Goal: Communication & Community: Answer question/provide support

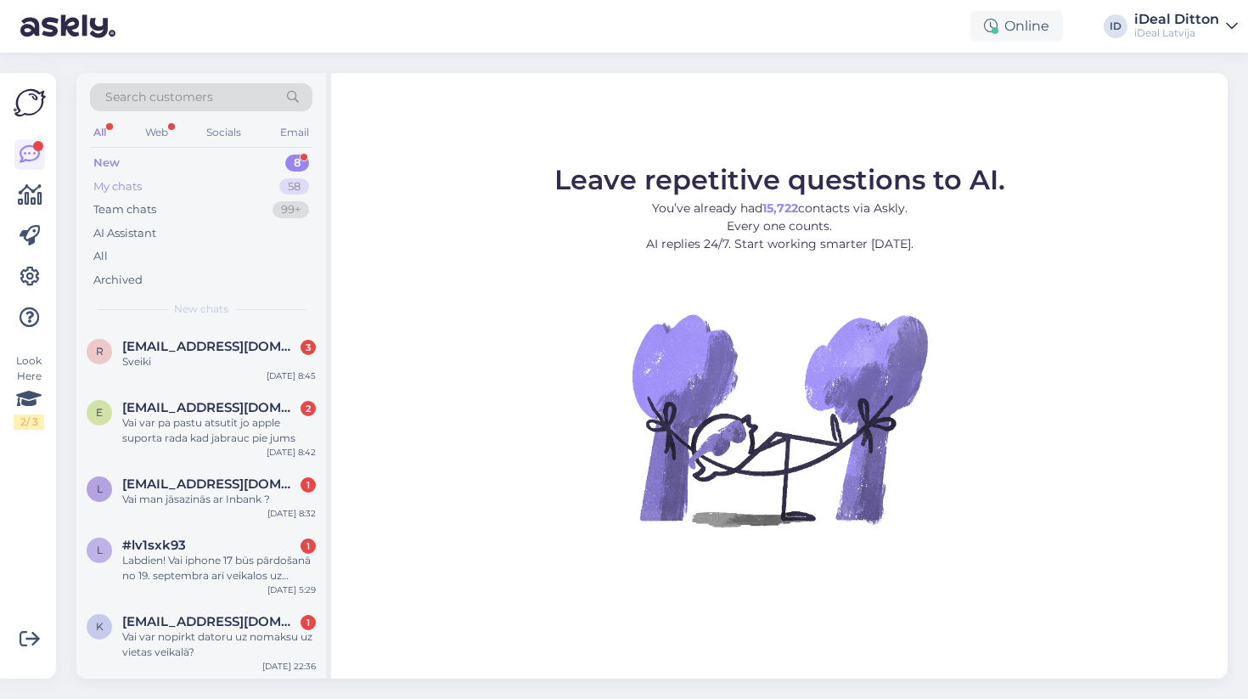
click at [105, 186] on div "My chats" at bounding box center [117, 186] width 48 height 17
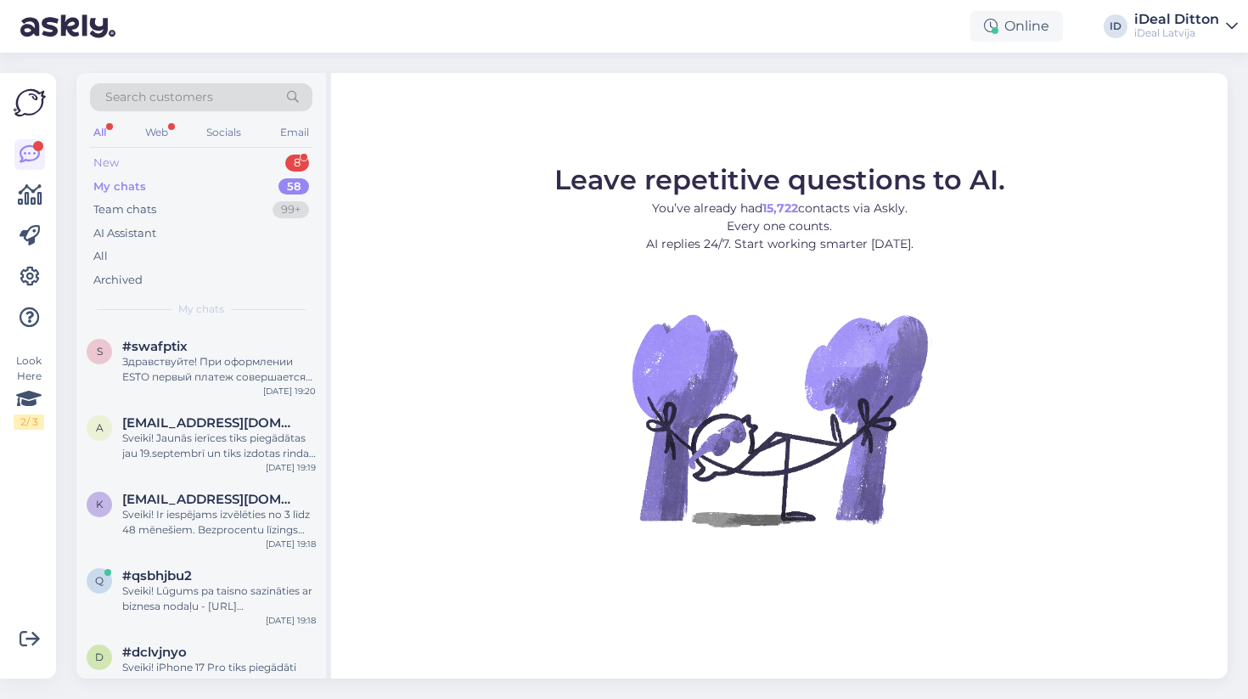
click at [109, 156] on div "New" at bounding box center [105, 163] width 25 height 17
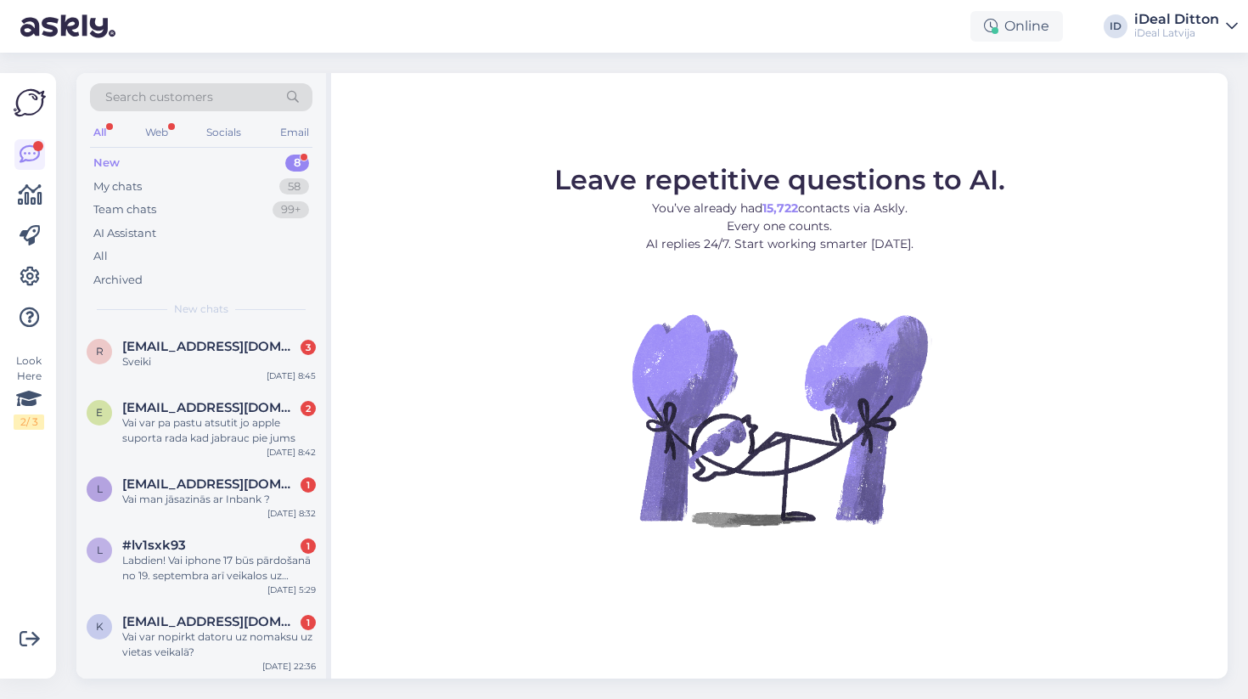
click at [163, 319] on div "Search customers All Web Socials Email New 8 My chats 58 Team chats 99+ AI Assi…" at bounding box center [201, 200] width 250 height 254
click at [152, 354] on div "Sveiki" at bounding box center [219, 361] width 194 height 15
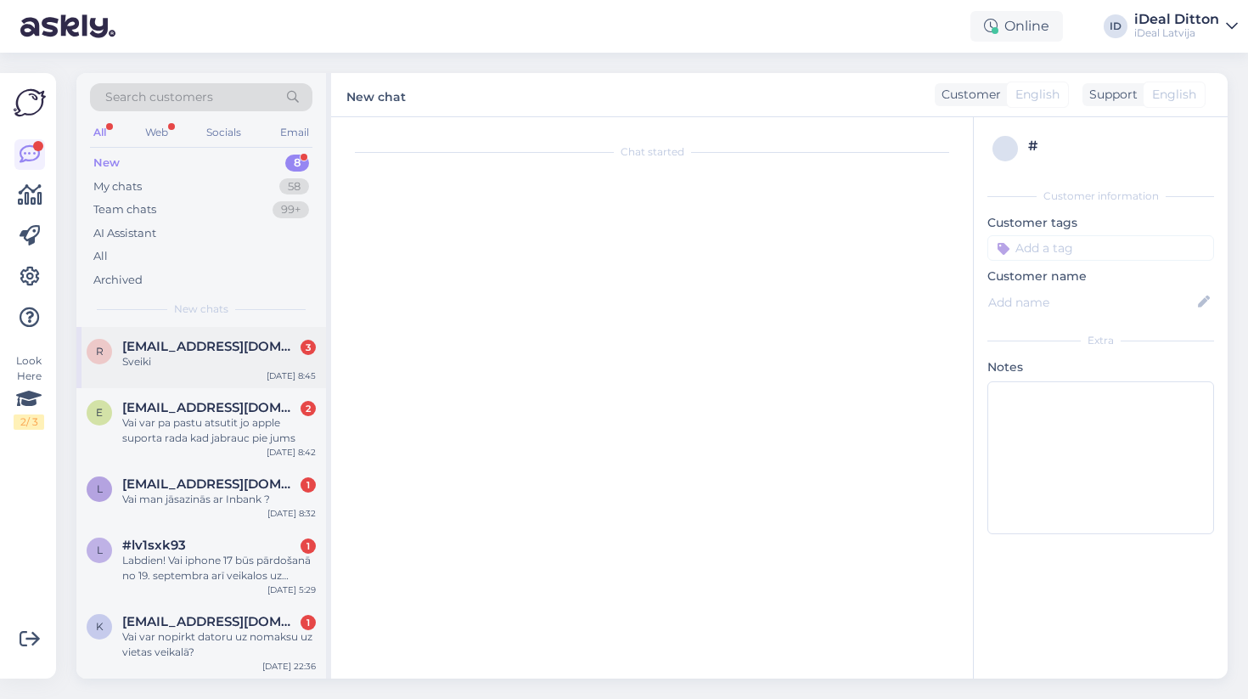
click at [214, 359] on div "Sveiki" at bounding box center [219, 361] width 194 height 15
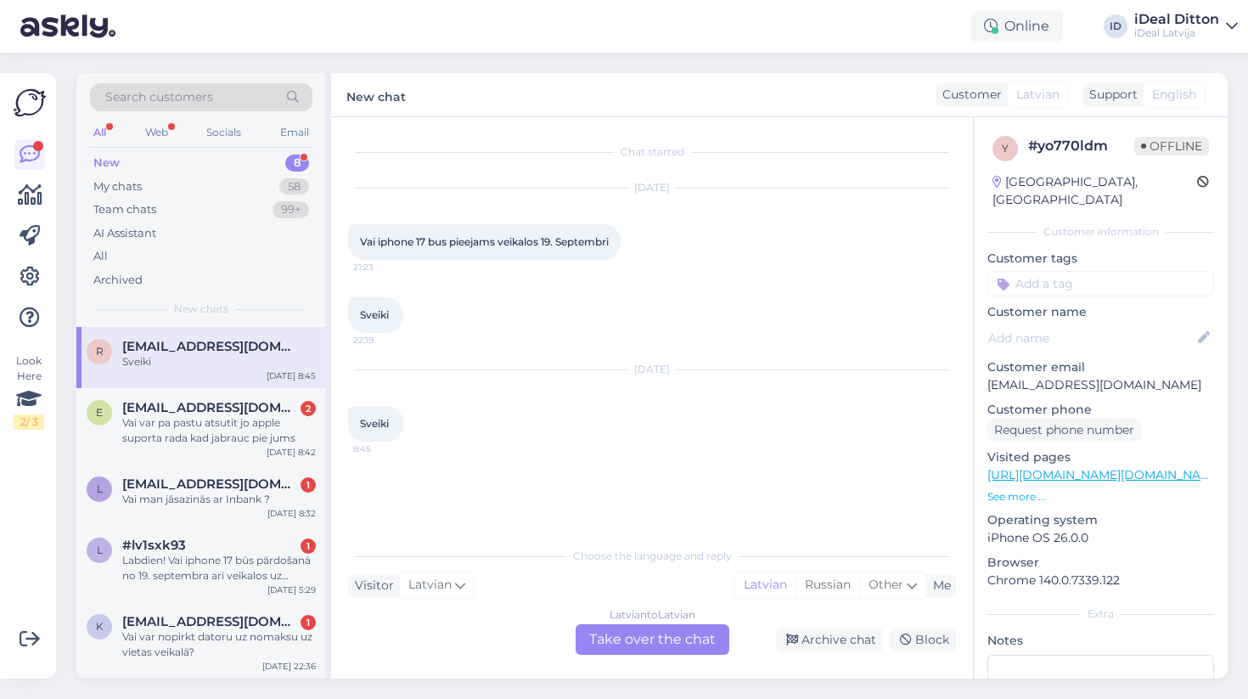
click at [656, 636] on div "Latvian to Latvian Take over the chat" at bounding box center [653, 639] width 154 height 31
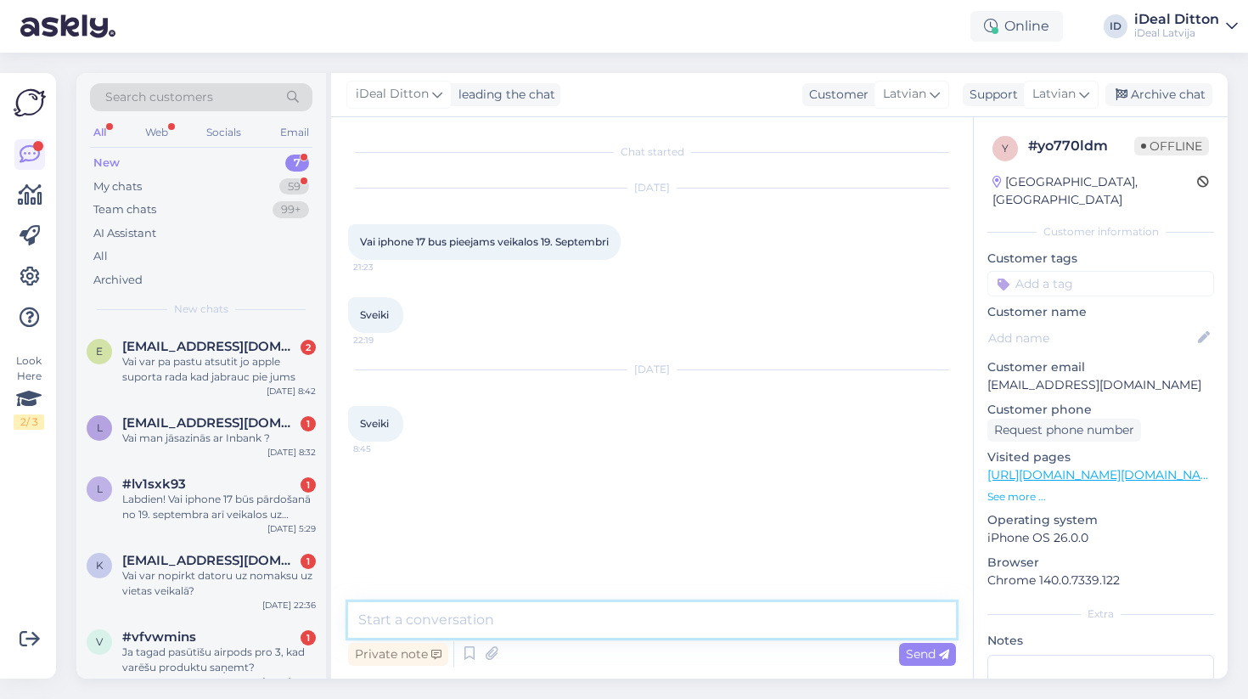
click at [589, 612] on textarea at bounding box center [652, 620] width 608 height 36
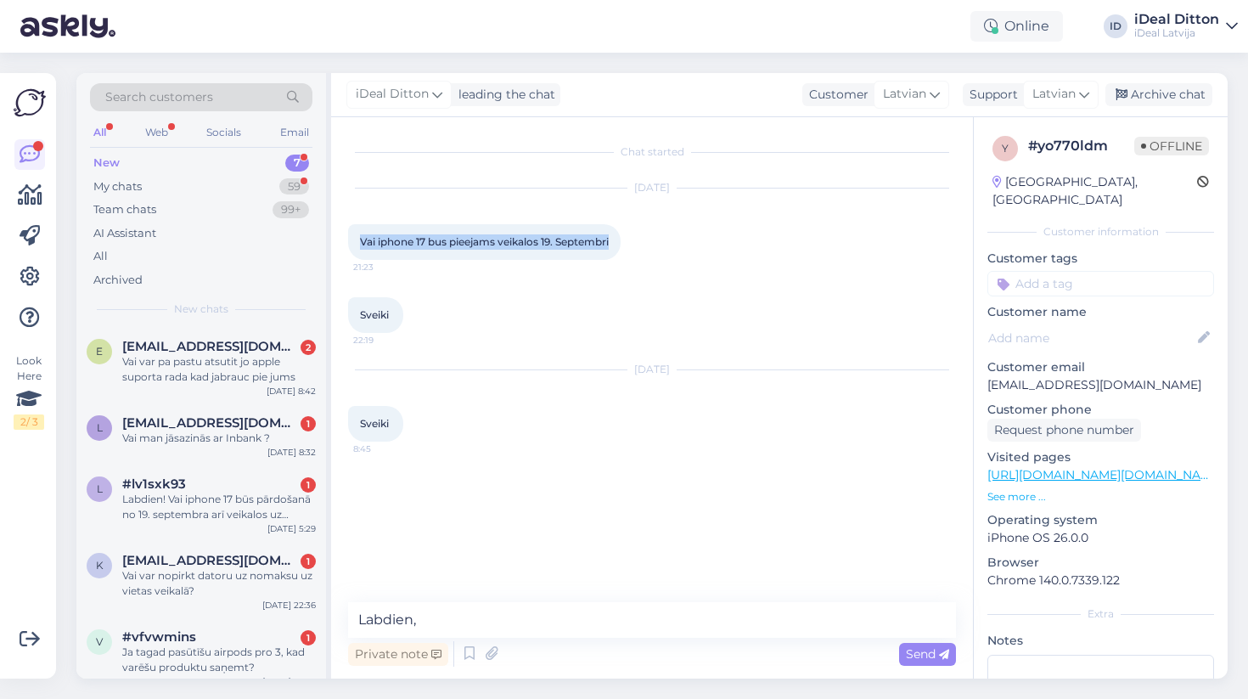
drag, startPoint x: 362, startPoint y: 243, endPoint x: 642, endPoint y: 270, distance: 281.6
click at [642, 270] on div "[DATE] Vai iphone 17 bus pieejams veikalos 19. Septembri 21:23" at bounding box center [652, 224] width 608 height 109
copy span "Vai iphone 17 bus pieejams veikalos 19. Septembri"
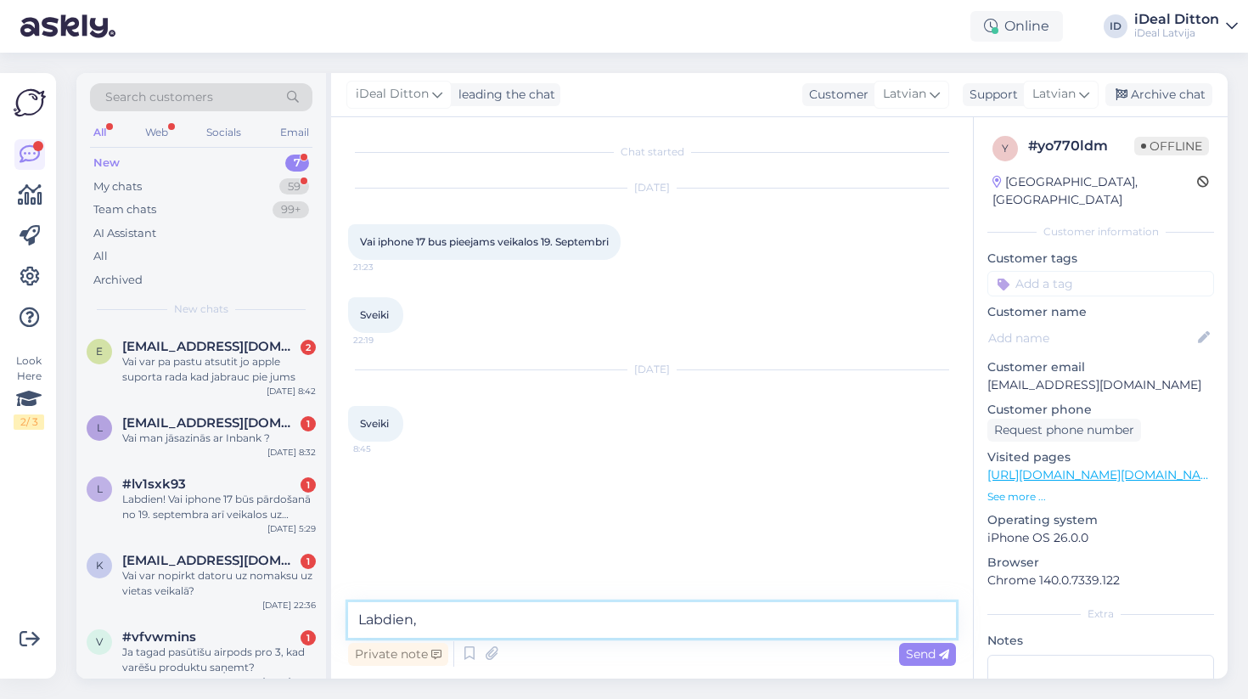
click at [442, 621] on textarea "Labdien," at bounding box center [652, 620] width 608 height 36
paste textarea "Kas attiecas uz pieejamību iegādei uz vietas – diemžēl šobrīd nevaru precīzi ap…"
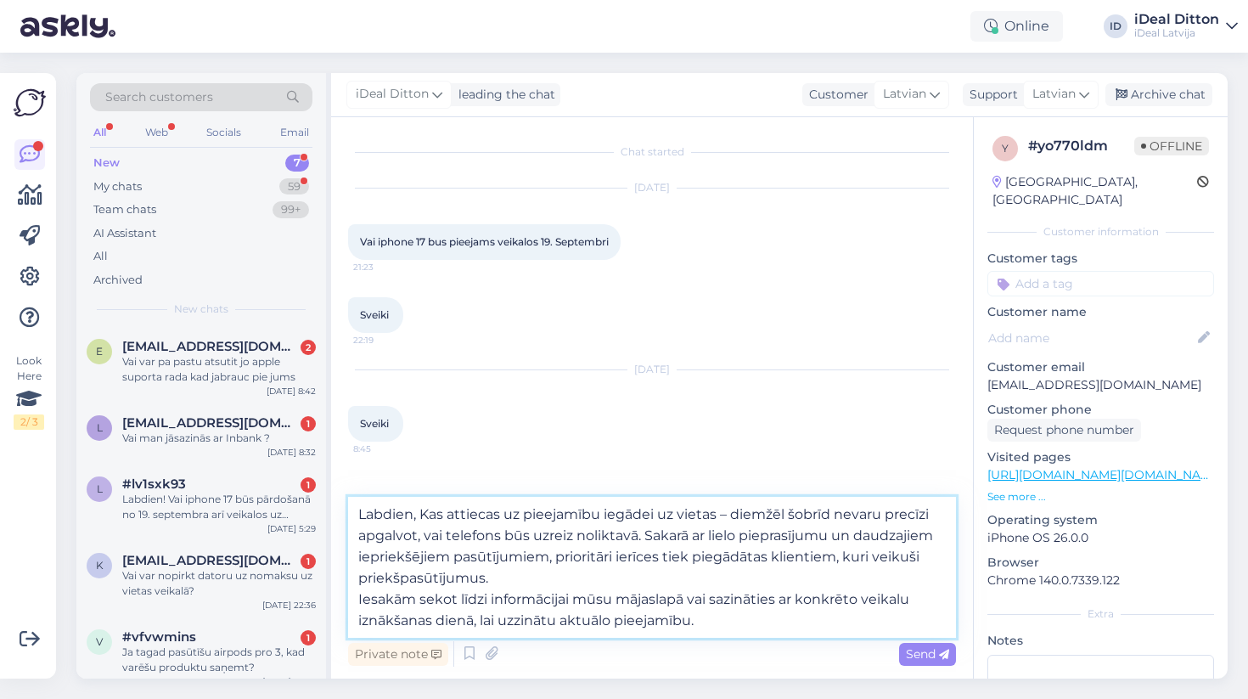
click at [431, 517] on textarea "Labdien, Kas attiecas uz pieejamību iegādei uz vietas – diemžēl šobrīd nevaru p…" at bounding box center [652, 567] width 608 height 141
click at [360, 602] on textarea "Labdien, kas attiecas uz pieejamību iegādei uz vietas – diemžēl šobrīd nevaru p…" at bounding box center [652, 567] width 608 height 141
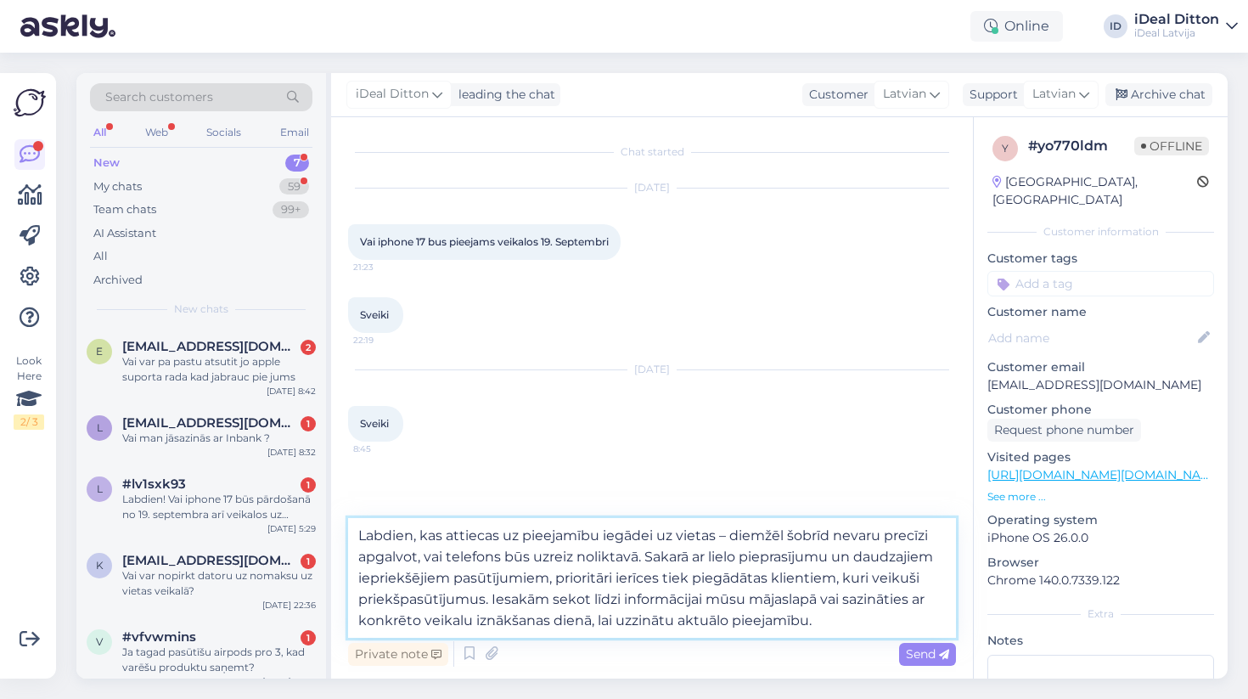
click at [857, 623] on textarea "Labdien, kas attiecas uz pieejamību iegādei uz vietas – diemžēl šobrīd nevaru p…" at bounding box center [652, 578] width 608 height 120
click at [423, 530] on textarea "Labdien, kas attiecas uz pieejamību iegādei uz vietas – diemžēl šobrīd nevaru p…" at bounding box center [652, 578] width 608 height 120
paste textarea "Jā, iPhone 17 būs pieejams veikalos no 19. septembra kā demo ierīce, kuru varēs…"
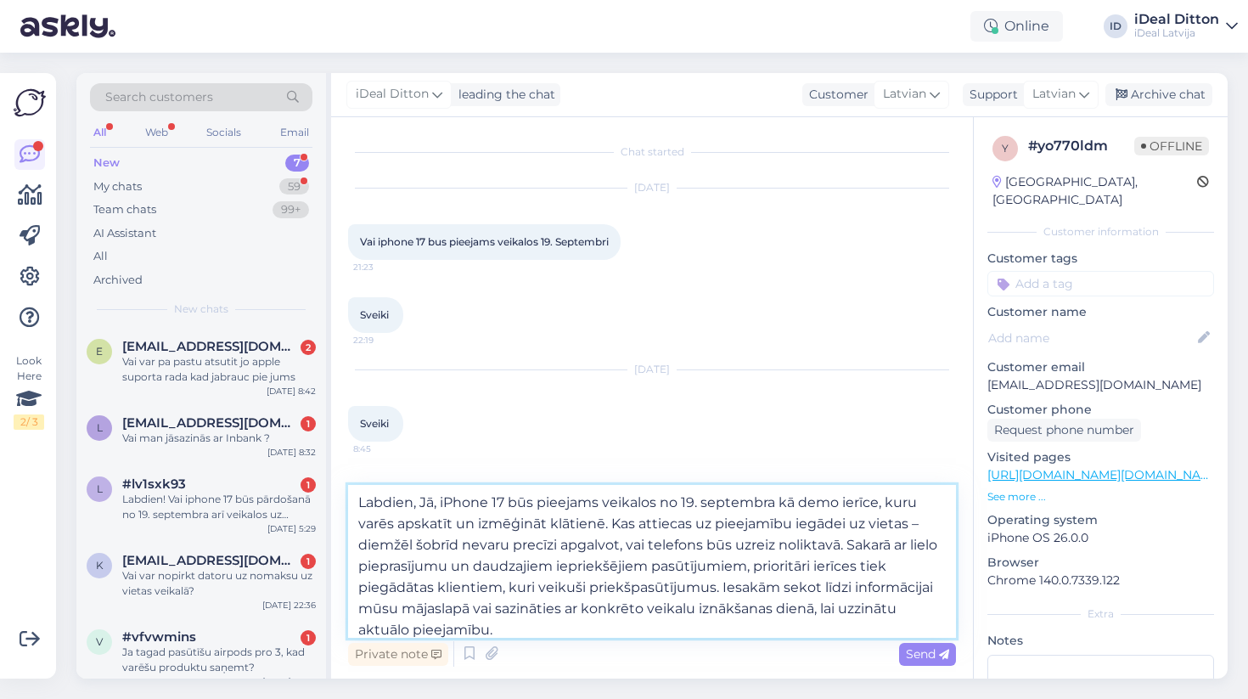
click at [594, 622] on textarea "Labdien, Jā, iPhone 17 būs pieejams veikalos no 19. septembra kā demo ierīce, k…" at bounding box center [652, 561] width 608 height 153
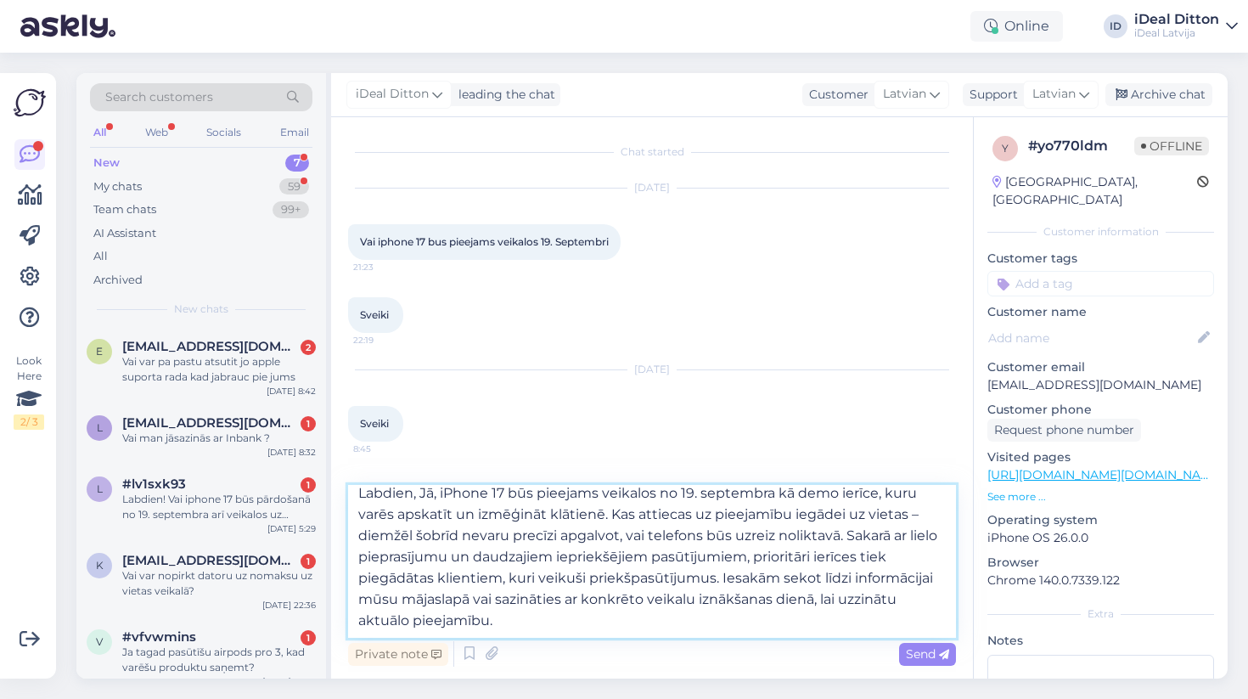
scroll to position [9, 0]
type textarea "Labdien, Jā, iPhone 17 būs pieejams veikalos no 19. septembra kā demo ierīce, k…"
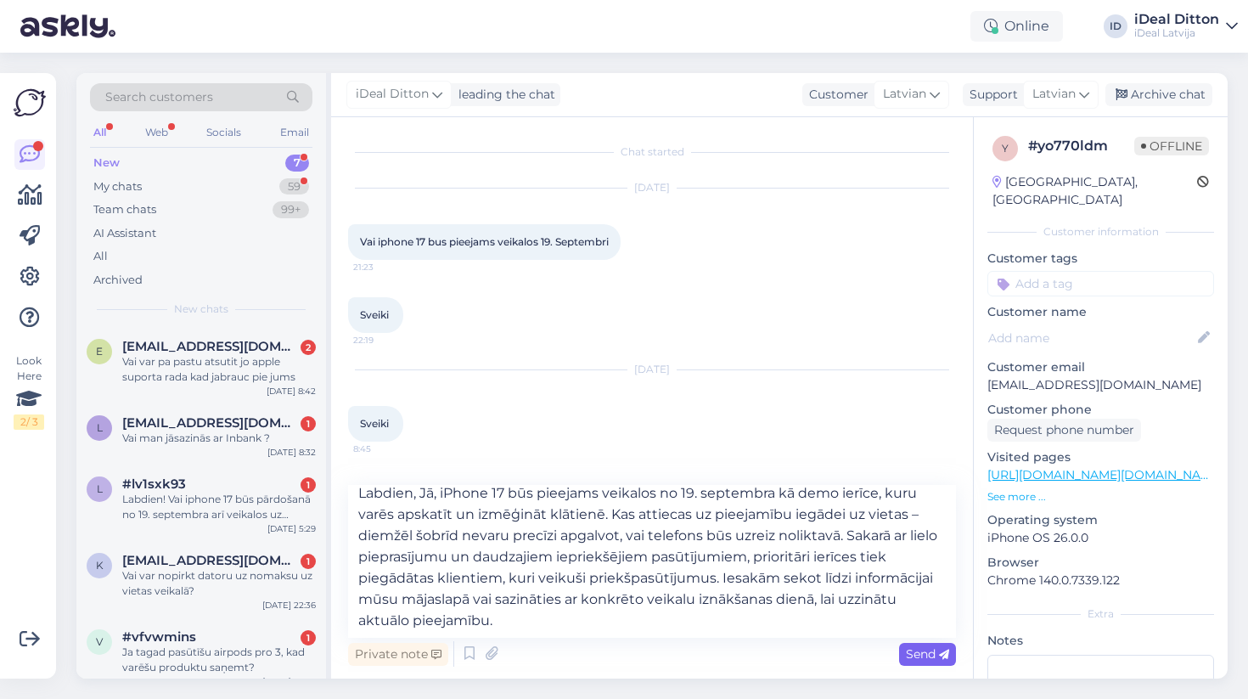
click at [931, 655] on span "Send" at bounding box center [927, 653] width 43 height 15
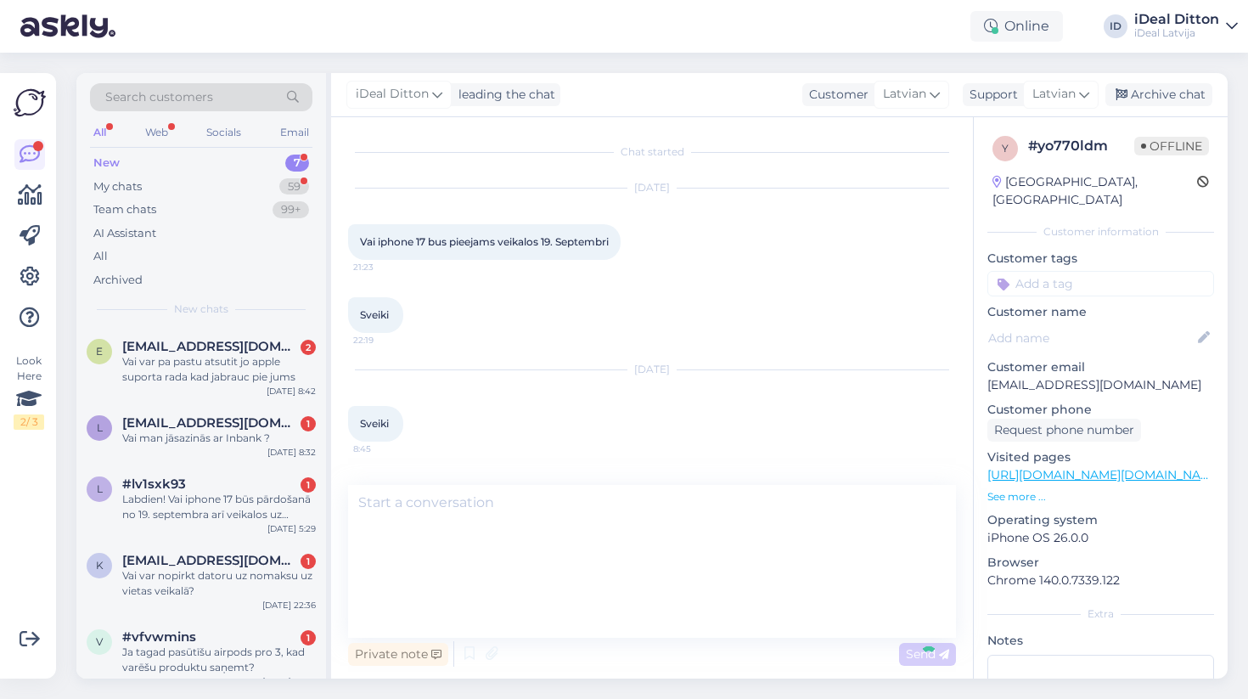
scroll to position [0, 0]
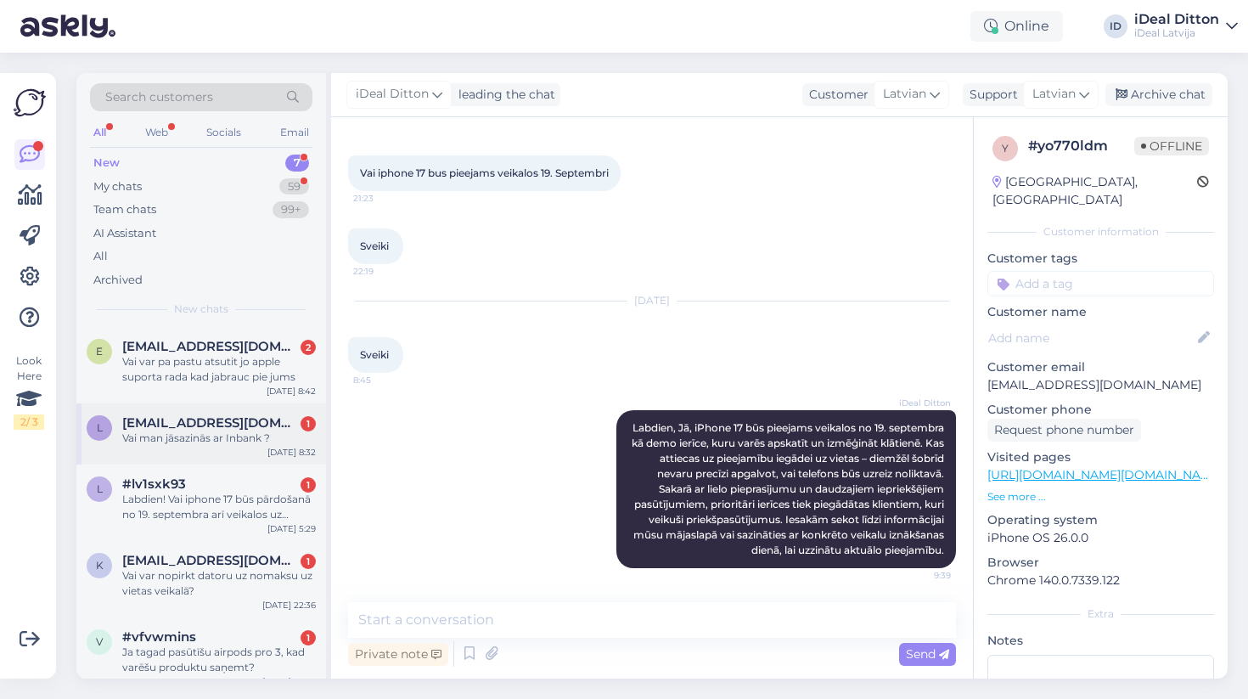
click at [208, 431] on div "Vai man jāsazinās ar Inbank ?" at bounding box center [219, 438] width 194 height 15
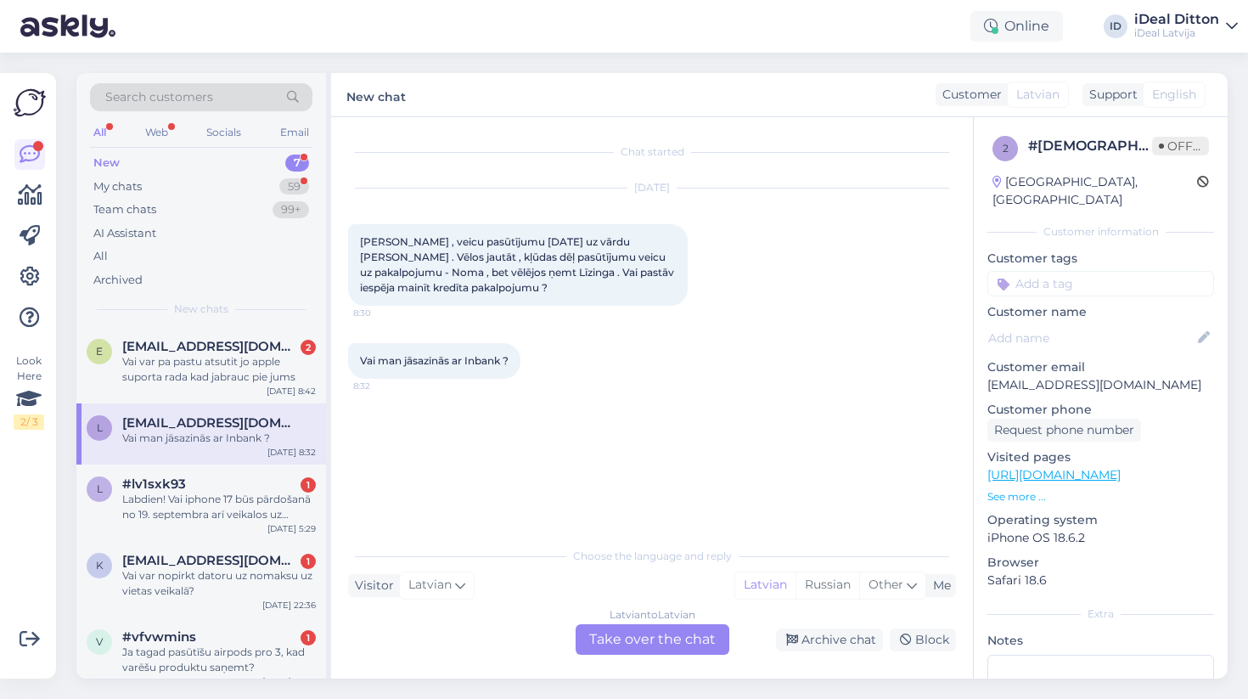
click at [618, 635] on div "Latvian to Latvian Take over the chat" at bounding box center [653, 639] width 154 height 31
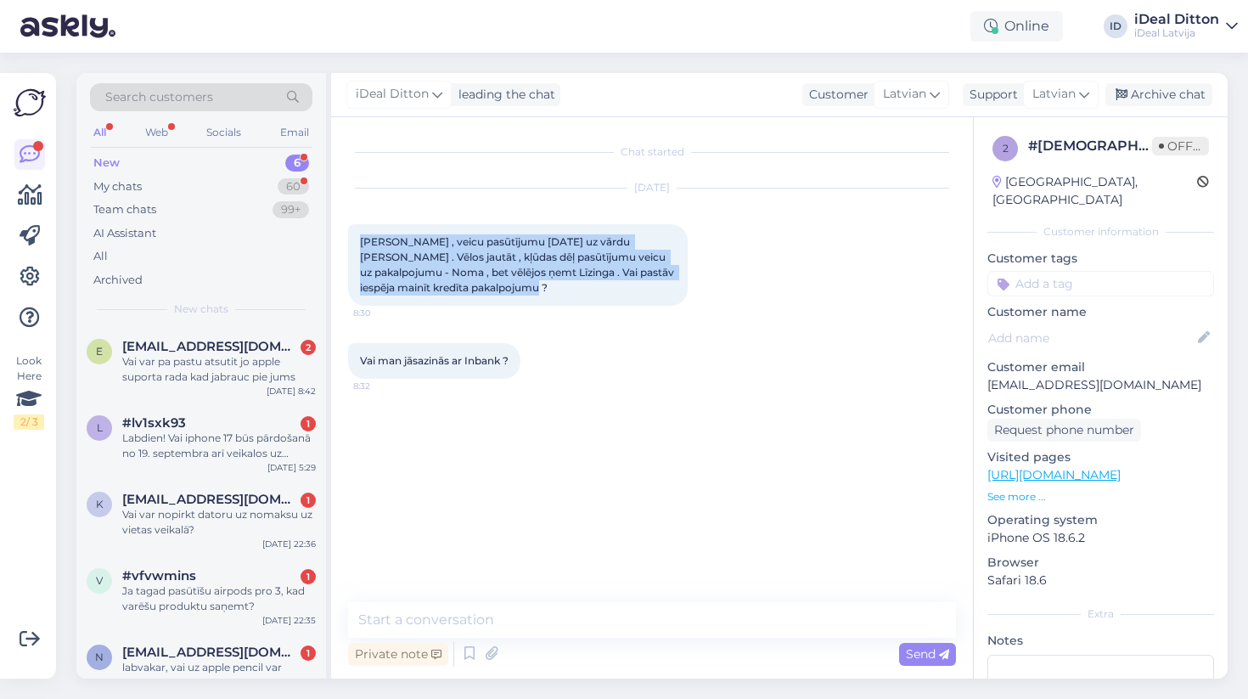
drag, startPoint x: 487, startPoint y: 290, endPoint x: 352, endPoint y: 244, distance: 142.9
click at [352, 244] on div "[PERSON_NAME] , veicu pasūtījumu [DATE] uz vārdu [PERSON_NAME] . Vēlos jautāt ,…" at bounding box center [518, 265] width 340 height 82
copy span "[PERSON_NAME] , veicu pasūtījumu [DATE] uz vārdu [PERSON_NAME] . Vēlos jautāt ,…"
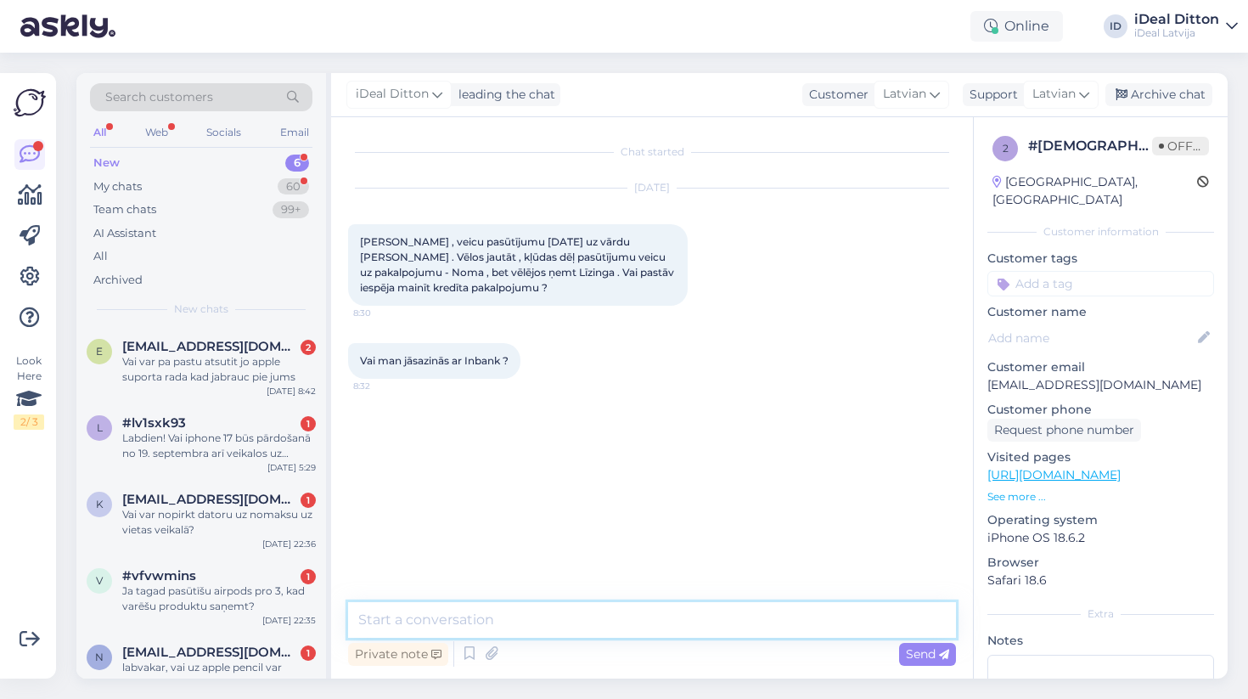
click at [448, 606] on textarea at bounding box center [652, 620] width 608 height 36
paste textarea "Labdien, [PERSON_NAME]! Paldies par Jūsu ziņu. Tā kā pasūtījums jau ir noformēt…"
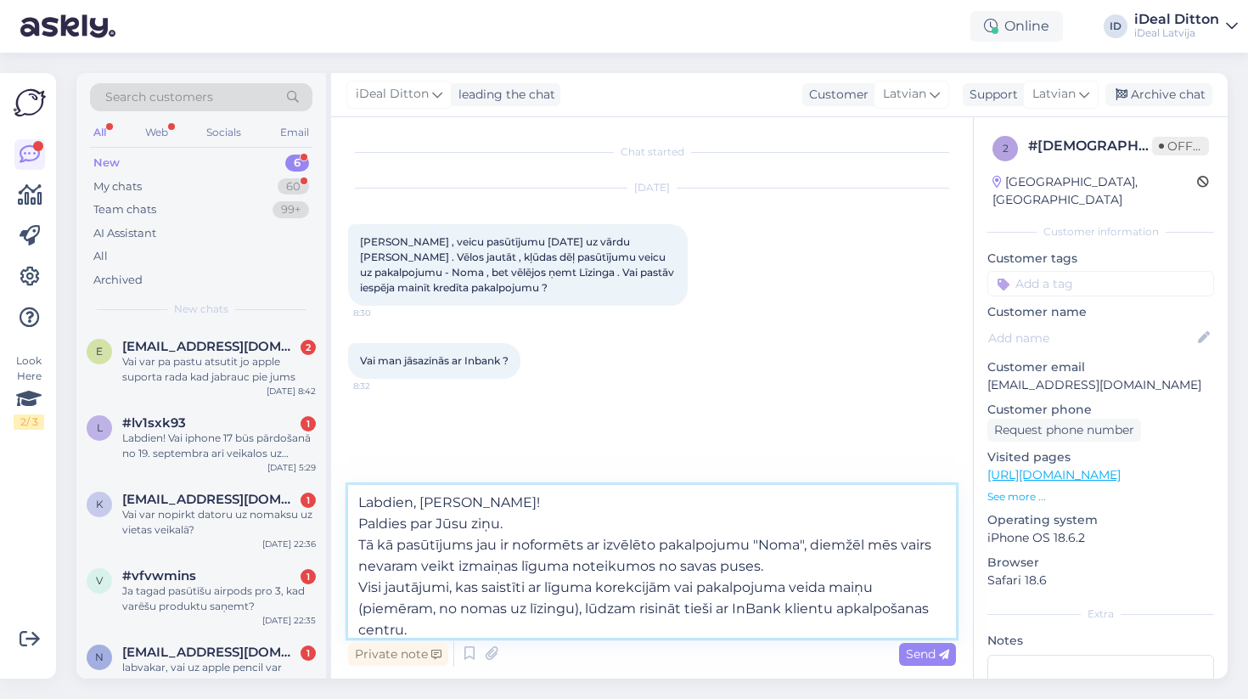
scroll to position [52, 0]
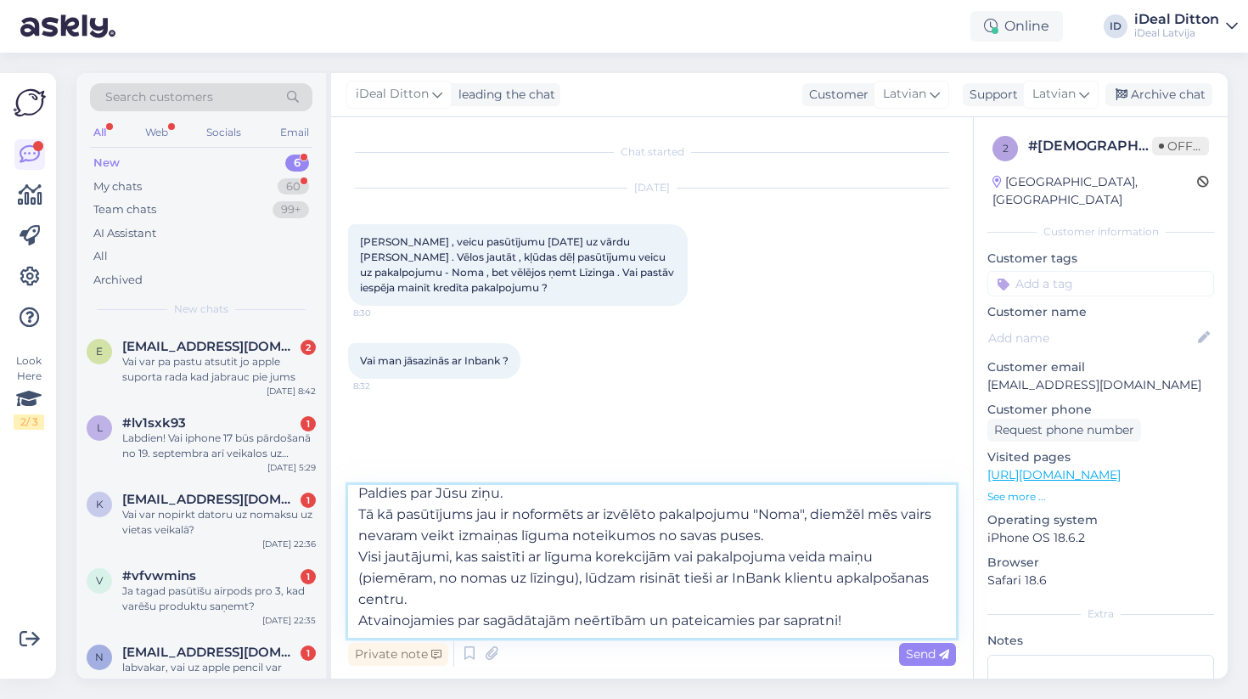
click at [359, 601] on textarea "Labdien, [PERSON_NAME]! Paldies par Jūsu ziņu. Tā kā pasūtījums jau ir noformēt…" at bounding box center [652, 561] width 608 height 153
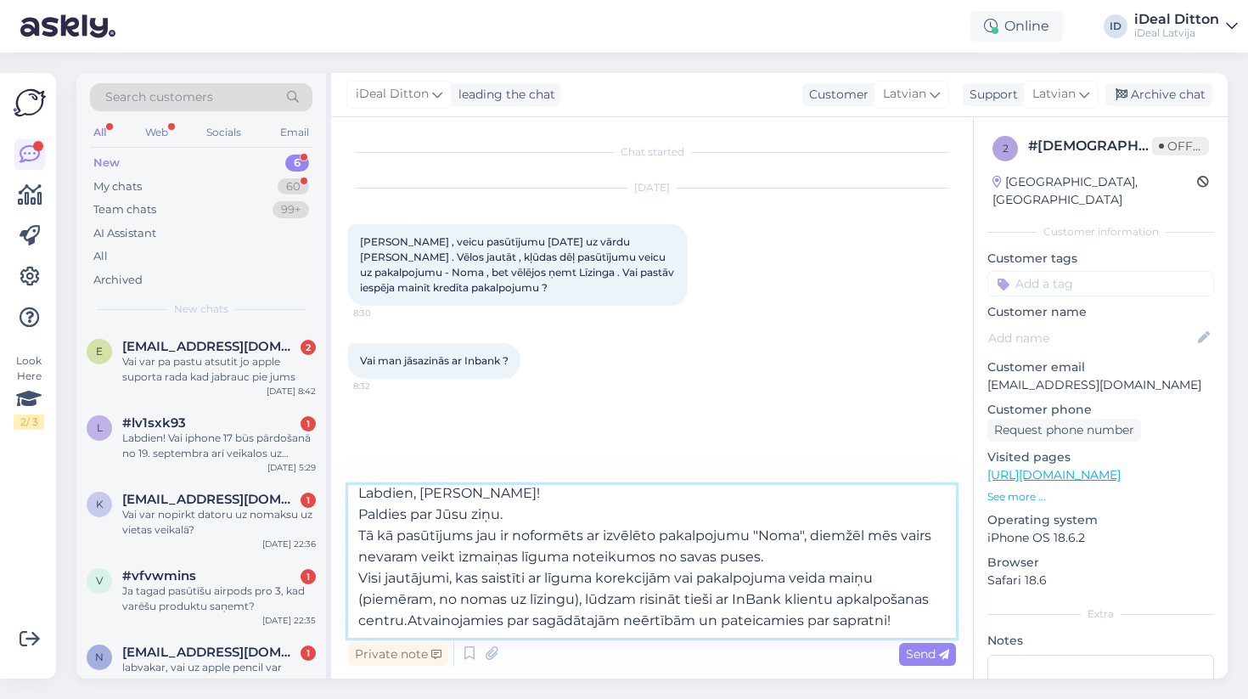
scroll to position [31, 0]
click at [358, 552] on textarea "Labdien, [PERSON_NAME]! Paldies par Jūsu ziņu. Tā kā pasūtījums jau ir noformēt…" at bounding box center [652, 561] width 608 height 153
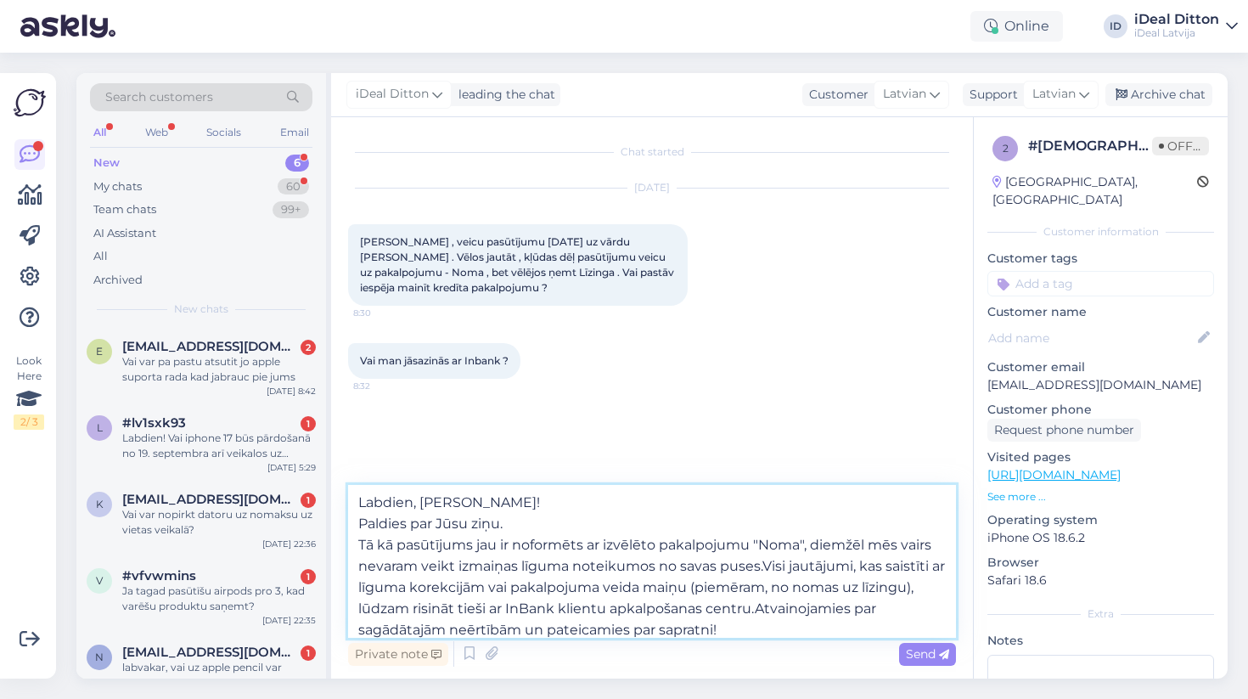
scroll to position [0, 0]
click at [361, 545] on textarea "Labdien, [PERSON_NAME]! Paldies par Jūsu ziņu. Tā kā pasūtījums jau ir noformēt…" at bounding box center [652, 561] width 608 height 153
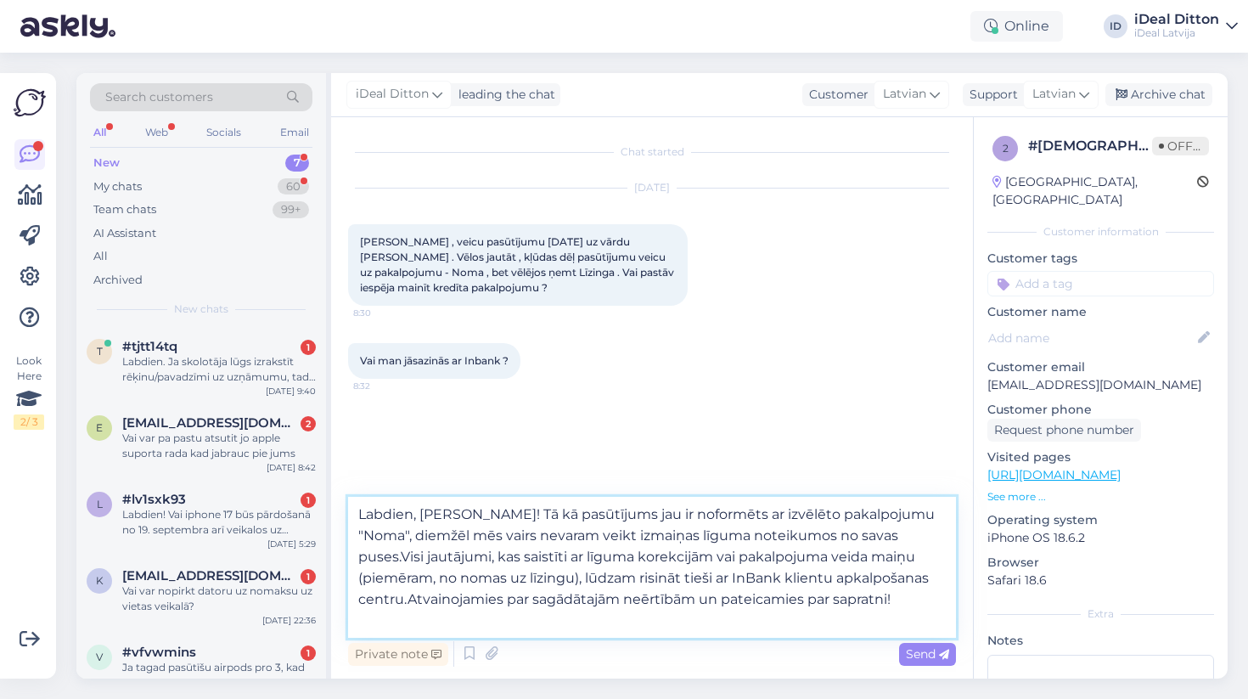
click at [409, 597] on textarea "Labdien, [PERSON_NAME]! Tā kā pasūtījums jau ir noformēts ar izvēlēto pakalpoju…" at bounding box center [652, 567] width 608 height 141
click at [893, 602] on textarea "Labdien, [PERSON_NAME]! Tā kā pasūtījums jau ir noformēts ar izvēlēto pakalpoju…" at bounding box center [652, 567] width 608 height 141
type textarea "Labdien, [PERSON_NAME]! Tā kā pasūtījums jau ir noformēts ar izvēlēto pakalpoju…"
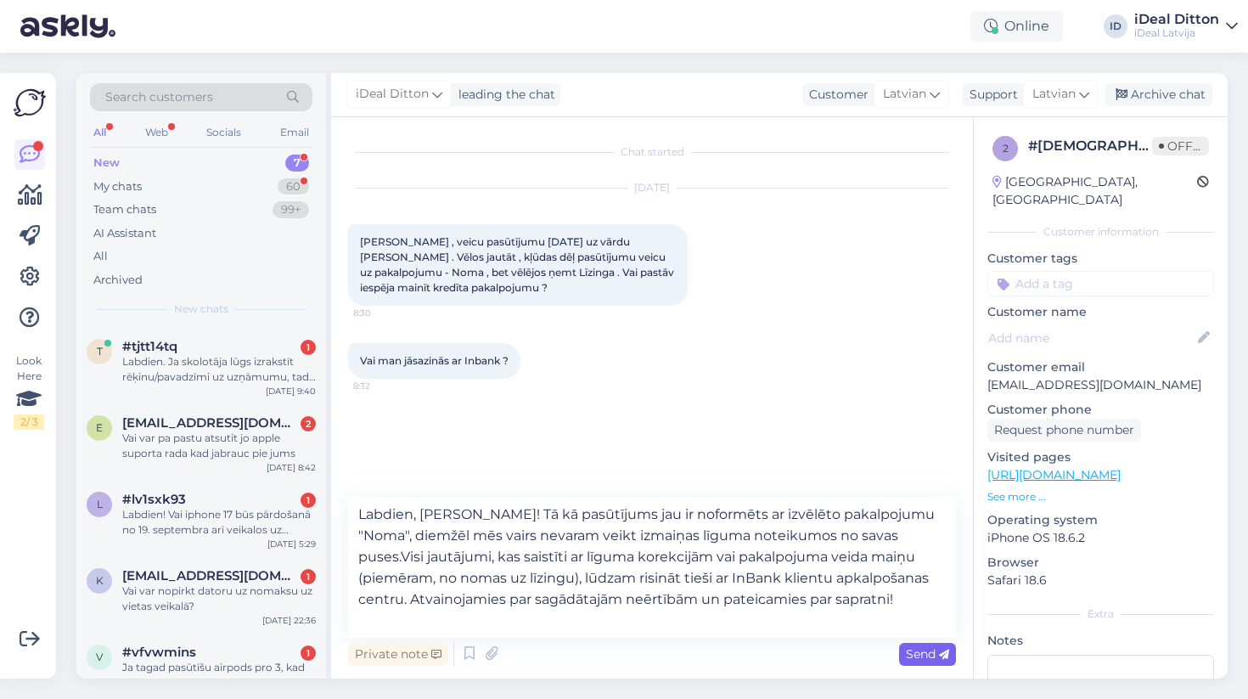
click at [931, 658] on span "Send" at bounding box center [927, 653] width 43 height 15
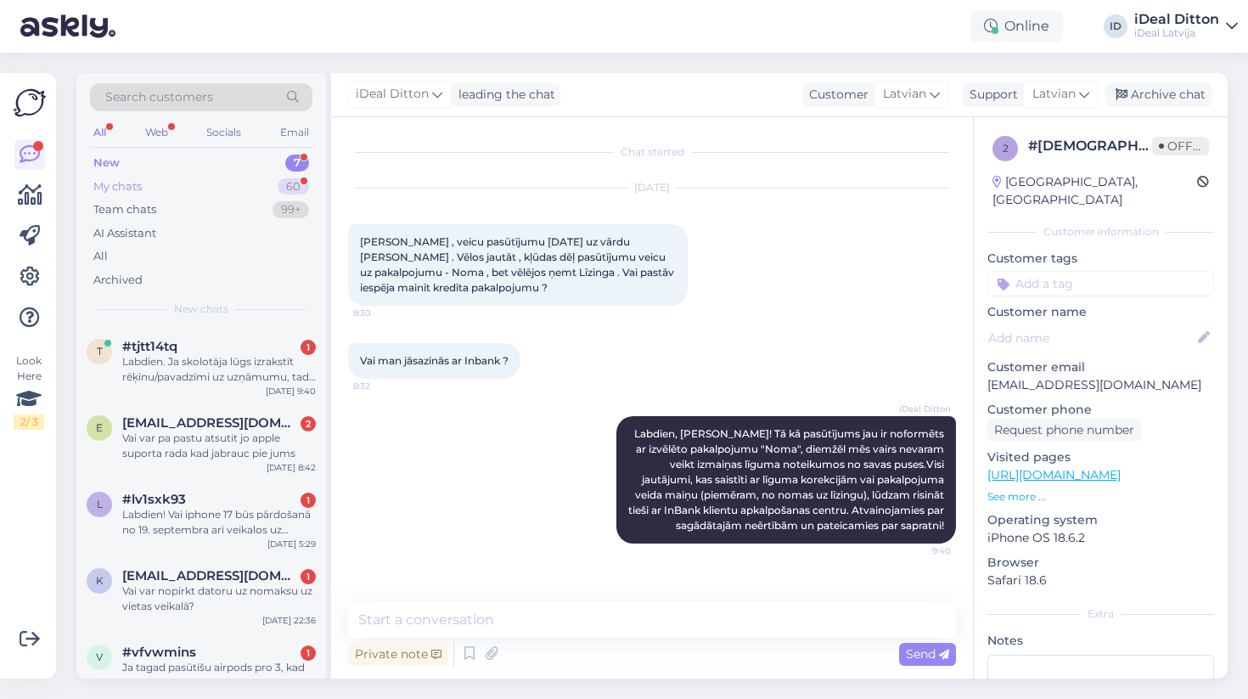
click at [124, 178] on div "My chats" at bounding box center [117, 186] width 48 height 17
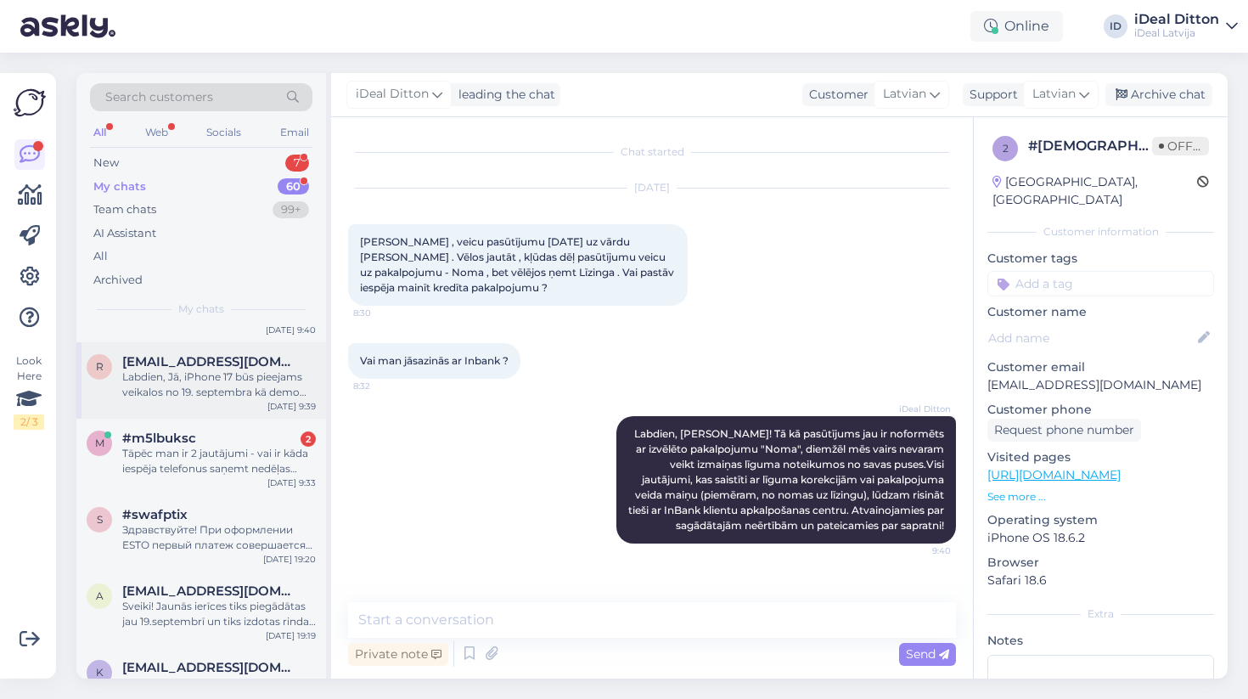
scroll to position [22, 0]
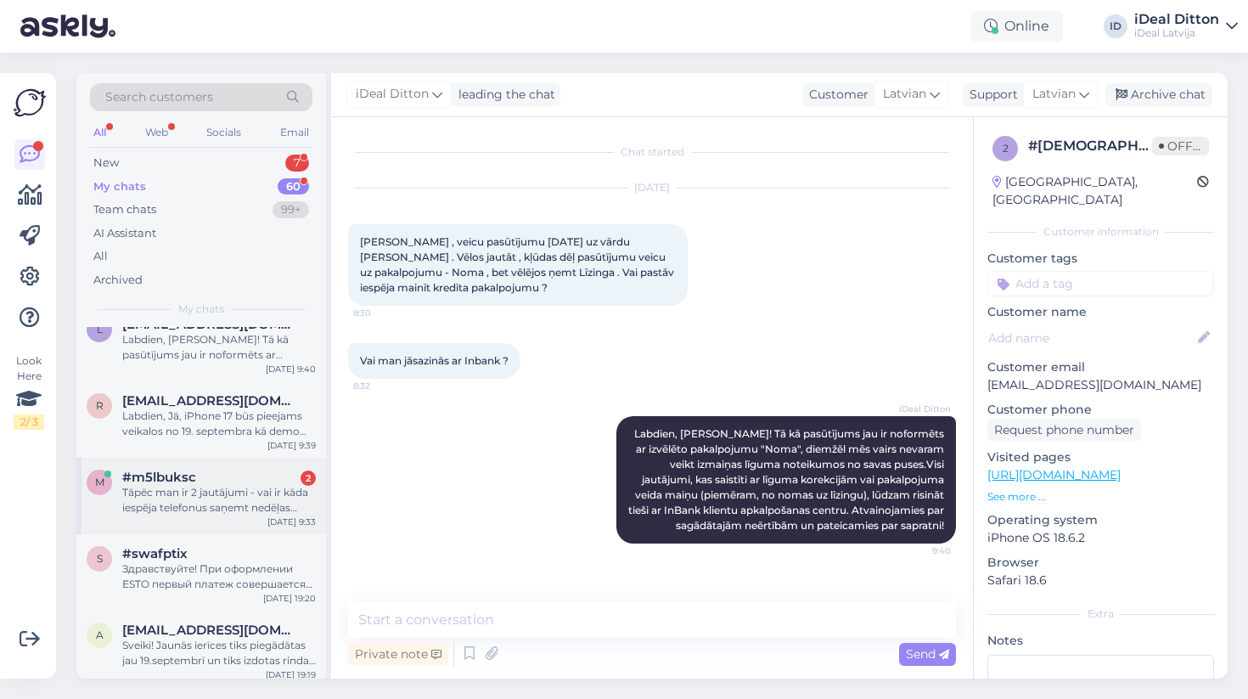
click at [160, 487] on div "Tāpēc man ir 2 jautājumi - vai ir kāda iespēja telefonus saņemt nedēļas laikā? …" at bounding box center [219, 500] width 194 height 31
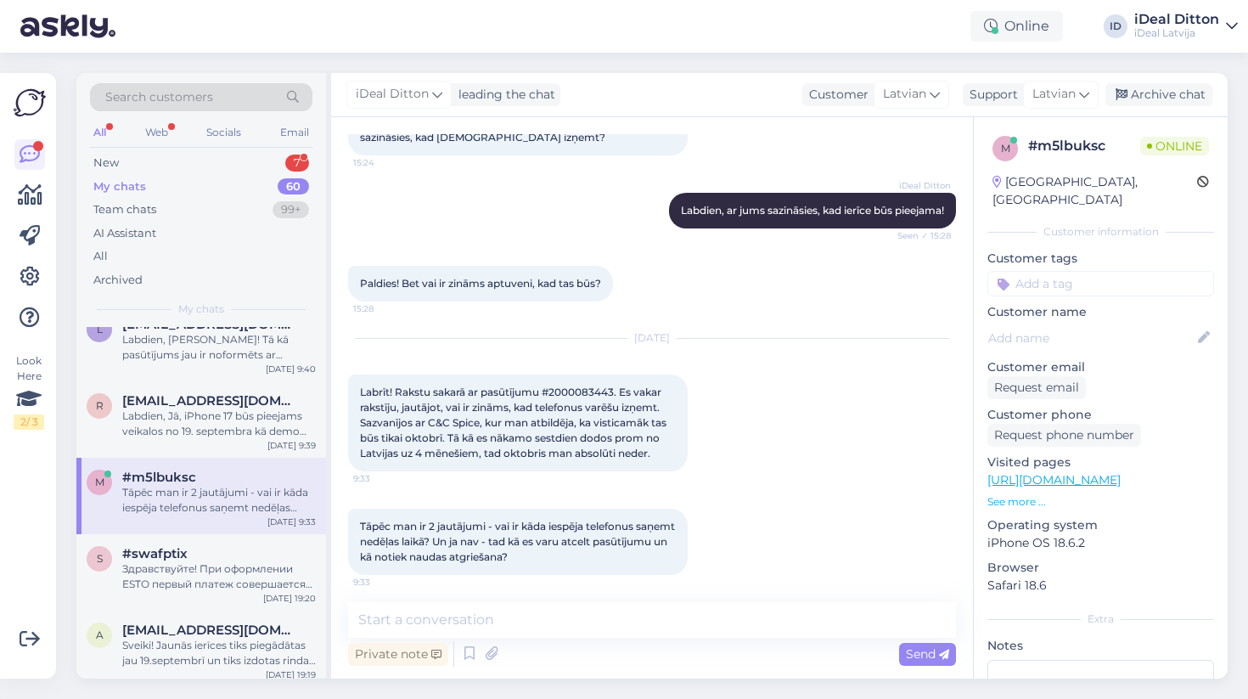
scroll to position [0, 0]
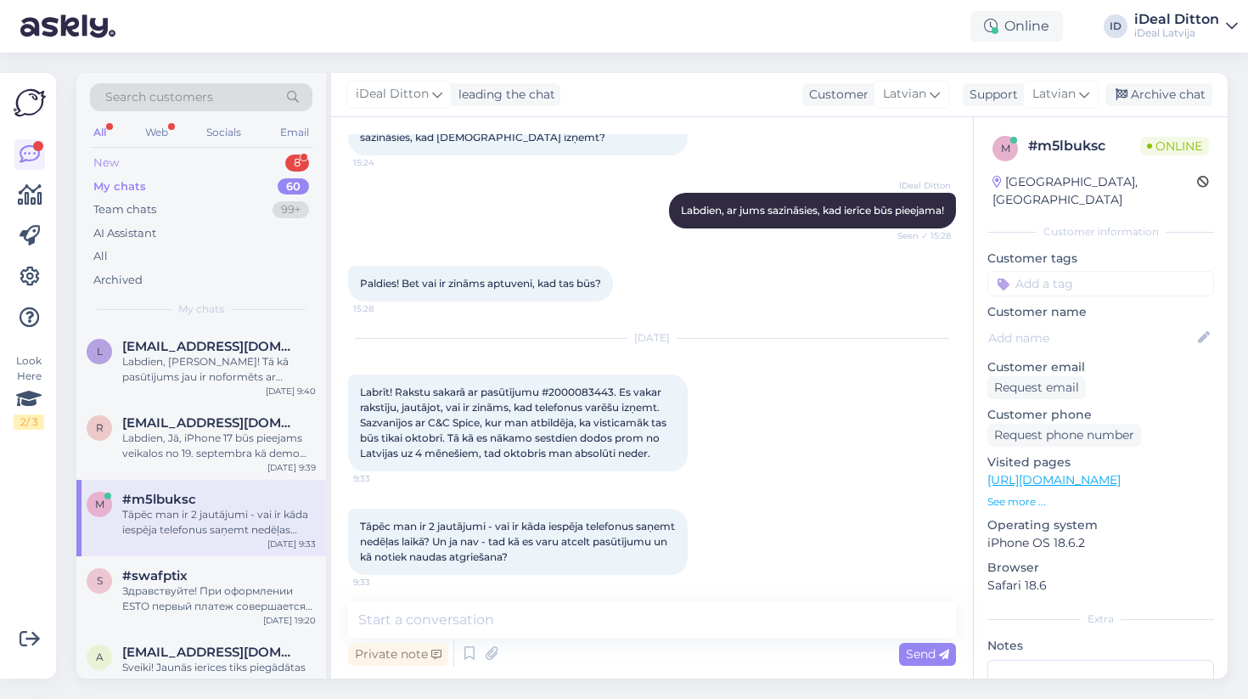
click at [129, 162] on div "New 8" at bounding box center [201, 163] width 223 height 24
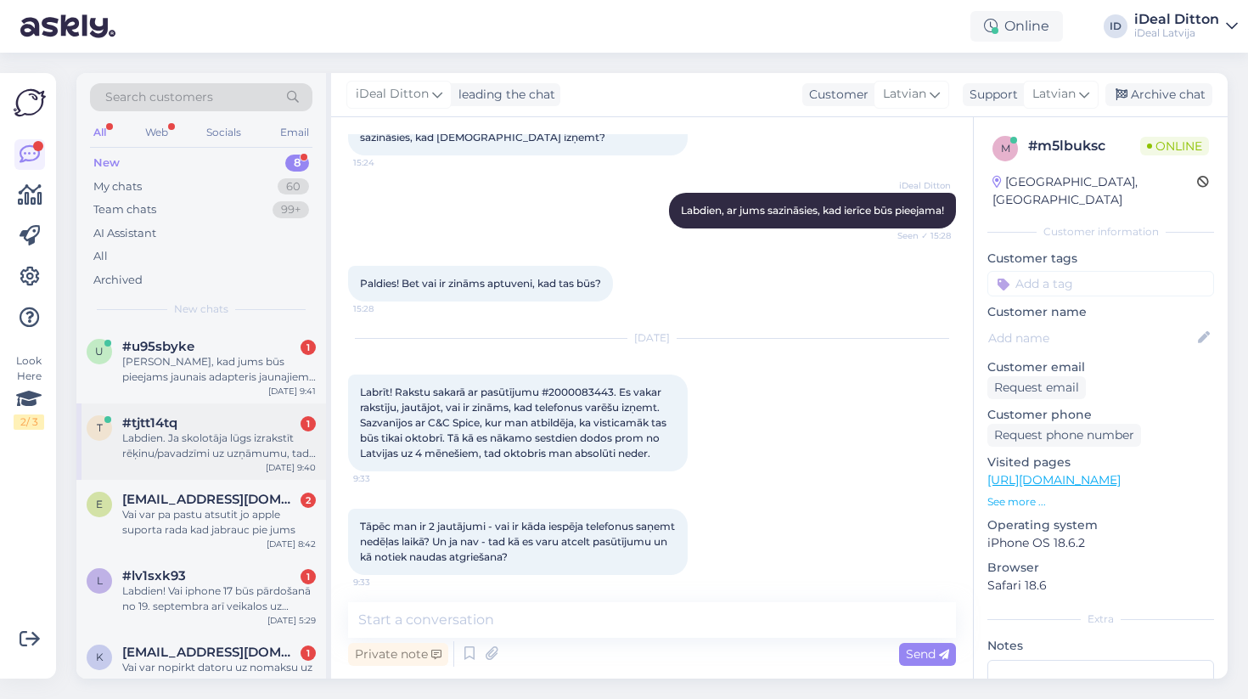
click at [223, 433] on div "Labdien. Ja skolotāja lūgs izrakstīt rēķinu/pavadzīmi uz uzņāmumu, tad joprojām…" at bounding box center [219, 446] width 194 height 31
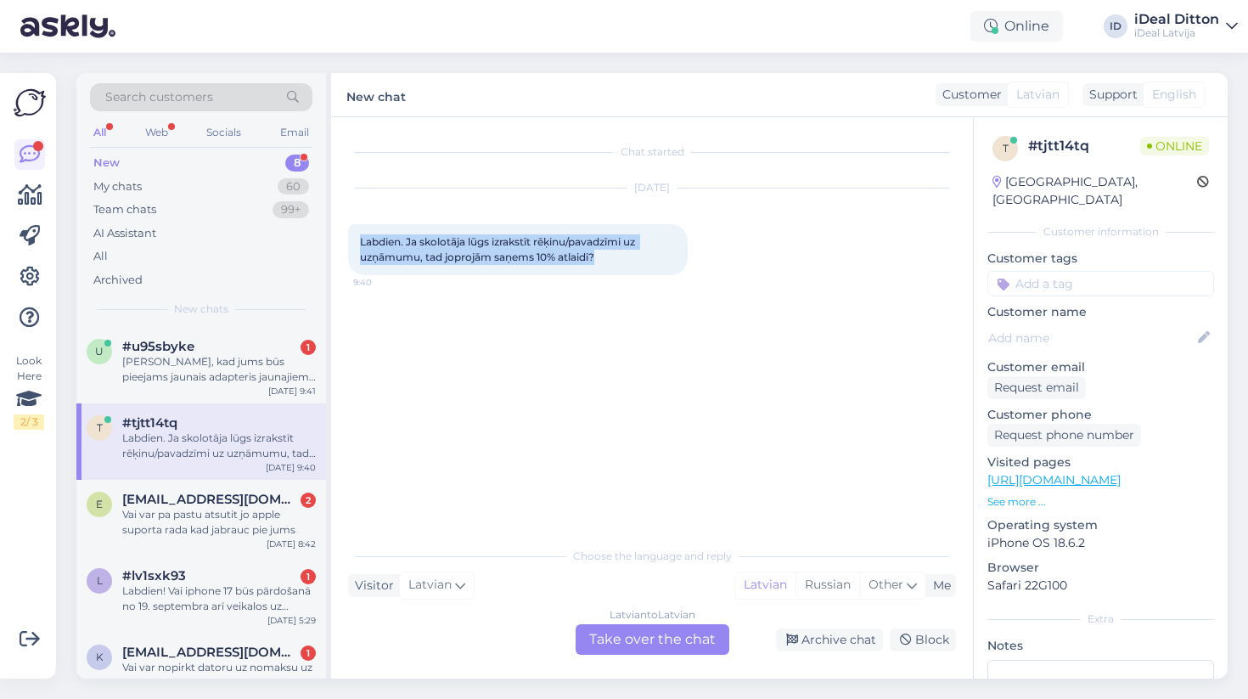
drag, startPoint x: 600, startPoint y: 259, endPoint x: 358, endPoint y: 241, distance: 242.7
click at [358, 241] on div "Labdien. Ja skolotāja lūgs izrakstīt rēķinu/pavadzīmi uz uzņāmumu, tad joprojām…" at bounding box center [518, 249] width 340 height 51
copy span "Labdien. Ja skolotāja lūgs izrakstīt rēķinu/pavadzīmi uz uzņāmumu, tad joprojām…"
click at [701, 646] on div "Latvian to Latvian Take over the chat" at bounding box center [653, 639] width 154 height 31
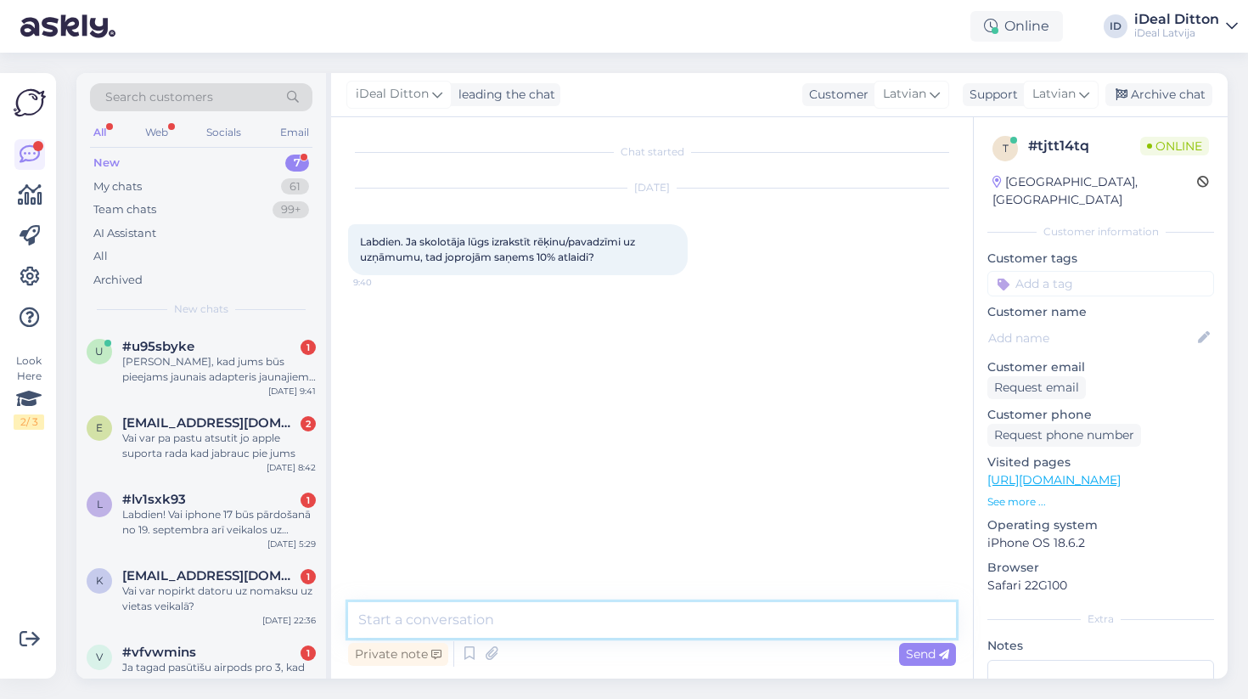
click at [465, 612] on textarea at bounding box center [652, 620] width 608 height 36
paste textarea "Labdien! Paldies par Jūsu jautājumu. Atlaide 10% apmērā tiek piešķirta tikai pr…"
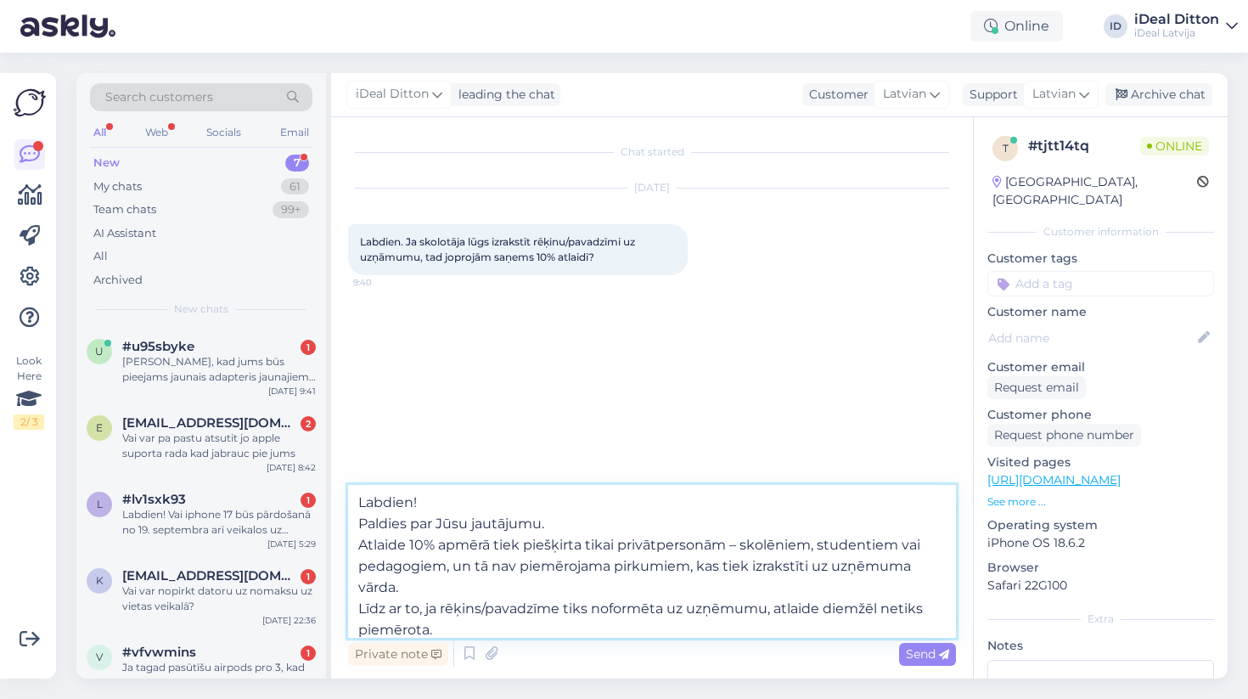
drag, startPoint x: 593, startPoint y: 523, endPoint x: 351, endPoint y: 518, distance: 242.1
click at [351, 518] on textarea "Labdien! Paldies par Jūsu jautājumu. Atlaide 10% apmērā tiek piešķirta tikai pr…" at bounding box center [652, 561] width 608 height 153
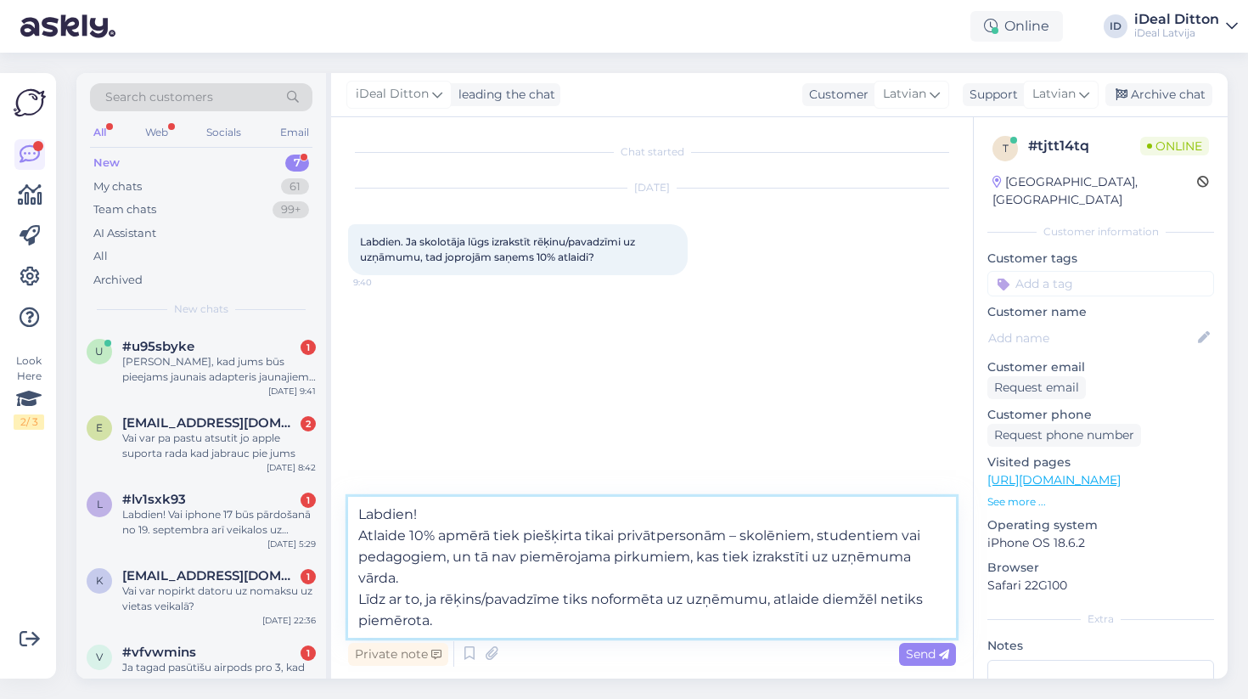
click at [361, 600] on textarea "Labdien! Atlaide 10% apmērā tiek piešķirta tikai privātpersonām – skolēniem, st…" at bounding box center [652, 567] width 608 height 141
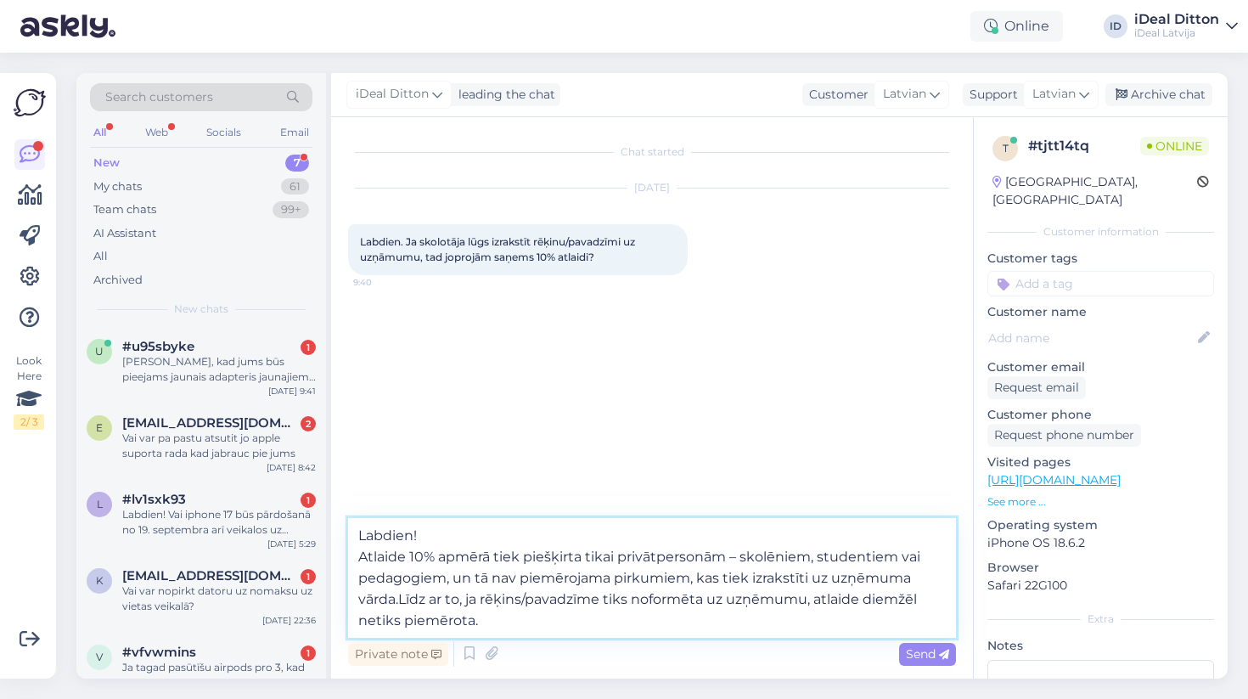
type textarea "Labdien! Atlaide 10% apmērā tiek piešķirta tikai privātpersonām – skolēniem, st…"
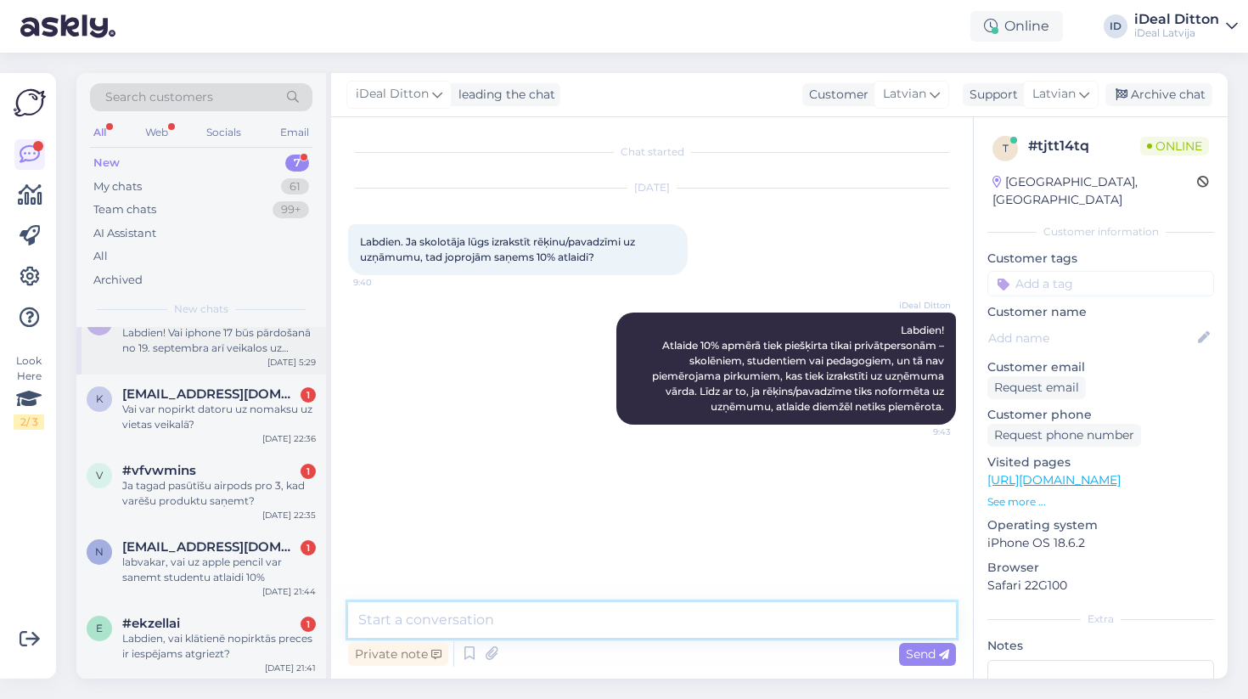
scroll to position [181, 0]
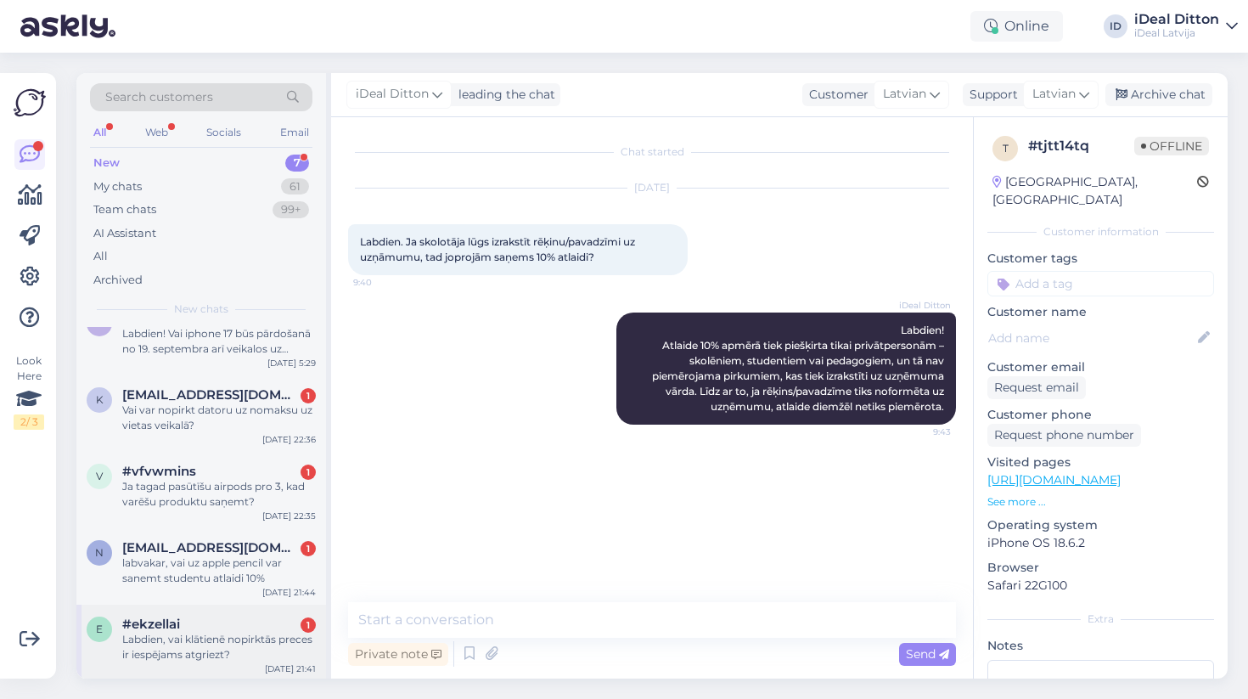
click at [187, 634] on div "Labdien, vai klātienē nopirktās preces ir iespējams atgriezt?" at bounding box center [219, 647] width 194 height 31
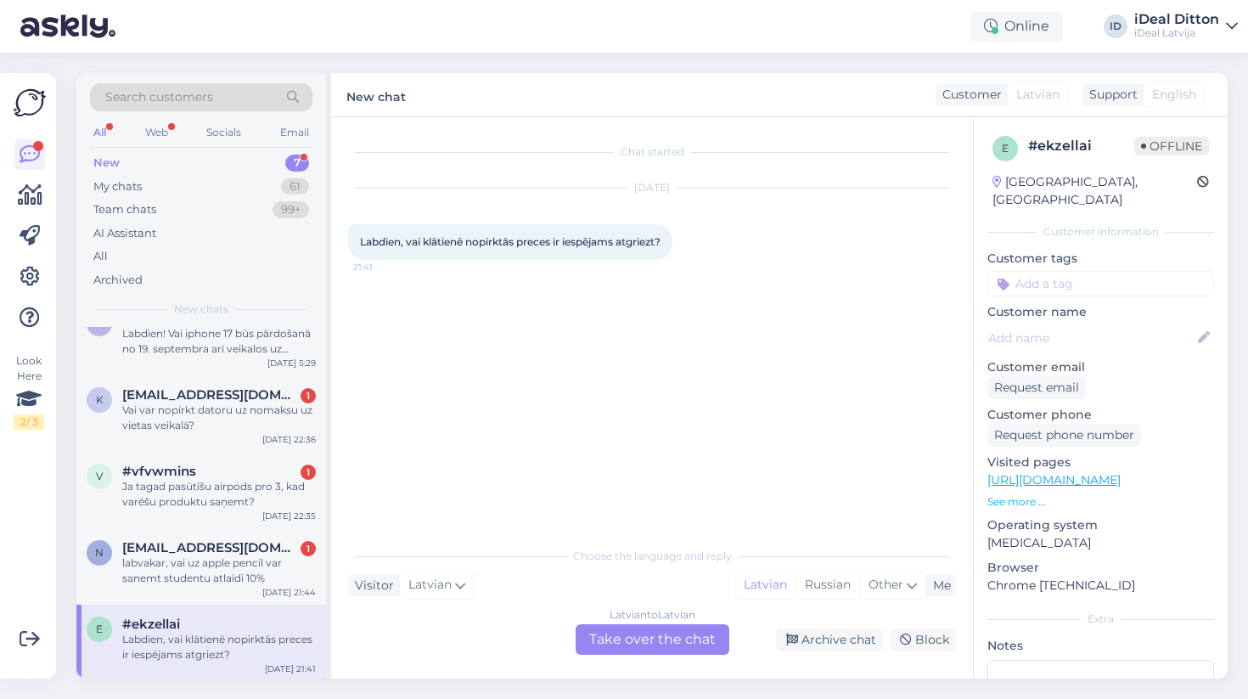
click at [620, 637] on div "Latvian to Latvian Take over the chat" at bounding box center [653, 639] width 154 height 31
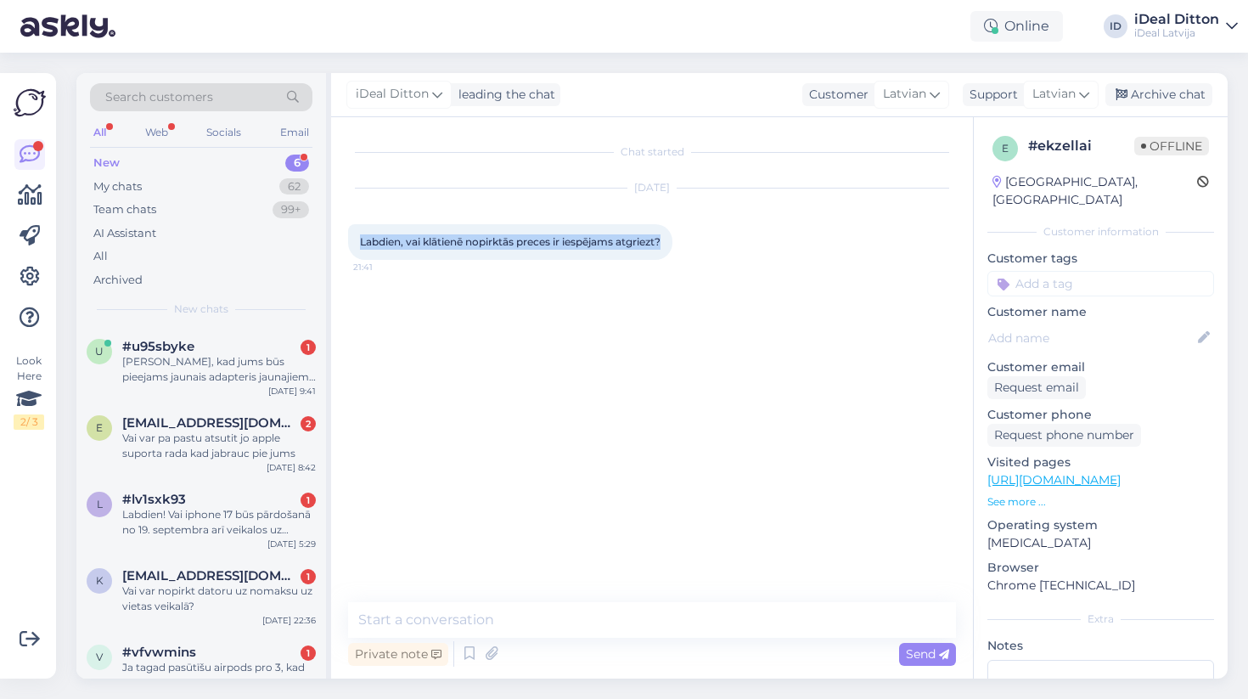
drag, startPoint x: 673, startPoint y: 242, endPoint x: 338, endPoint y: 240, distance: 334.6
click at [338, 240] on div "Chat started [DATE] Labdien, vai klātienē nopirktās preces ir iespējams atgriez…" at bounding box center [652, 397] width 642 height 561
copy span "Labdien, vai klātienē nopirktās preces ir iespējams atgriezt?"
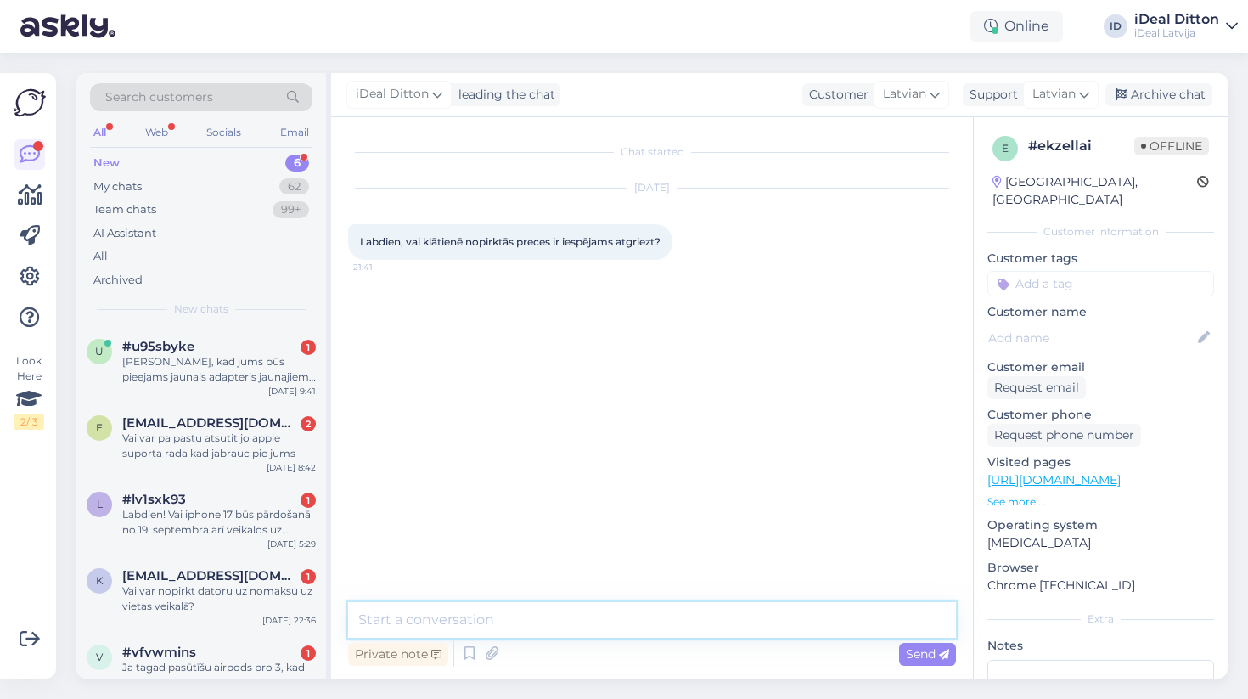
click at [464, 613] on textarea at bounding box center [652, 620] width 608 height 36
paste textarea "Labdien! Jā, klātienē iegādātas preces ir iespējams atgriezt, taču jāņem vērā d…"
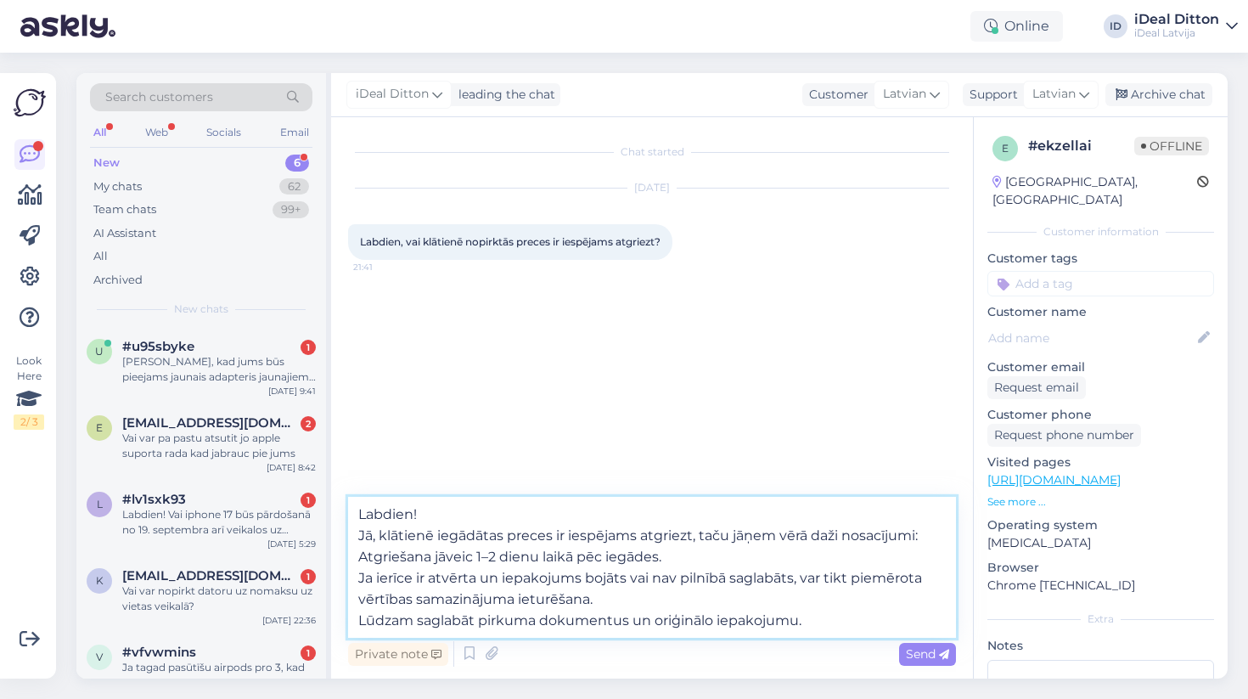
click at [359, 558] on textarea "Labdien! Jā, klātienē iegādātas preces ir iespējams atgriezt, taču jāņem vērā d…" at bounding box center [652, 567] width 608 height 141
click at [360, 575] on textarea "Labdien! Jā, klātienē iegādātas preces ir iespējams atgriezt, taču jāņem vērā d…" at bounding box center [652, 567] width 608 height 141
click at [365, 559] on textarea "Labdien! Jā, klātienē iegādātas preces ir iespējams atgriezt, taču jāņem vērā d…" at bounding box center [652, 567] width 608 height 141
type textarea "Labdien! Jā, klātienē iegādātas preces ir iespējams atgriezt, taču jāņem vērā d…"
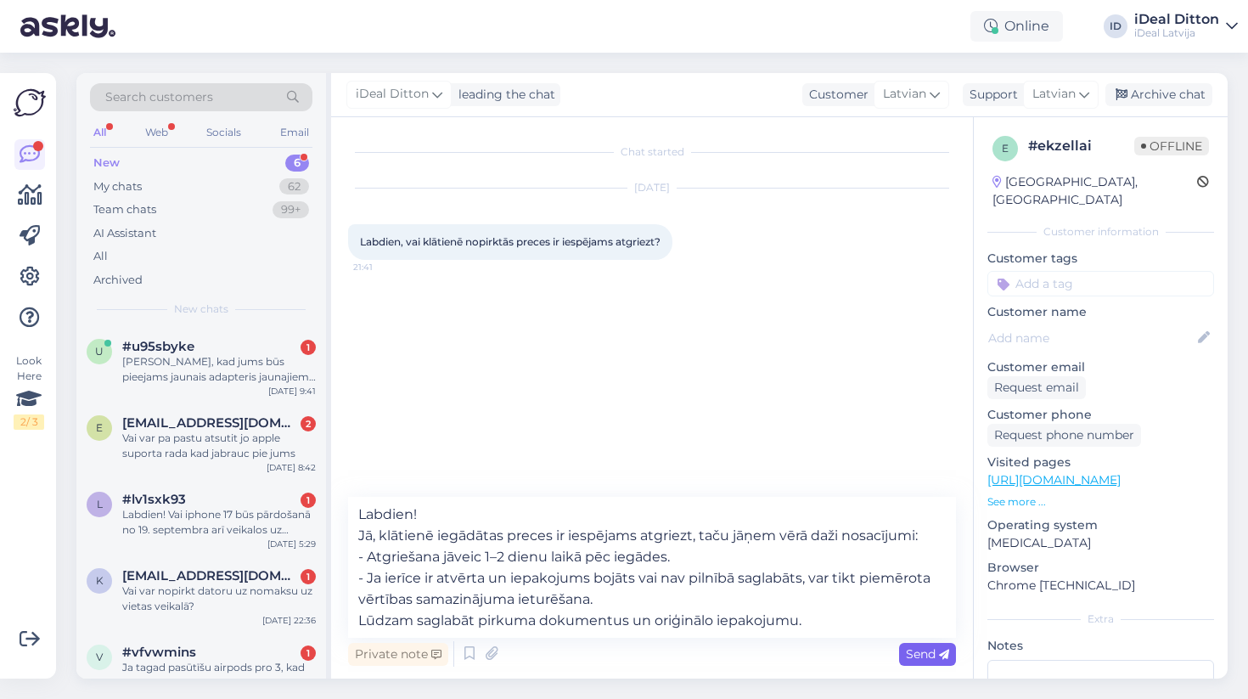
click at [926, 651] on span "Send" at bounding box center [927, 653] width 43 height 15
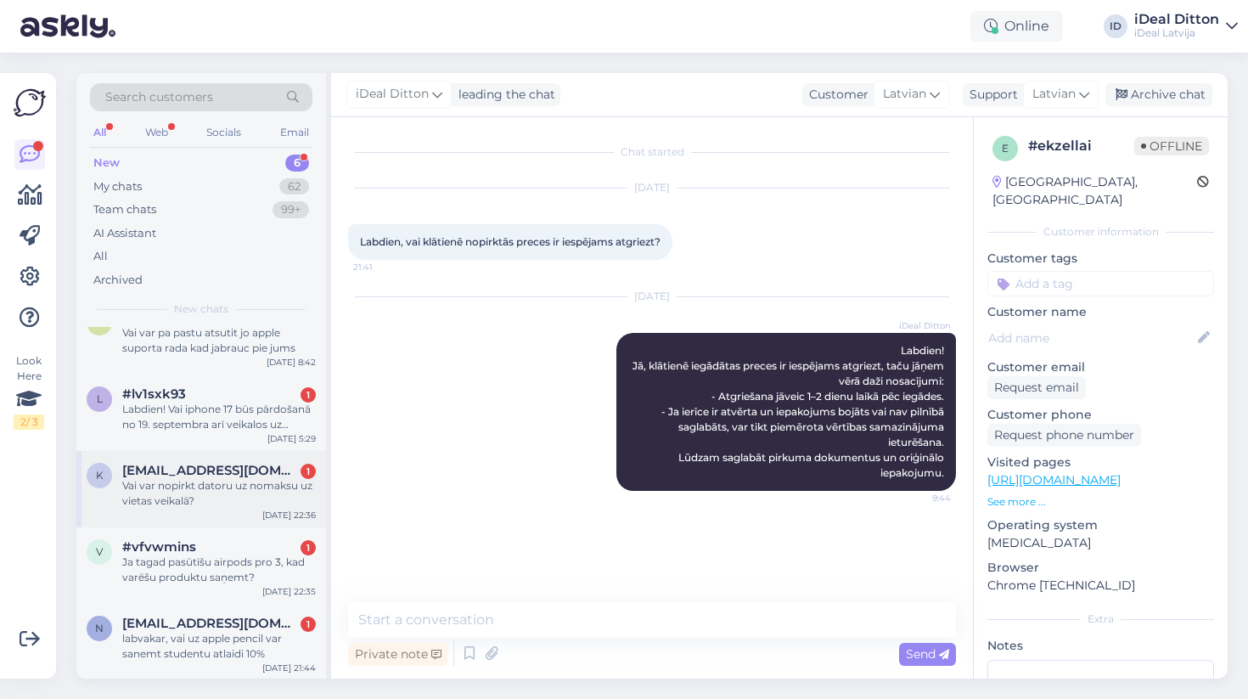
scroll to position [104, 0]
click at [186, 577] on div "Ja tagad pasūtīšu airpods pro 3, kad varēšu produktu saņemt?" at bounding box center [219, 570] width 194 height 31
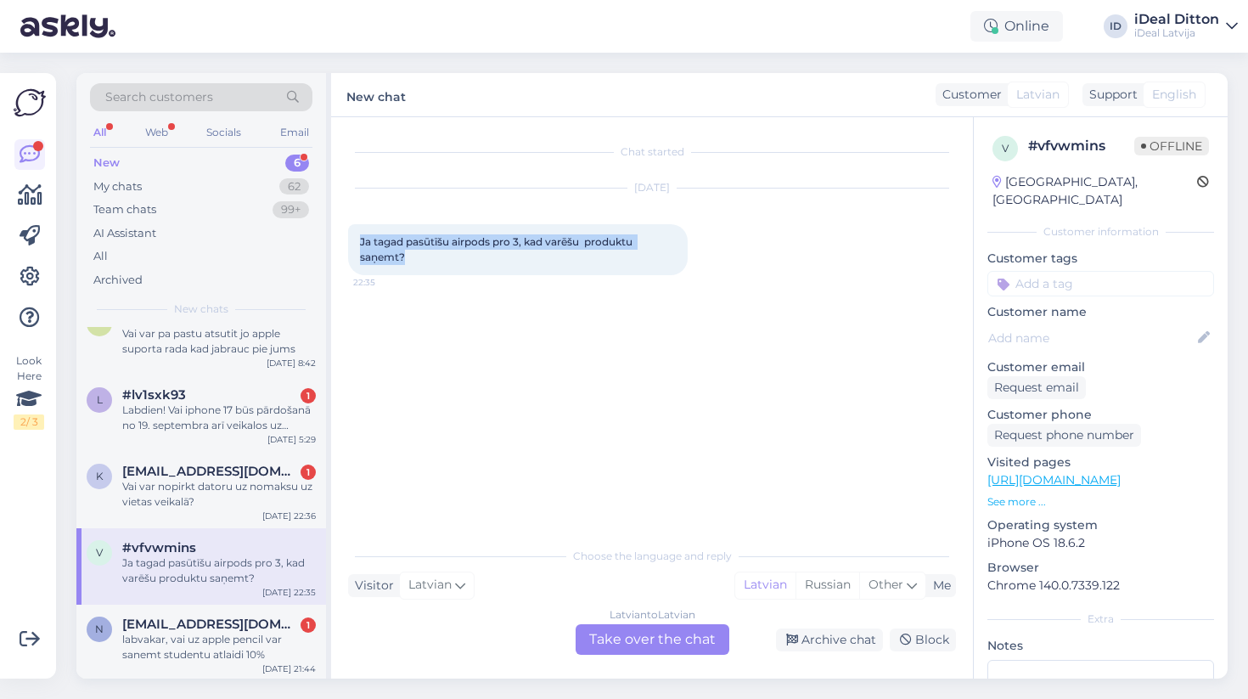
drag, startPoint x: 411, startPoint y: 256, endPoint x: 352, endPoint y: 239, distance: 62.1
click at [352, 239] on div "Ja tagad pasūtīšu airpods pro 3, kad varēšu produktu saņemt? 22:35" at bounding box center [518, 249] width 340 height 51
copy span "Ja tagad pasūtīšu airpods pro 3, kad varēšu produktu saņemt?"
click at [679, 635] on div "Latvian to Latvian Take over the chat" at bounding box center [653, 639] width 154 height 31
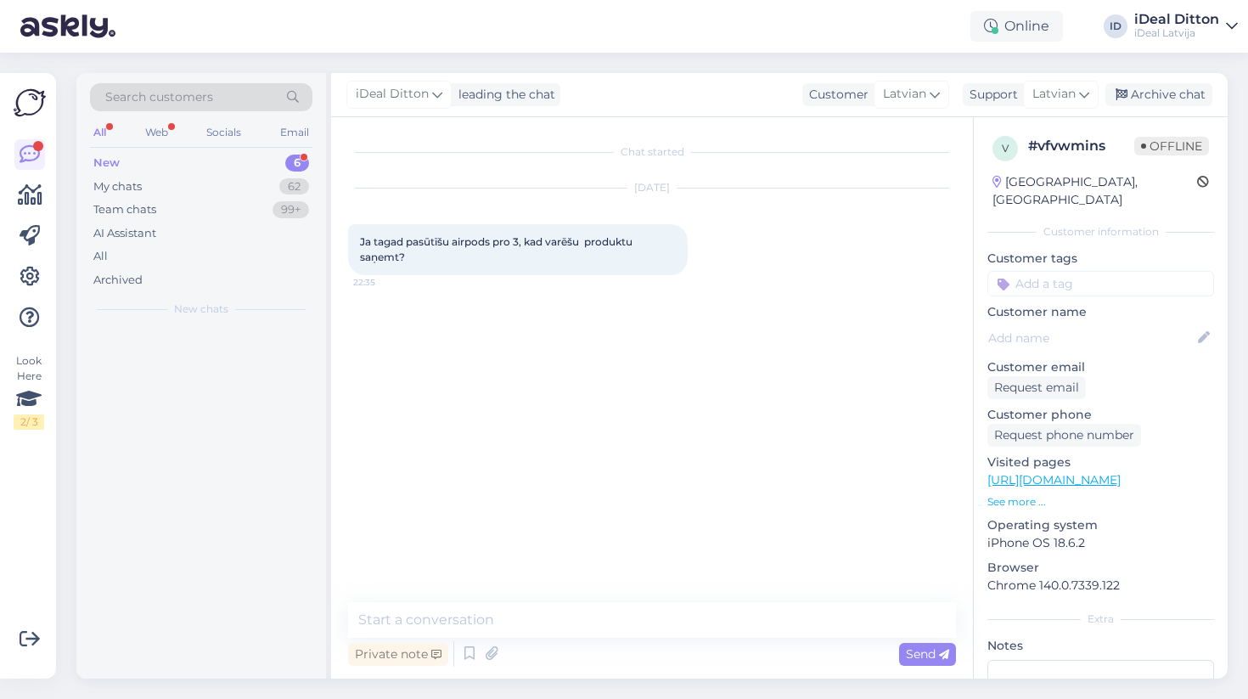
scroll to position [0, 0]
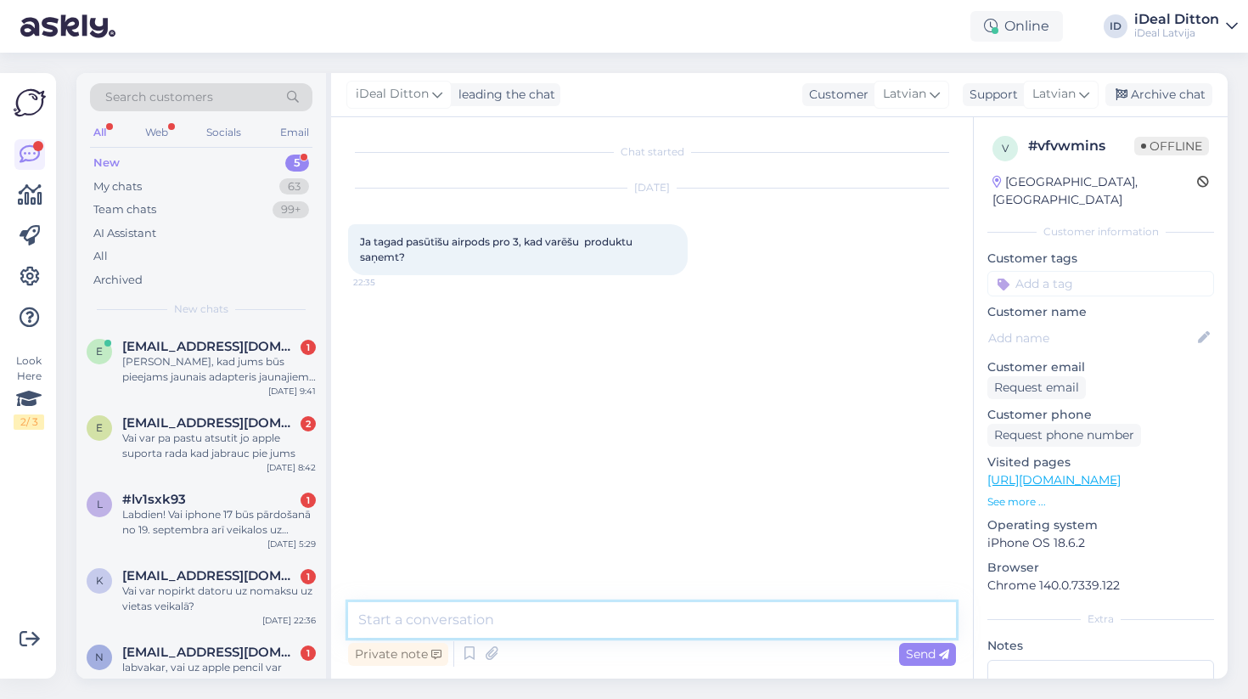
click at [504, 619] on textarea at bounding box center [652, 620] width 608 height 36
paste textarea "Labdien! AirPods Pro 3 būs pieejami tirdzniecībā no 19. septembra. Tomēr jāņem …"
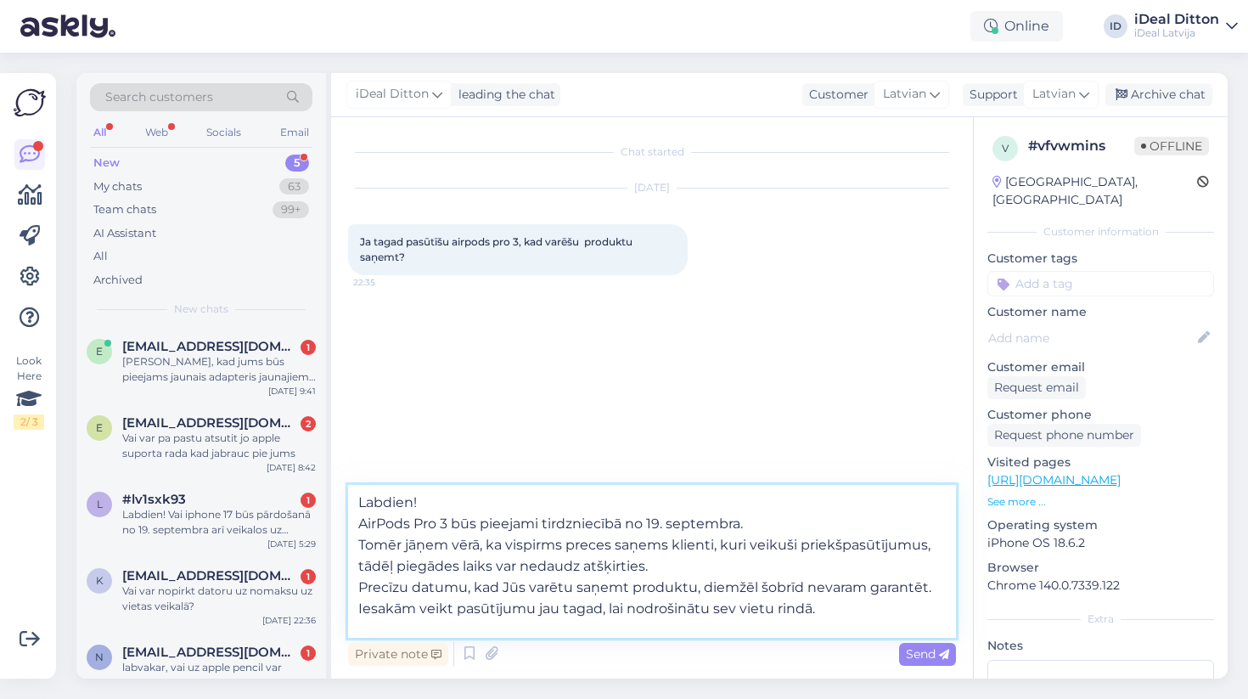
click at [360, 591] on textarea "Labdien! AirPods Pro 3 būs pieejami tirdzniecībā no 19. septembra. Tomēr jāņem …" at bounding box center [652, 561] width 608 height 153
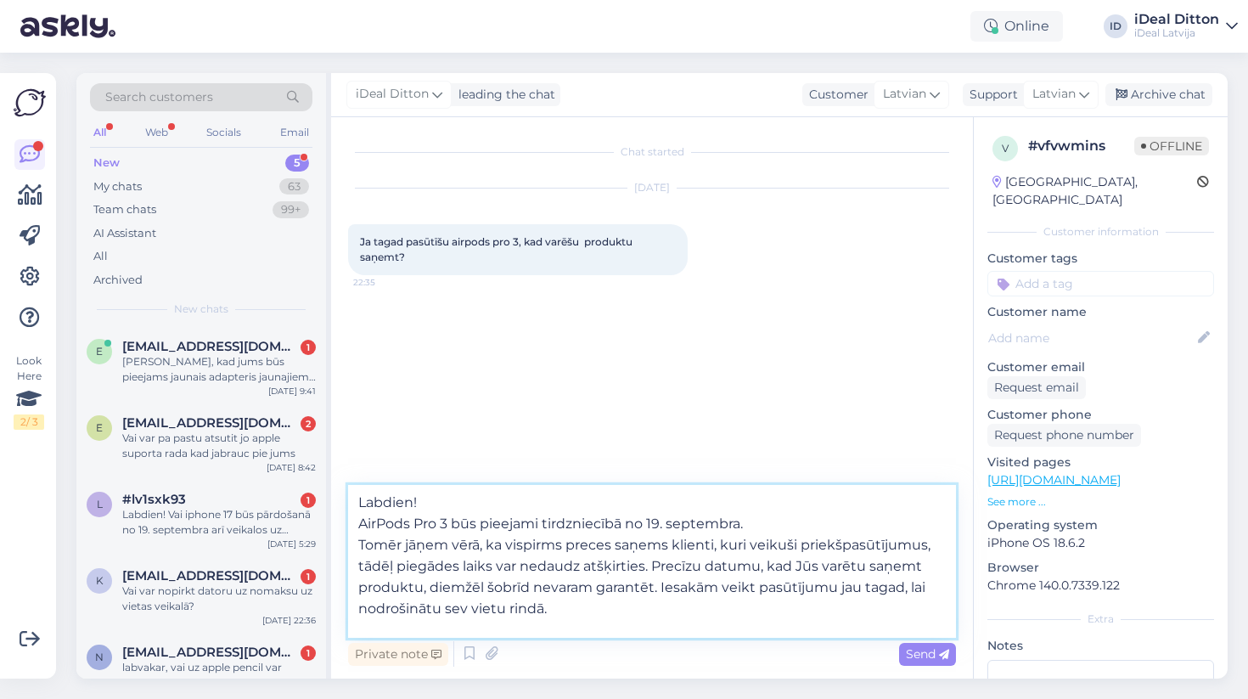
click at [362, 542] on textarea "Labdien! AirPods Pro 3 būs pieejami tirdzniecībā no 19. septembra. Tomēr jāņem …" at bounding box center [652, 561] width 608 height 153
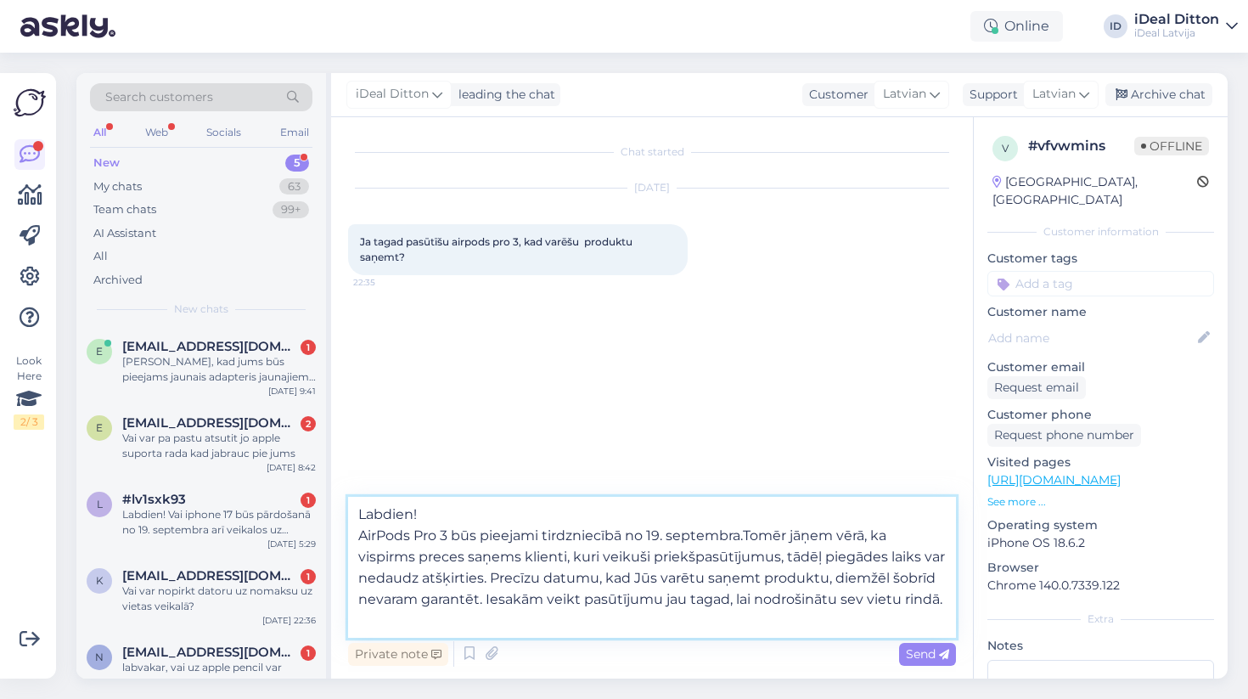
type textarea "Labdien! AirPods Pro 3 būs pieejami tirdzniecībā no 19. septembra. Tomēr jāņem …"
click at [537, 520] on textarea "Labdien! AirPods Pro 3 būs pieejami tirdzniecībā no 19. septembra. Tomēr jāņem …" at bounding box center [652, 567] width 608 height 141
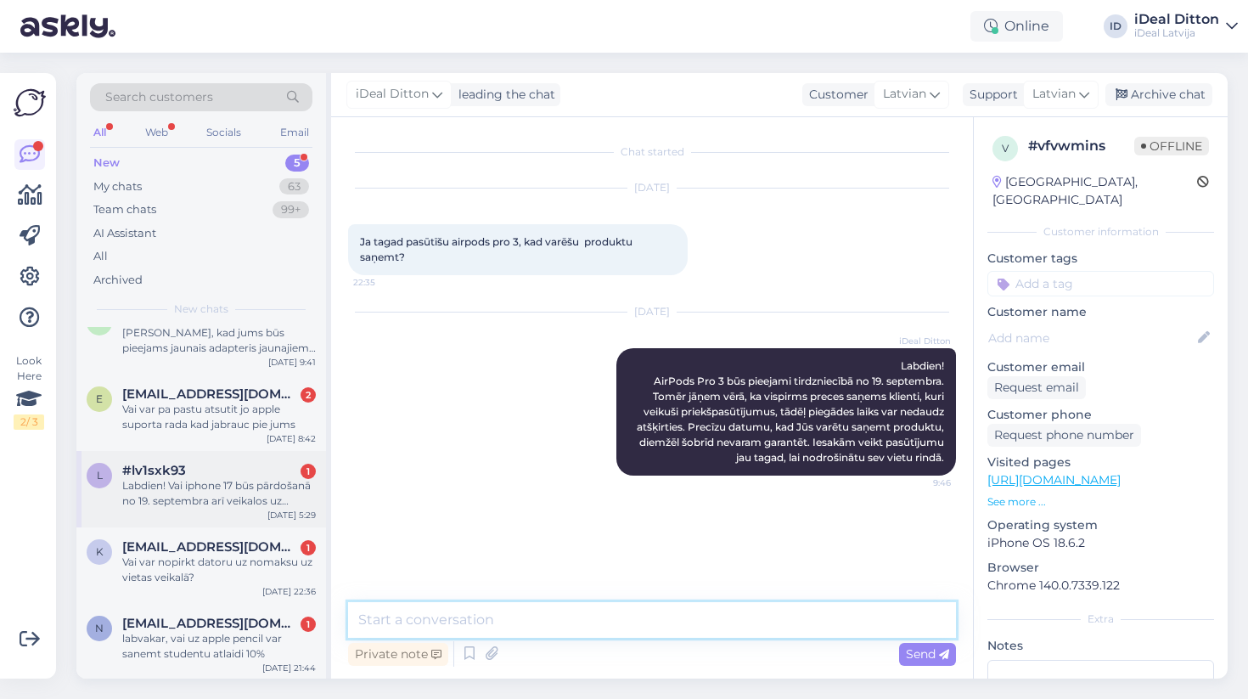
scroll to position [28, 0]
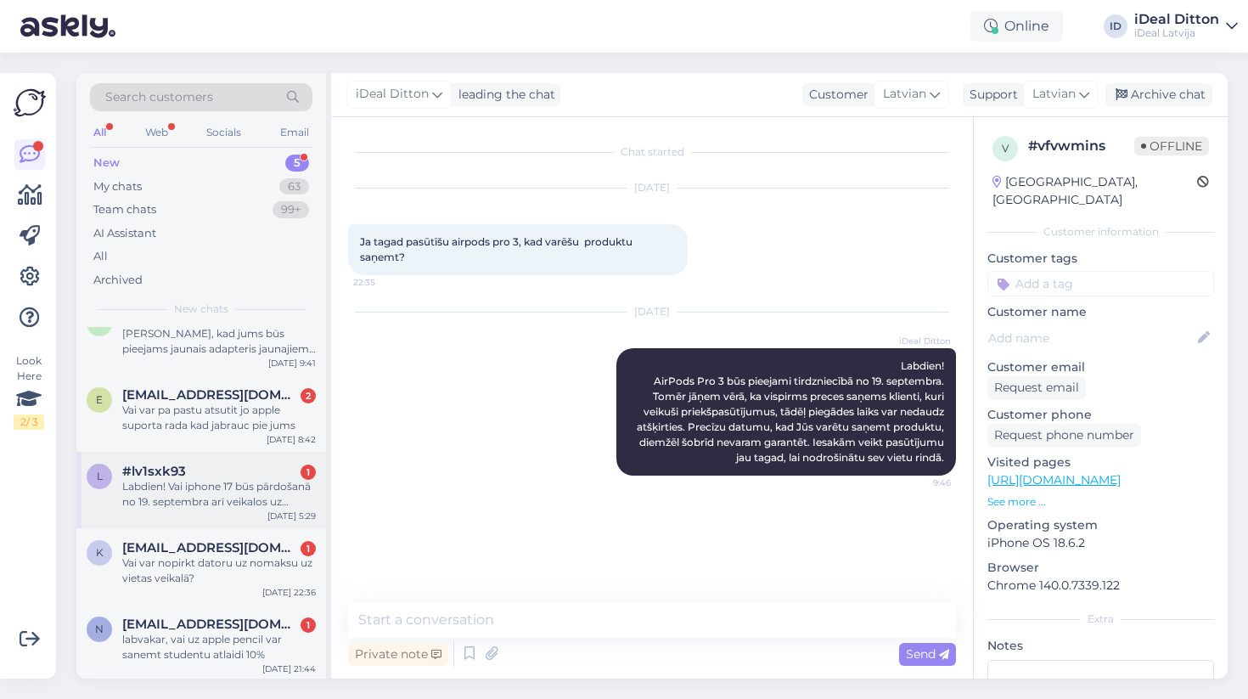
click at [167, 486] on div "Labdien! Vai iphone 17 būs pārdošanā no 19. septembra arī veikalos uz vietas?" at bounding box center [219, 494] width 194 height 31
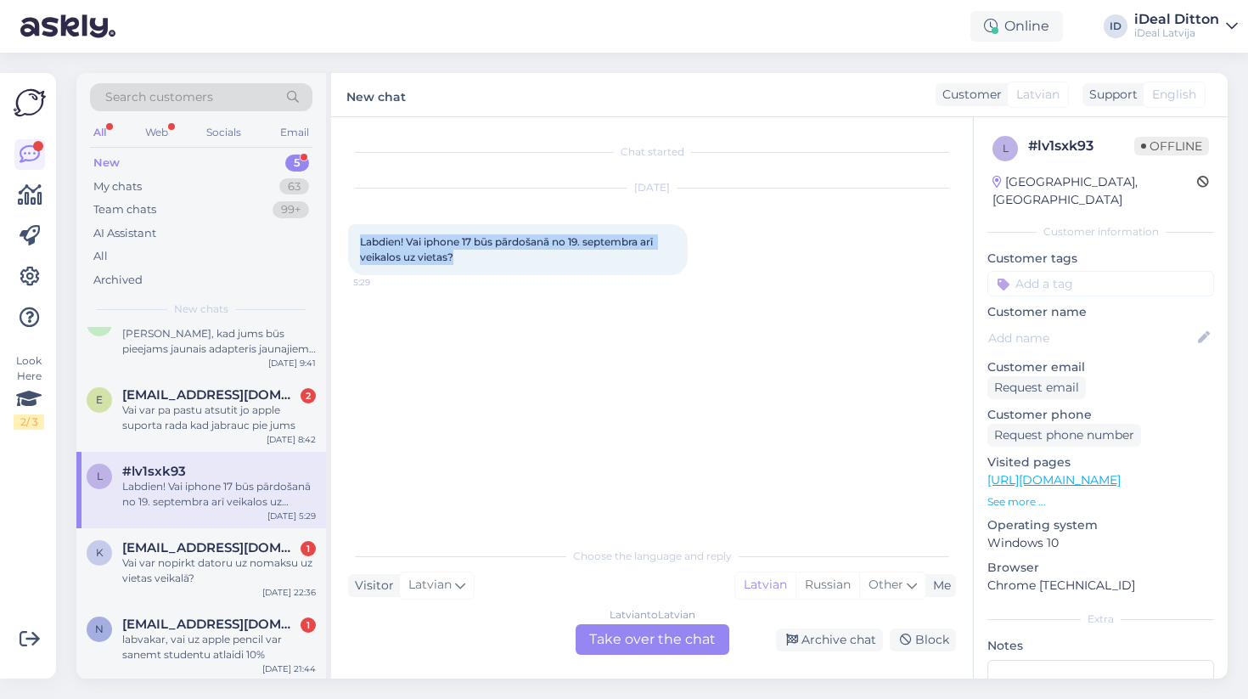
drag, startPoint x: 459, startPoint y: 262, endPoint x: 351, endPoint y: 239, distance: 110.3
click at [351, 239] on div "Labdien! Vai iphone 17 būs pārdošanā no 19. septembra arī veikalos uz vietas? 5…" at bounding box center [518, 249] width 340 height 51
copy span "Labdien! Vai iphone 17 būs pārdošanā no 19. septembra arī veikalos uz vietas?"
click at [621, 642] on div "Latvian to Latvian Take over the chat" at bounding box center [653, 639] width 154 height 31
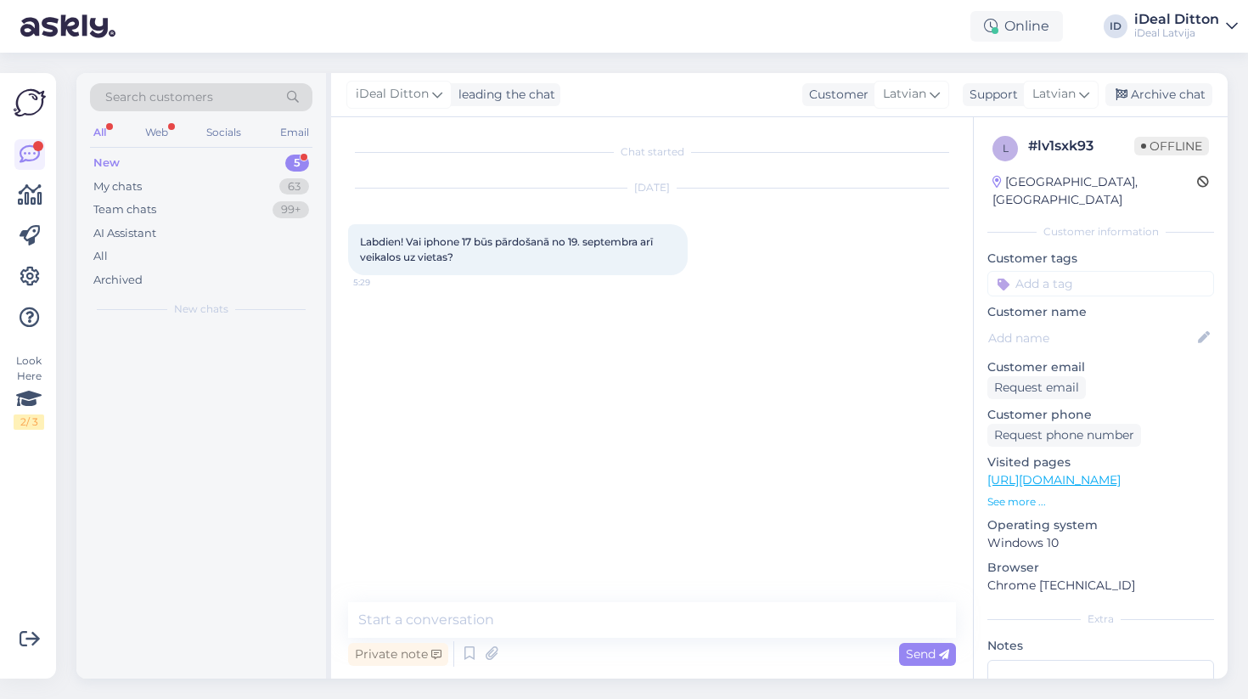
scroll to position [0, 0]
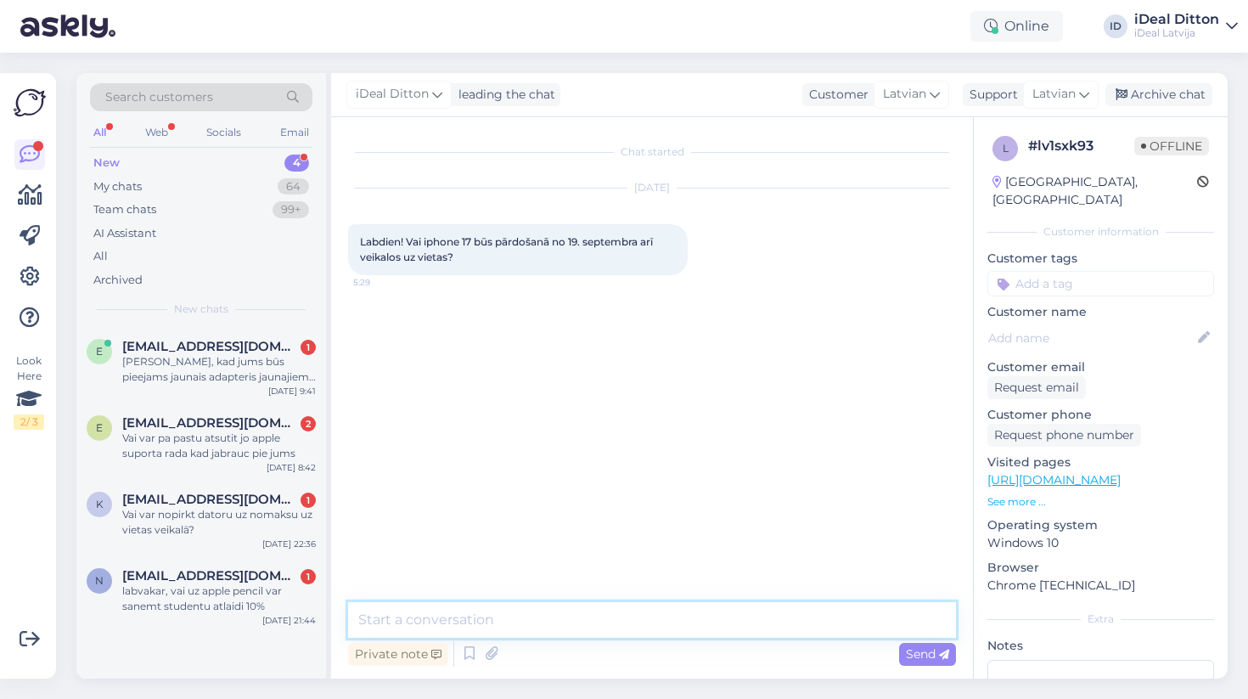
click at [466, 630] on textarea at bounding box center [652, 620] width 608 height 36
paste textarea "Labdien! Jā, iPhone 17 būs pieejami pārdošanā veikalos uz vietas no 19. septemb…"
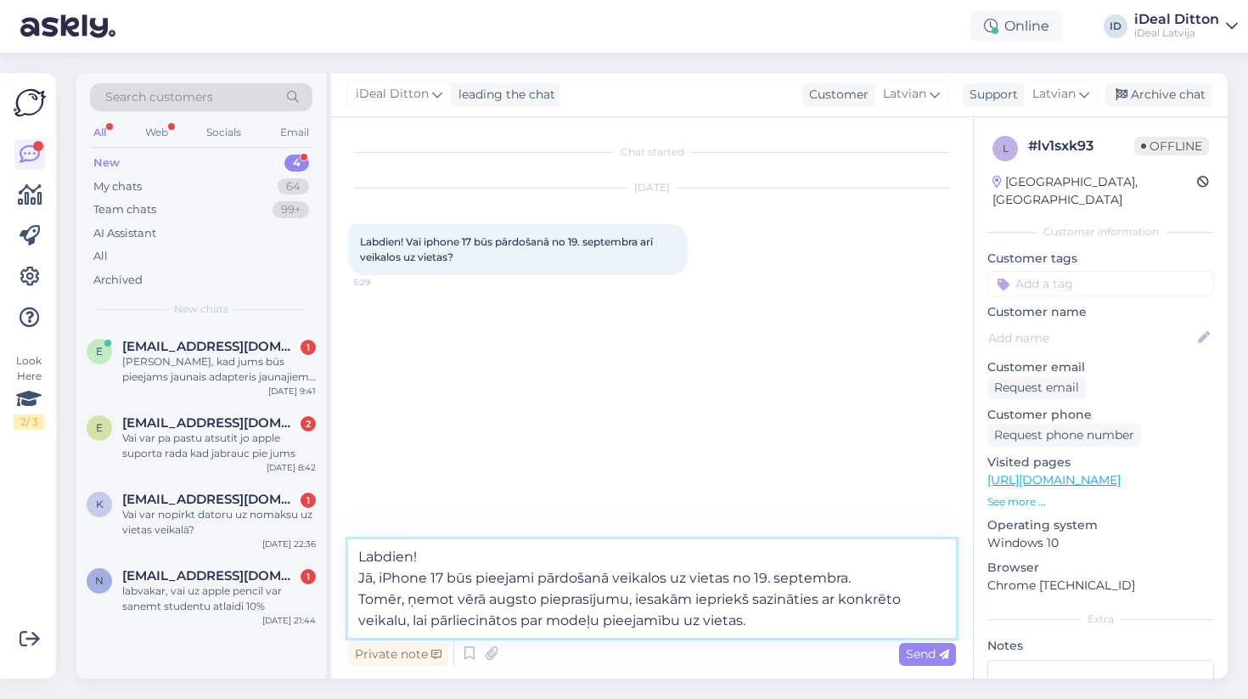
click at [360, 596] on textarea "Labdien! Jā, iPhone 17 būs pieejami pārdošanā veikalos uz vietas no 19. septemb…" at bounding box center [652, 588] width 608 height 99
type textarea "Labdien! Jā, iPhone 17 būs pieejami pārdošanā veikalos uz vietas no 19. septemb…"
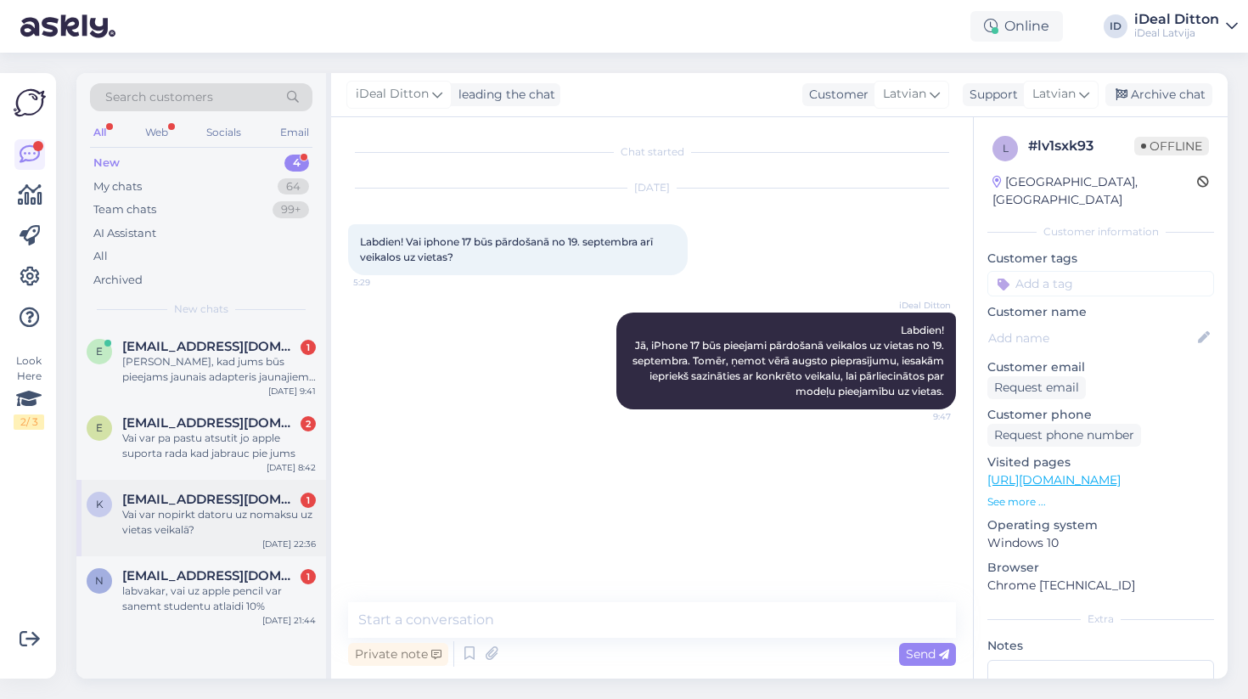
click at [186, 532] on div "Vai var nopirkt datoru uz nomaksu uz vietas veikalā?" at bounding box center [219, 522] width 194 height 31
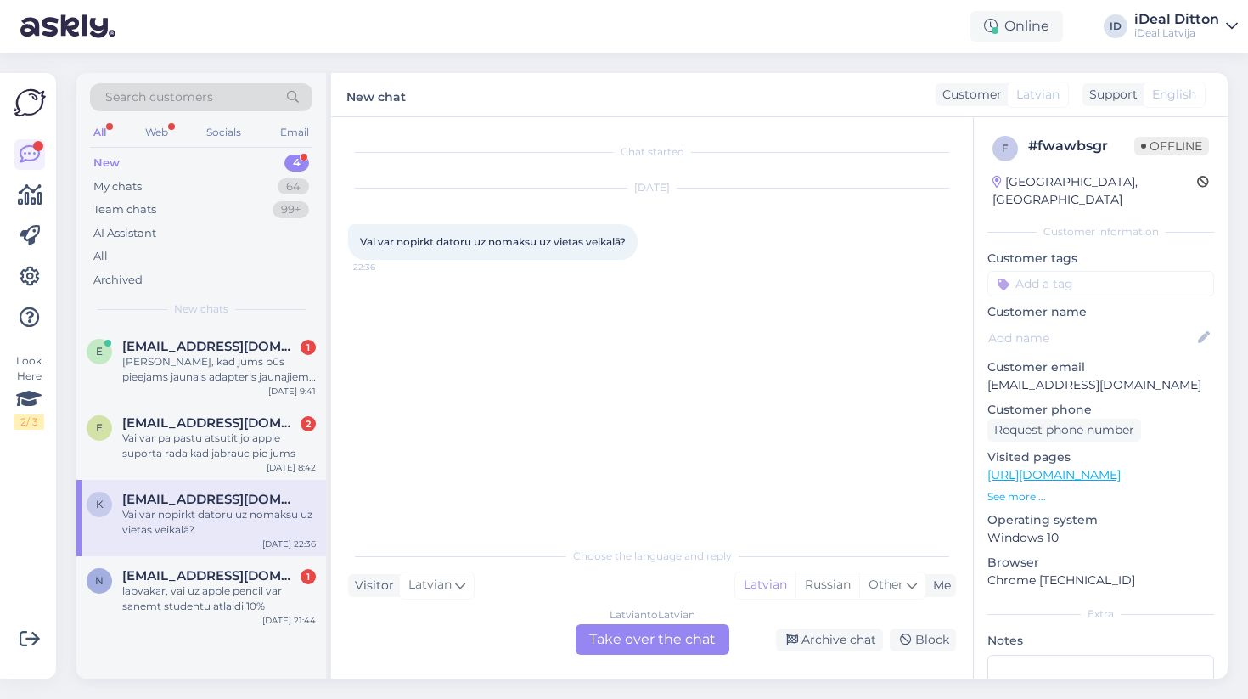
click at [631, 634] on div "Latvian to Latvian Take over the chat" at bounding box center [653, 639] width 154 height 31
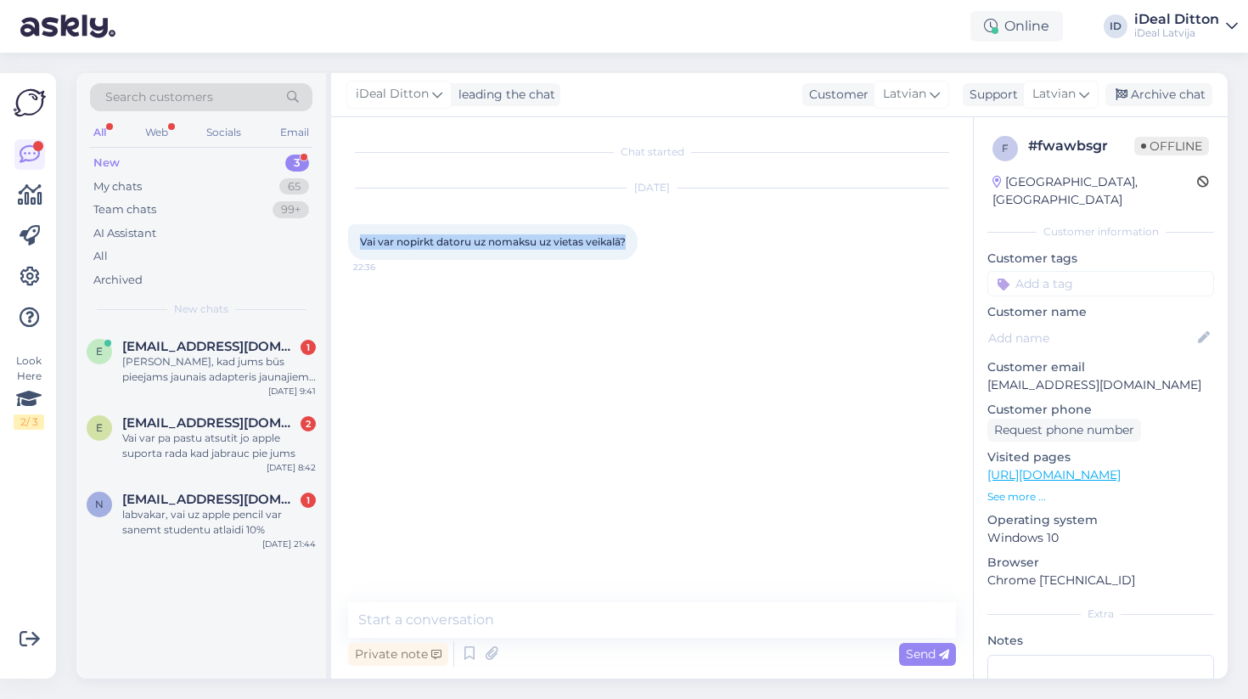
drag, startPoint x: 634, startPoint y: 245, endPoint x: 335, endPoint y: 230, distance: 298.4
click at [335, 230] on div "Chat started [DATE] Vai var nopirkt datoru uz nomaksu uz vietas veikalā? 22:36 …" at bounding box center [652, 397] width 642 height 561
copy span "Vai var nopirkt datoru uz nomaksu uz vietas veikalā?"
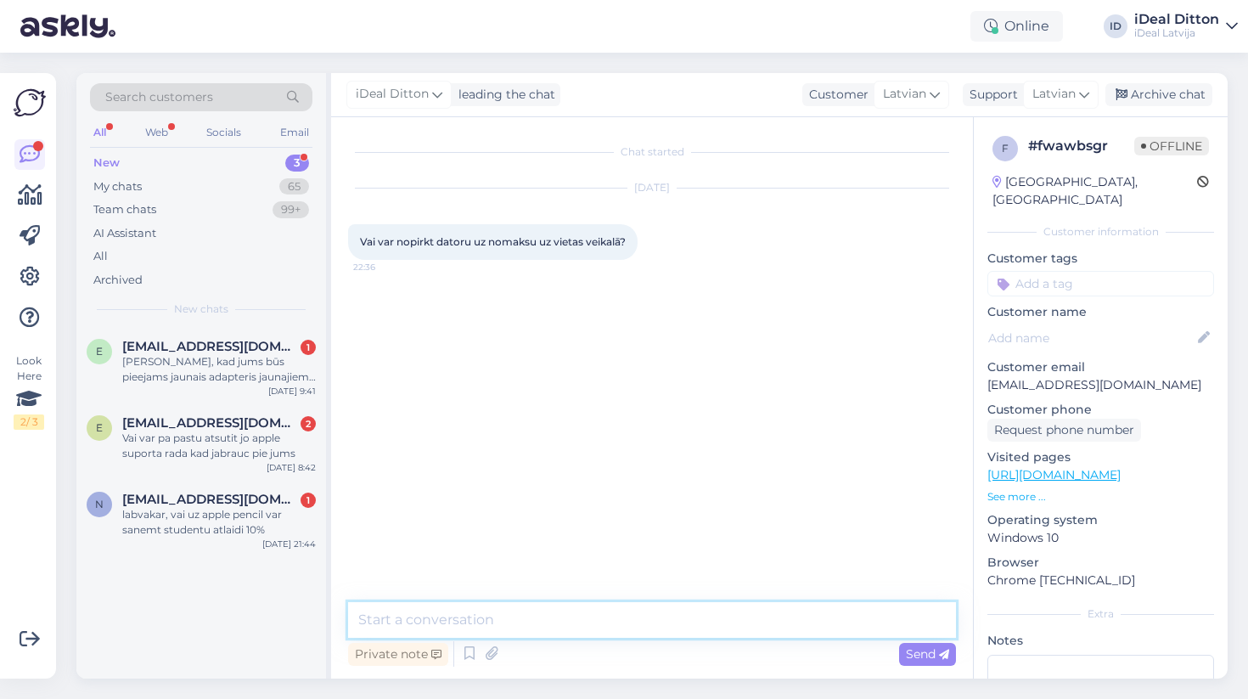
click at [399, 615] on textarea at bounding box center [652, 620] width 608 height 36
paste textarea "Labdien! Jā, datoru ir iespējams iegādāties uz nomaksu arī uz vietas veikalā. P…"
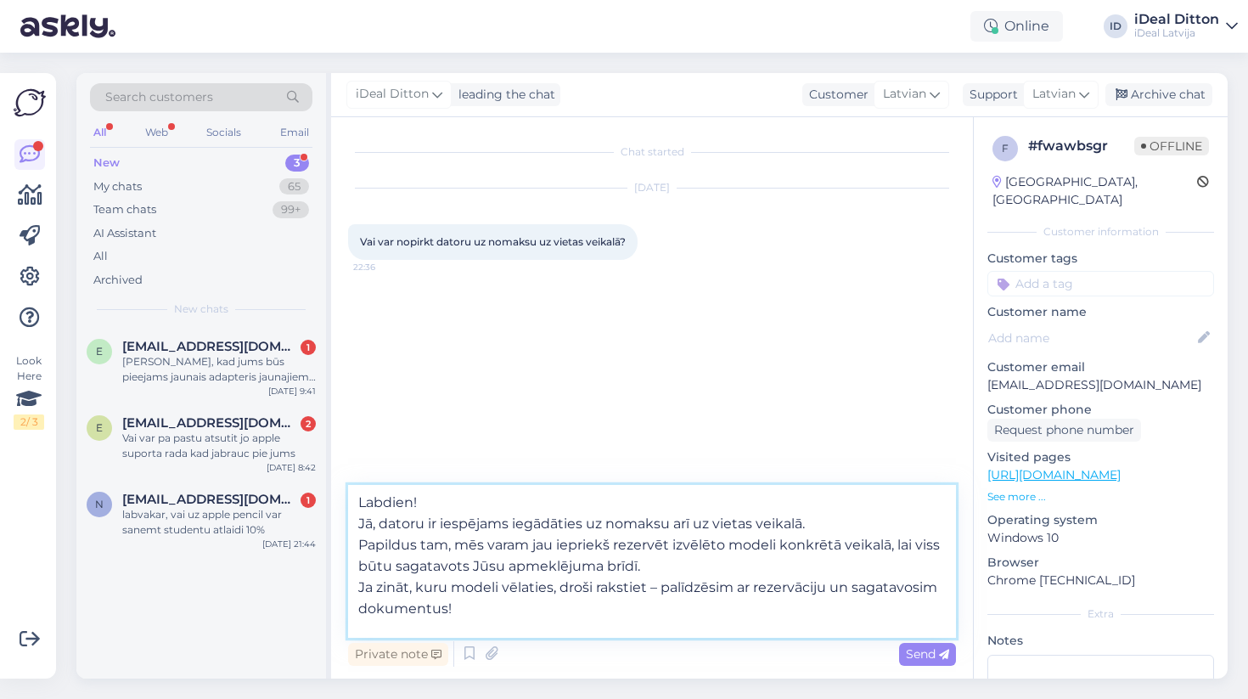
click at [357, 586] on textarea "Labdien! Jā, datoru ir iespējams iegādāties uz nomaksu arī uz vietas veikalā. P…" at bounding box center [652, 561] width 608 height 153
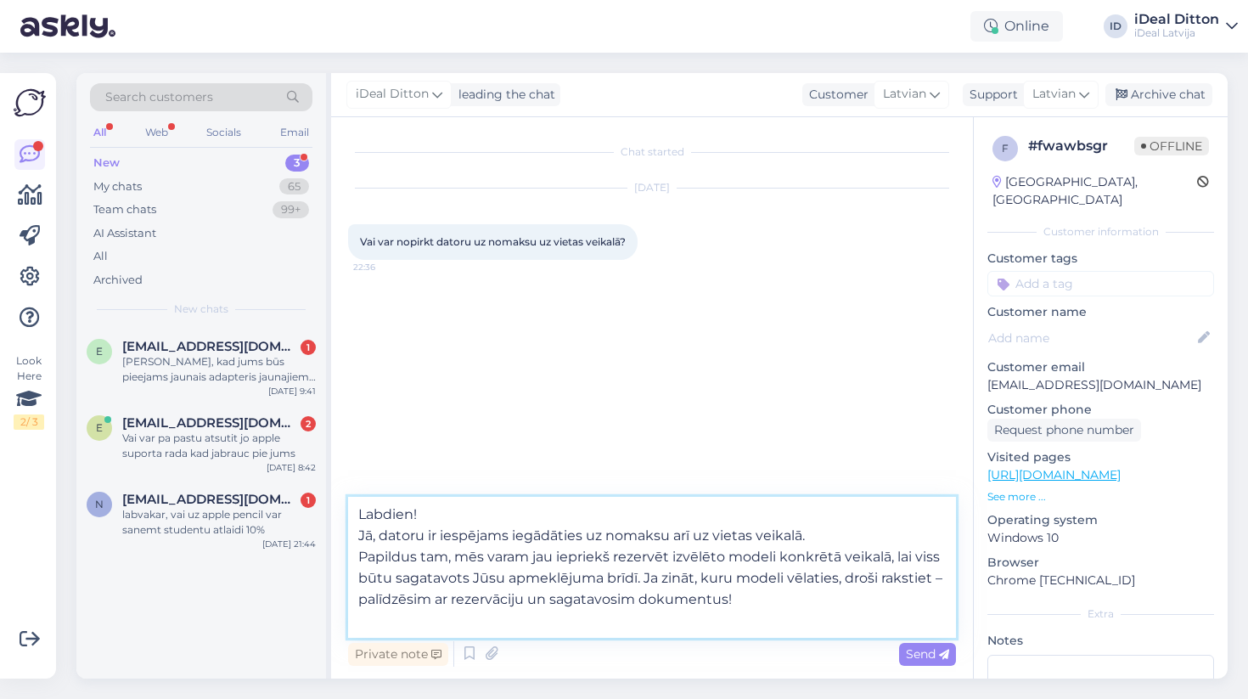
click at [360, 558] on textarea "Labdien! Jā, datoru ir iespējams iegādāties uz nomaksu arī uz vietas veikalā. P…" at bounding box center [652, 567] width 608 height 141
type textarea "Labdien! Jā, datoru ir iespējams iegādāties uz nomaksu arī uz vietas veikalā. P…"
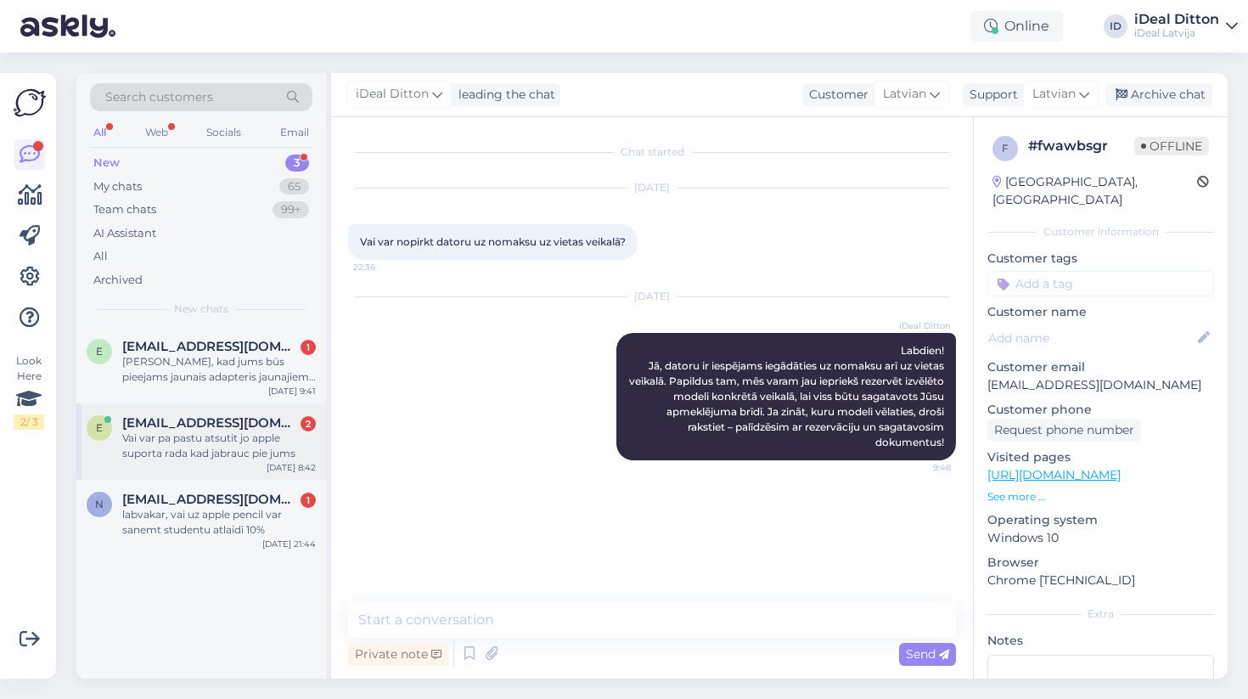
click at [206, 423] on span "[EMAIL_ADDRESS][DOMAIN_NAME]" at bounding box center [210, 422] width 177 height 15
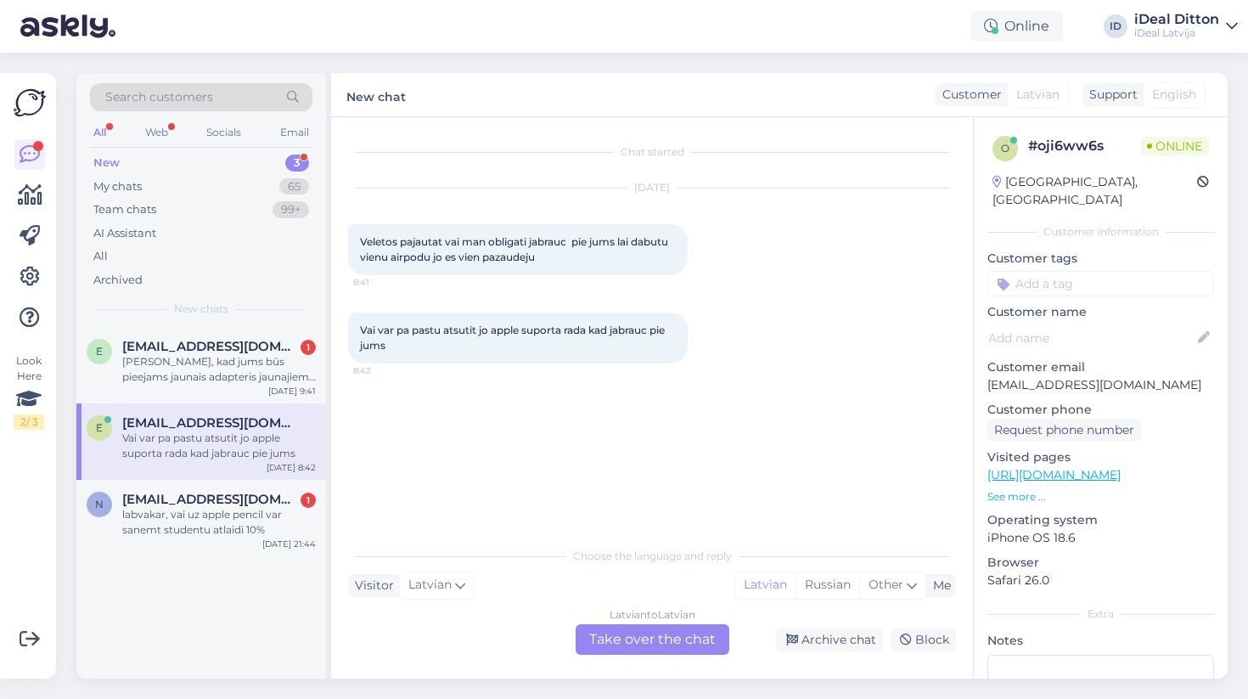
click at [630, 635] on div "Latvian to Latvian Take over the chat" at bounding box center [653, 639] width 154 height 31
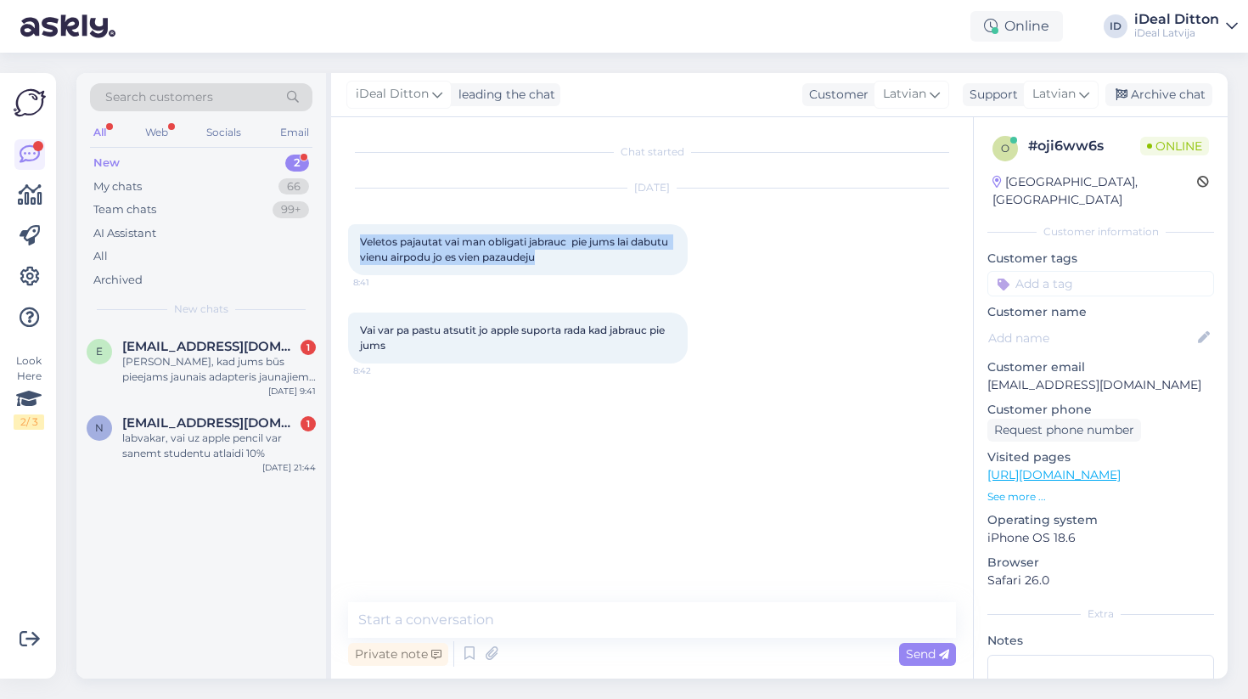
drag, startPoint x: 551, startPoint y: 261, endPoint x: 358, endPoint y: 232, distance: 195.8
click at [358, 232] on div "Veletos pajautat vai man obligati jabrauc pie jums lai dabutu vienu airpodu jo …" at bounding box center [518, 249] width 340 height 51
copy span "Veletos pajautat vai man obligati jabrauc pie jums lai dabutu vienu airpodu jo …"
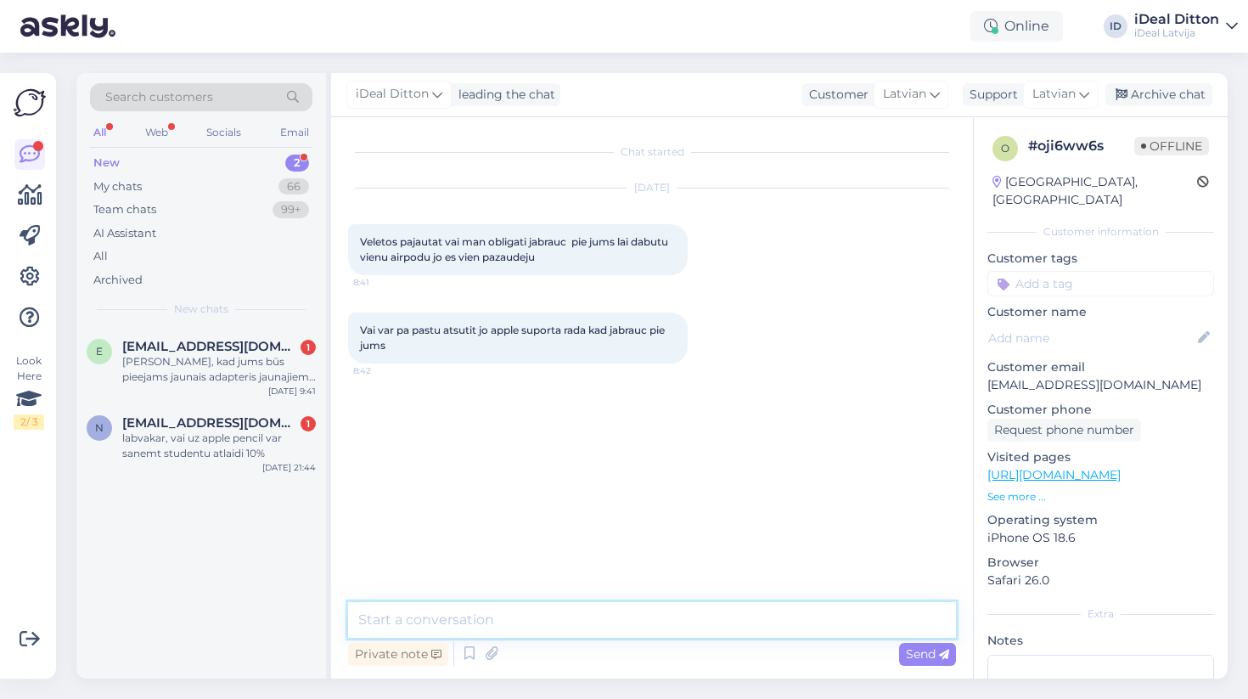
click at [410, 619] on textarea at bounding box center [652, 620] width 608 height 36
paste textarea "Labdien! Lai mēs varētu pasūtīt un savienot jaunu AirPod austiņu ar Jūsu esošo …"
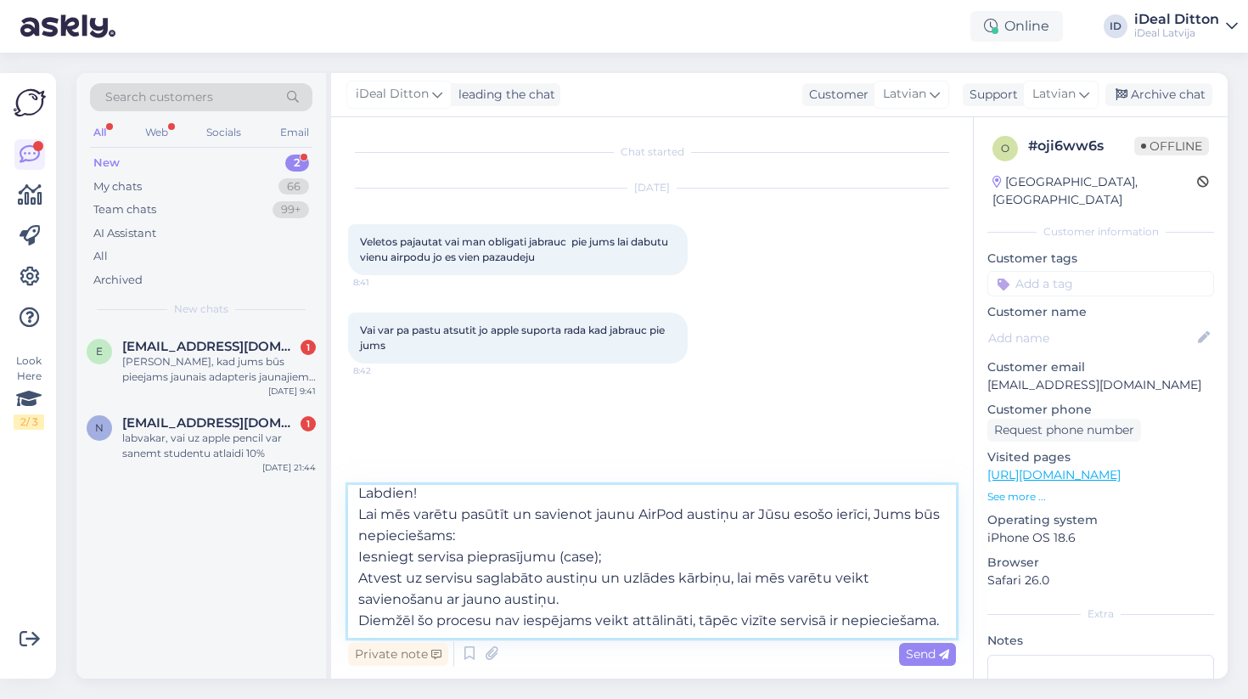
scroll to position [9, 0]
click at [359, 556] on textarea "Labdien! Lai mēs varētu pasūtīt un savienot jaunu AirPod austiņu ar Jūsu esošo …" at bounding box center [652, 561] width 608 height 153
click at [362, 578] on textarea "Labdien! Lai mēs varētu pasūtīt un savienot jaunu AirPod austiņu ar Jūsu esošo …" at bounding box center [652, 561] width 608 height 153
type textarea "Labdien! Lai mēs varētu pasūtīt un savienot jaunu AirPod austiņu ar Jūsu esošo …"
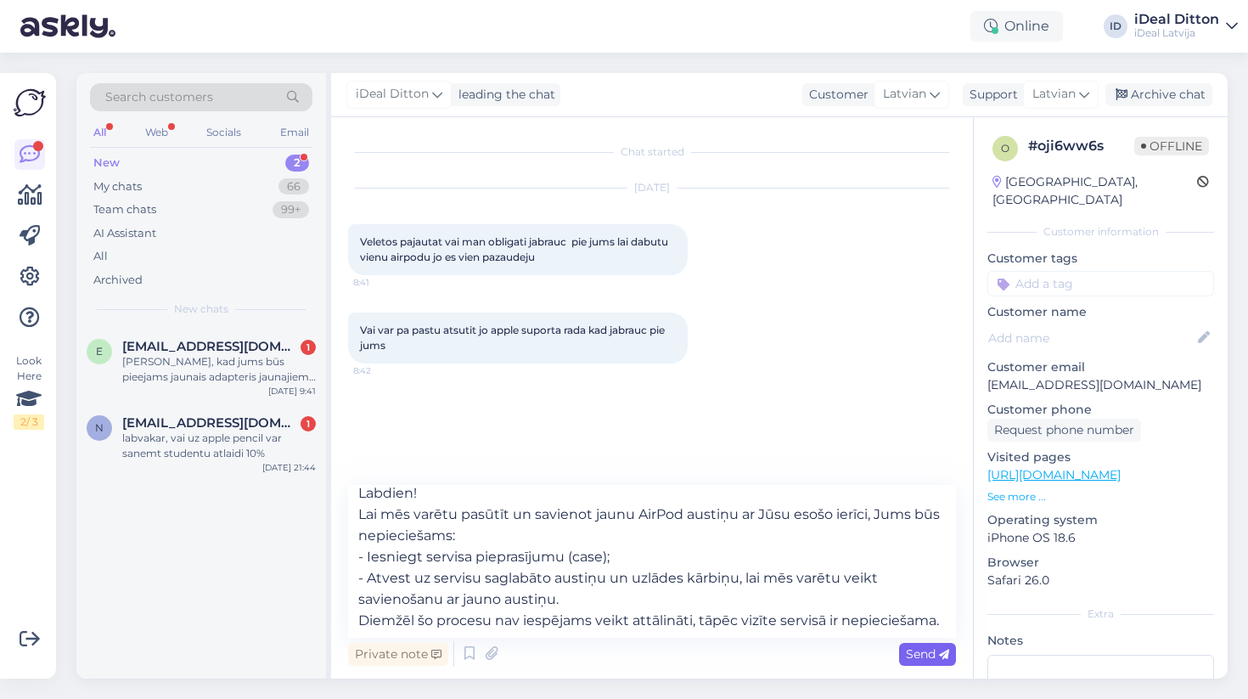
click at [933, 659] on span "Send" at bounding box center [927, 653] width 43 height 15
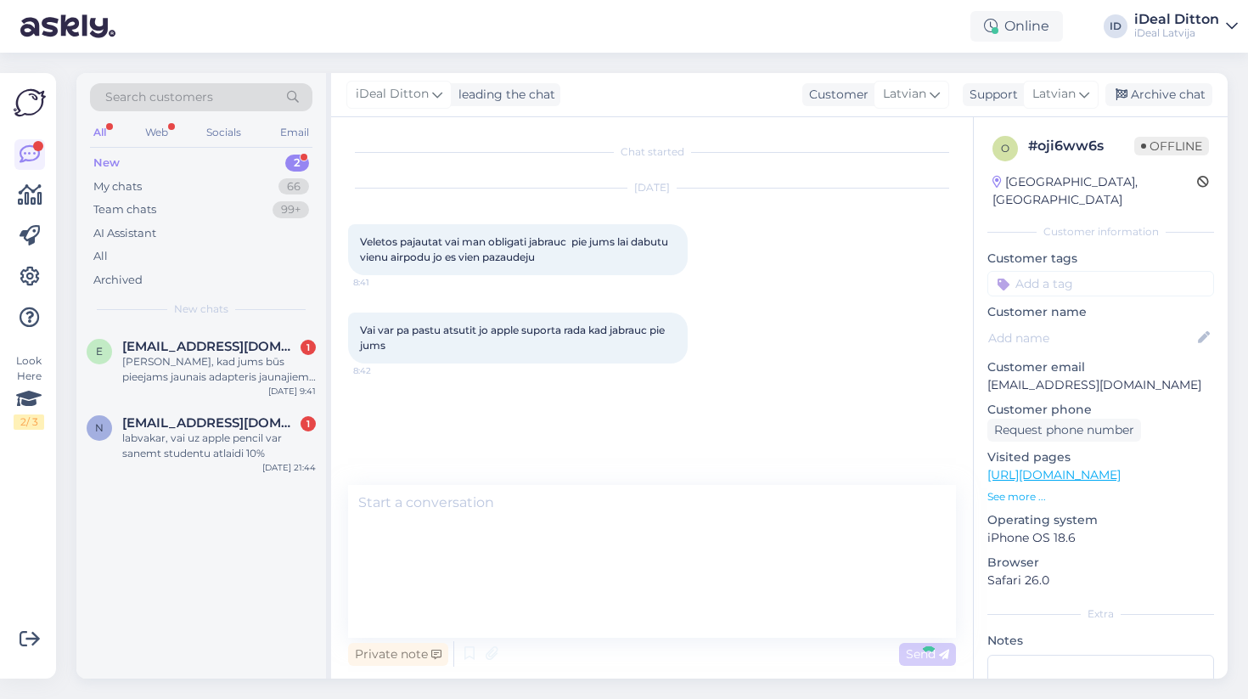
scroll to position [0, 0]
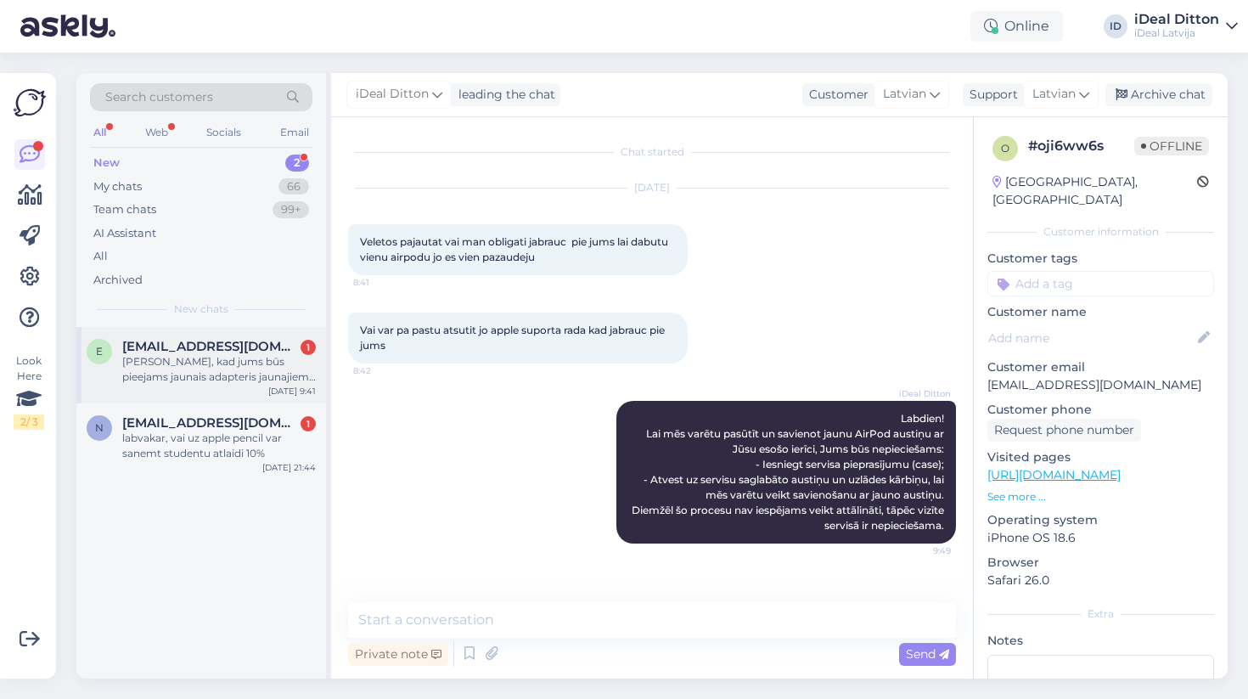
click at [242, 374] on div "[PERSON_NAME], kad jums būs pieejams jaunais adapteris jaunajiem iPhone? [URL][…" at bounding box center [219, 369] width 194 height 31
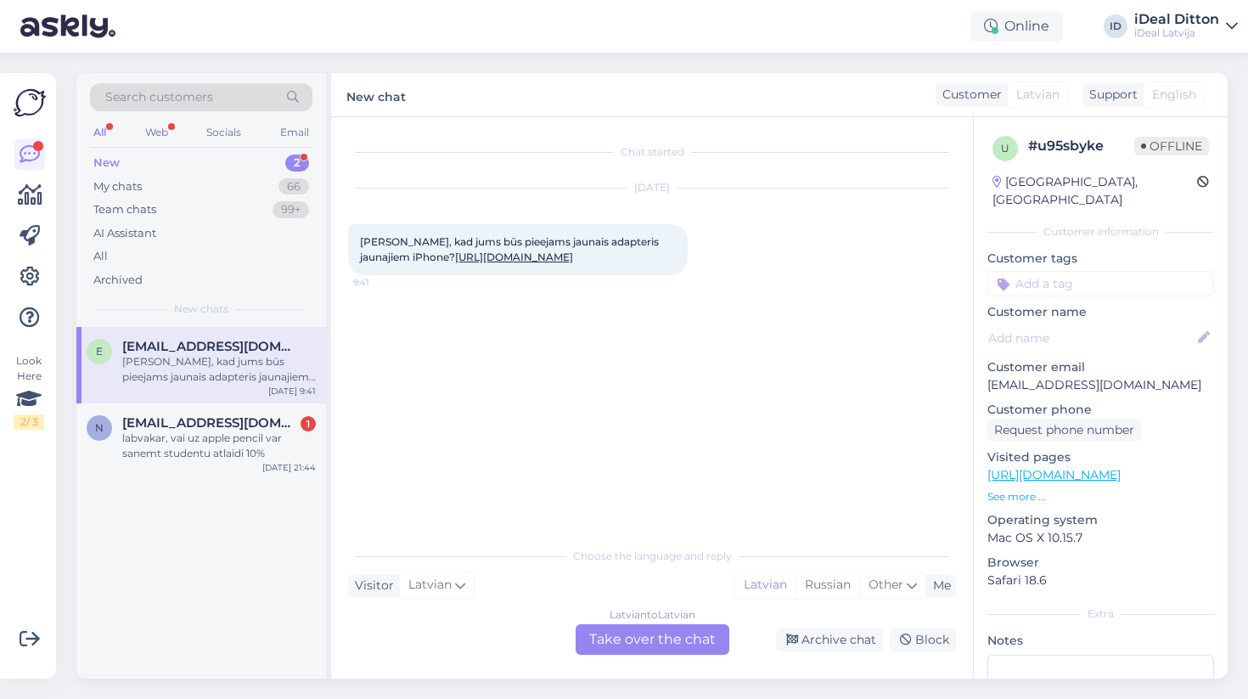
click at [455, 263] on link "[URL][DOMAIN_NAME]" at bounding box center [514, 257] width 118 height 13
drag, startPoint x: 580, startPoint y: 292, endPoint x: 353, endPoint y: 239, distance: 232.8
click at [353, 239] on div "[PERSON_NAME], kad jums būs pieejams jaunais adapteris jaunajiem iPhone? [URL][…" at bounding box center [518, 249] width 340 height 51
copy span "[PERSON_NAME], kad jums būs pieejams jaunais adapteris jaunajiem iPhone? [URL][…"
click at [631, 641] on div "Latvian to Latvian Take over the chat" at bounding box center [653, 639] width 154 height 31
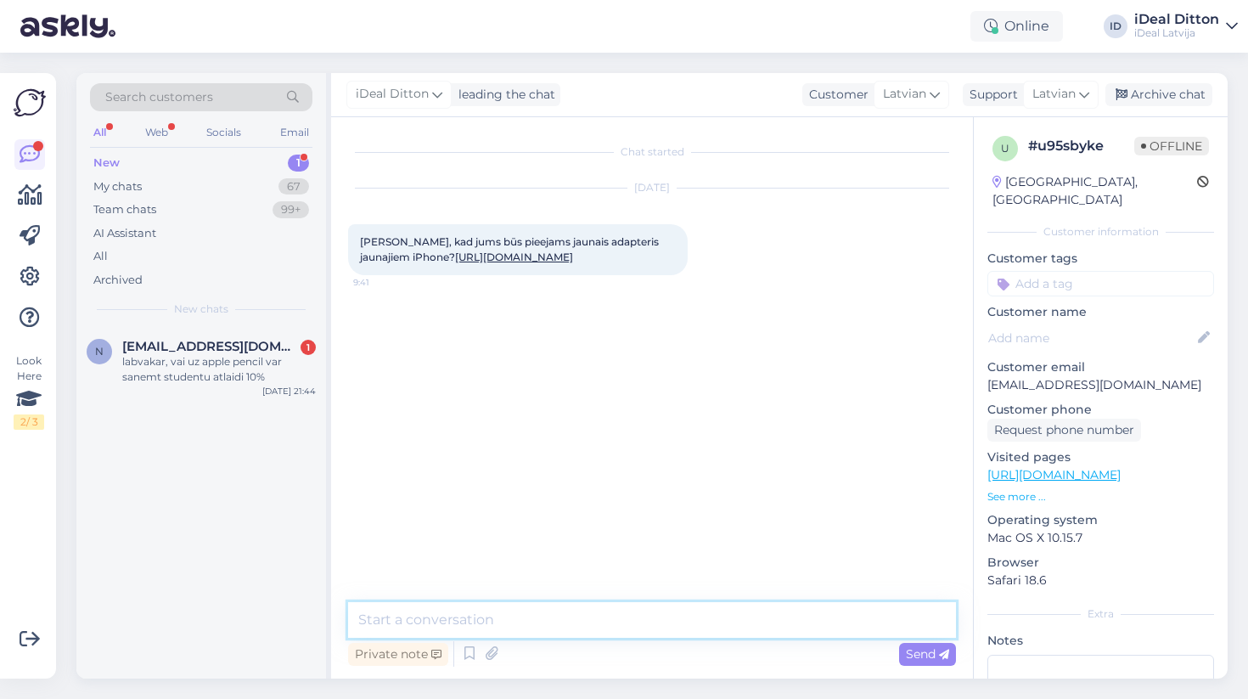
click at [509, 610] on textarea at bounding box center [652, 620] width 608 height 36
paste textarea "Sveiki! Paldies par Jūsu jautājumu. Šobrīd mums nav precīzas informācijas, kad …"
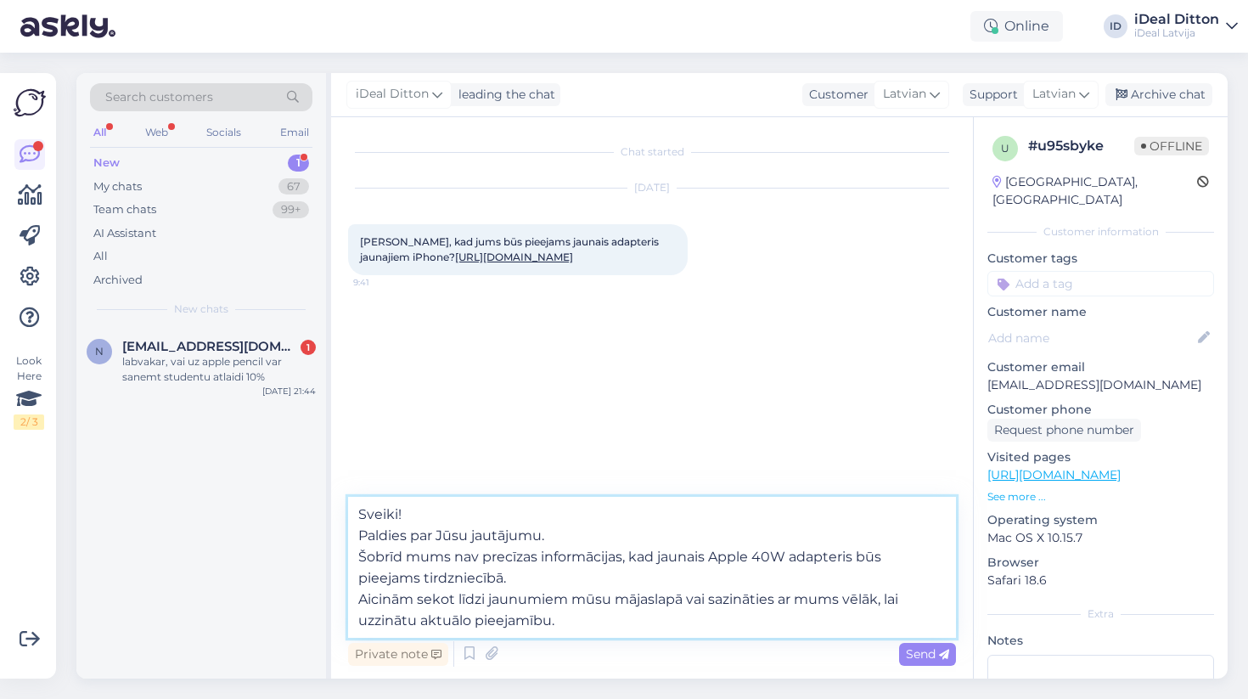
drag, startPoint x: 562, startPoint y: 536, endPoint x: 340, endPoint y: 538, distance: 222.5
click at [340, 538] on div "Chat started [DATE] Sveiki, kad jums būs pieejams jaunais adapteris jaunajiem i…" at bounding box center [652, 397] width 642 height 561
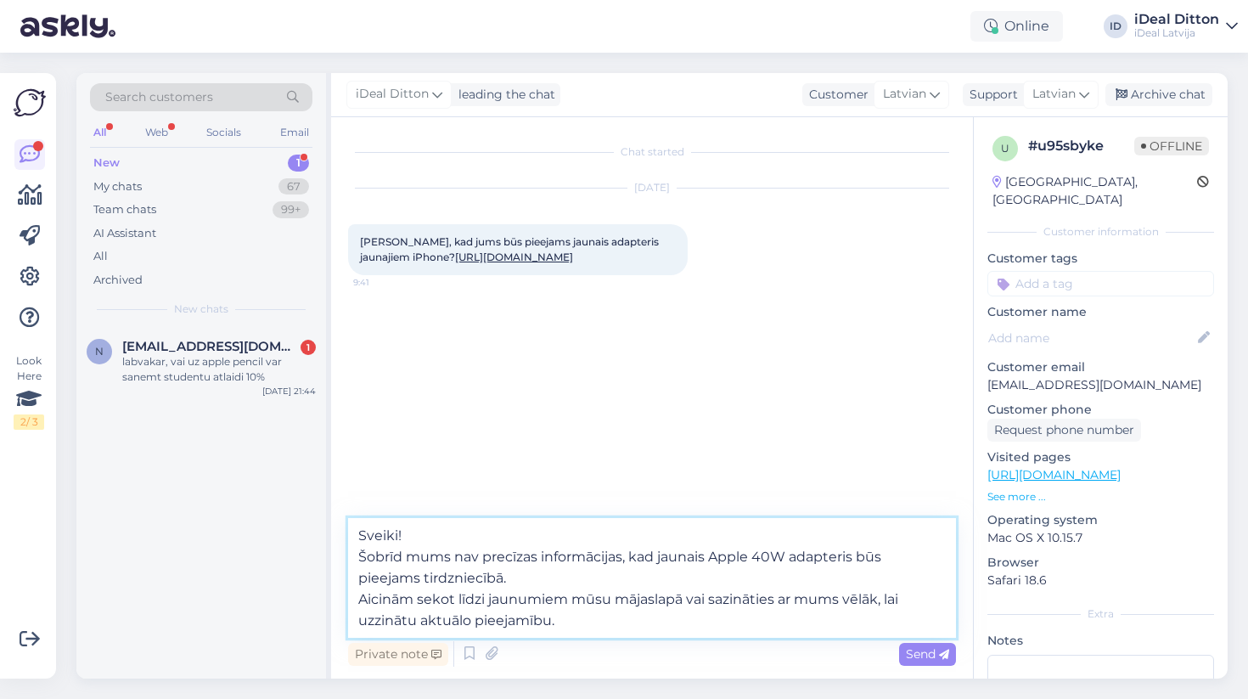
click at [360, 604] on textarea "Sveiki! Šobrīd mums nav precīzas informācijas, kad jaunais Apple 40W adapteris …" at bounding box center [652, 578] width 608 height 120
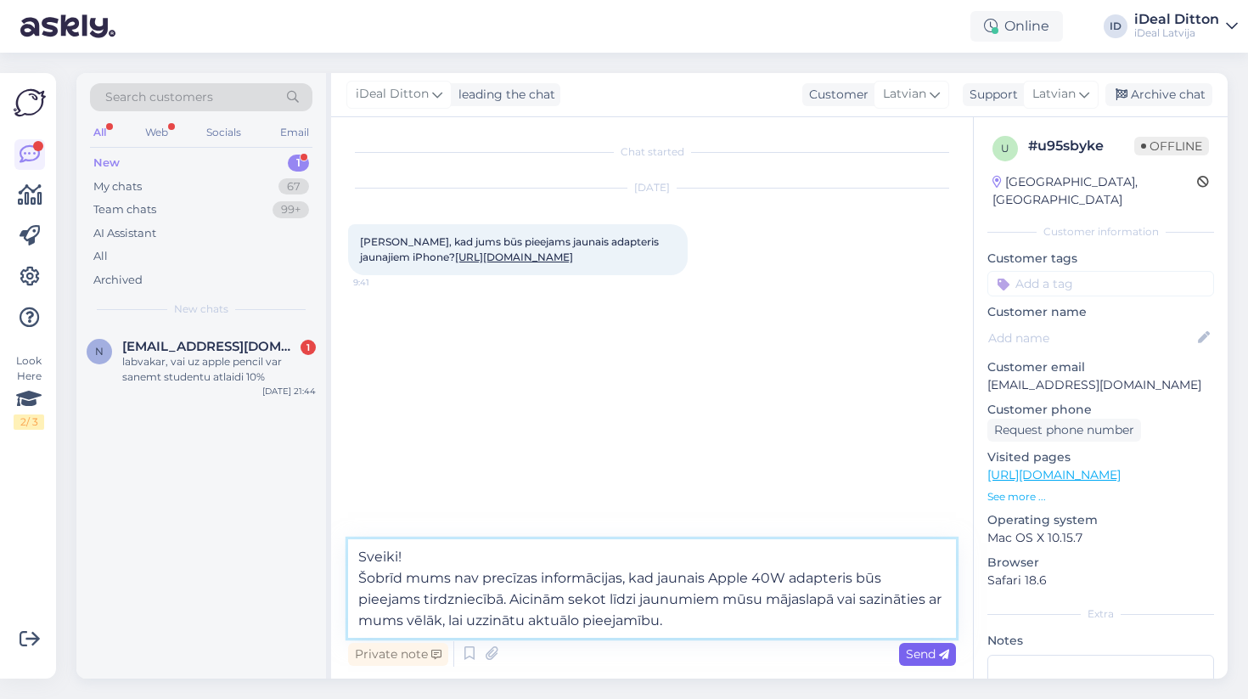
type textarea "Sveiki! Šobrīd mums nav precīzas informācijas, kad jaunais Apple 40W adapteris …"
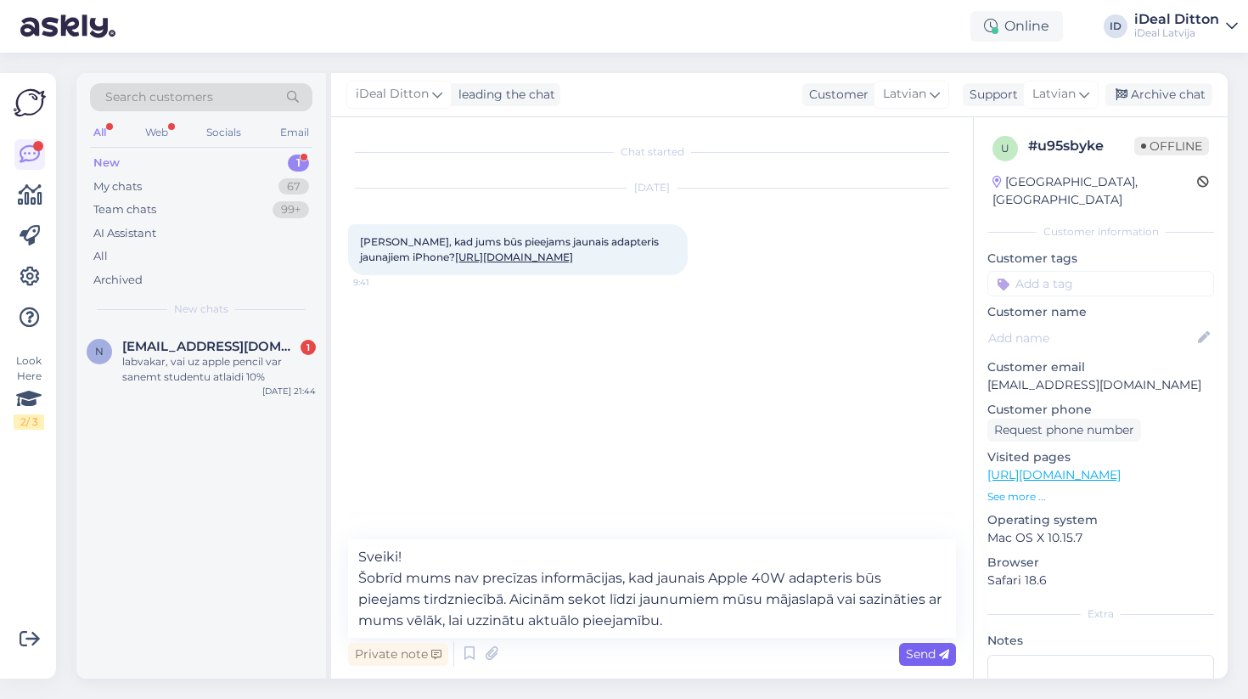
click at [932, 650] on span "Send" at bounding box center [927, 653] width 43 height 15
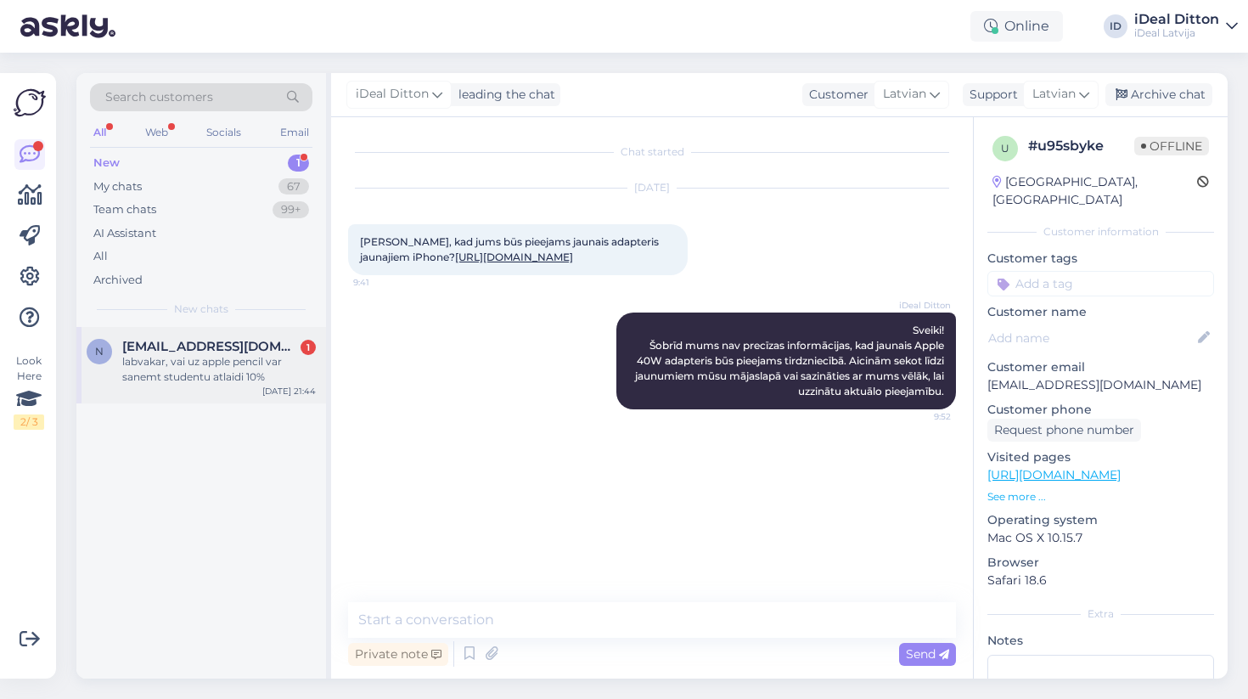
click at [272, 362] on div "labvakar, vai uz apple pencil var sanemt studentu atlaidi 10%" at bounding box center [219, 369] width 194 height 31
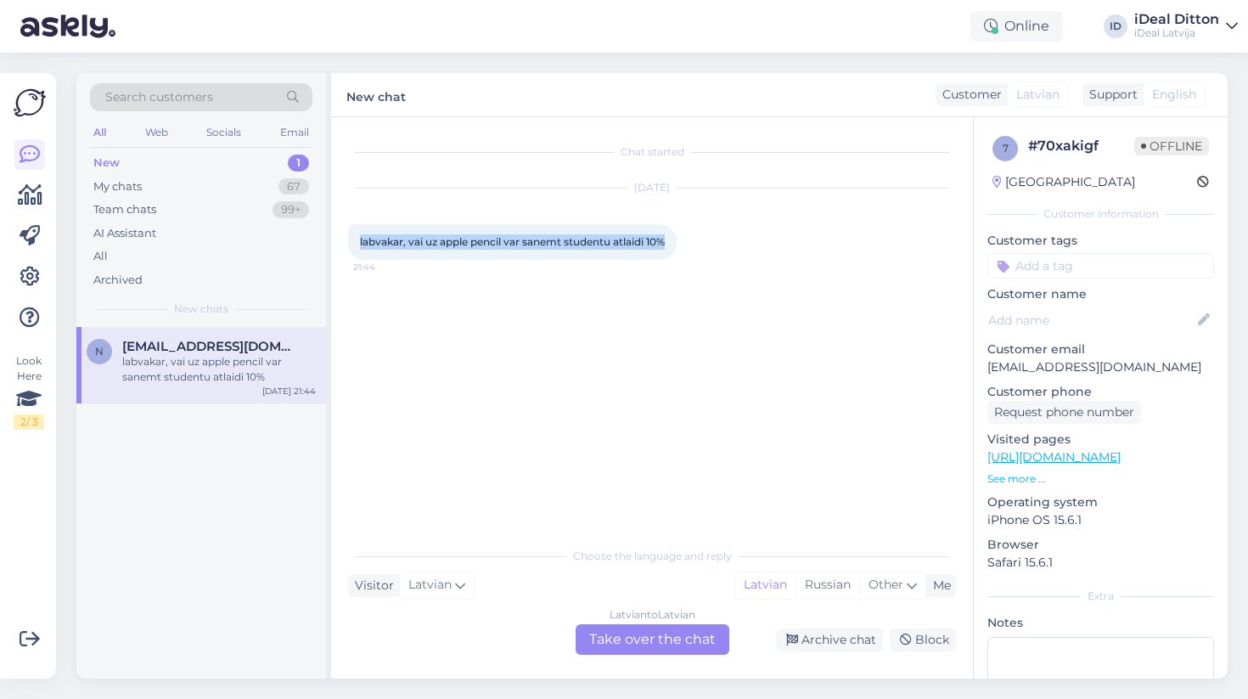
drag, startPoint x: 675, startPoint y: 240, endPoint x: 362, endPoint y: 243, distance: 313.4
click at [362, 243] on div "labvakar, vai uz apple pencil var sanemt studentu atlaidi 10% 21:44" at bounding box center [512, 242] width 329 height 36
copy span "abvakar, vai uz apple pencil var sanemt studentu atlaidi 10%"
click at [645, 643] on div "Latvian to Latvian Take over the chat" at bounding box center [653, 639] width 154 height 31
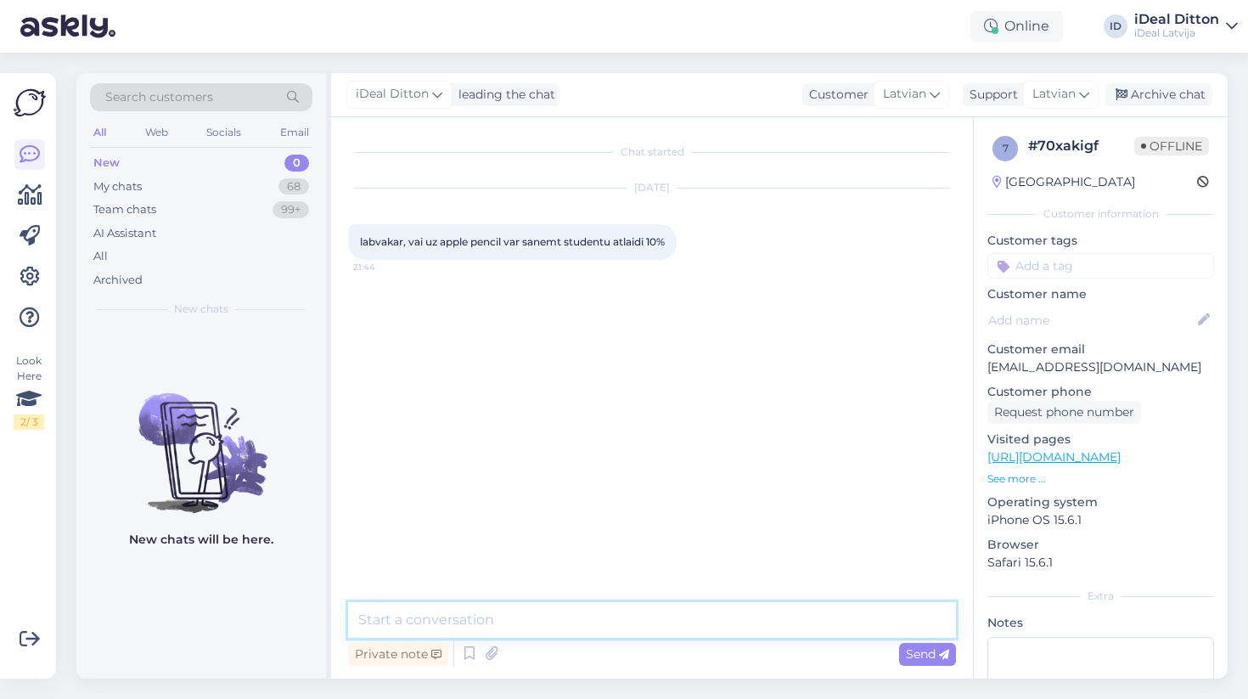
click at [537, 610] on textarea at bounding box center [652, 620] width 608 height 36
paste textarea "Labdien! Jā, uz Apple Pencil var saņemt 10% studentu atlaidi. Lai to saņemtu, n…"
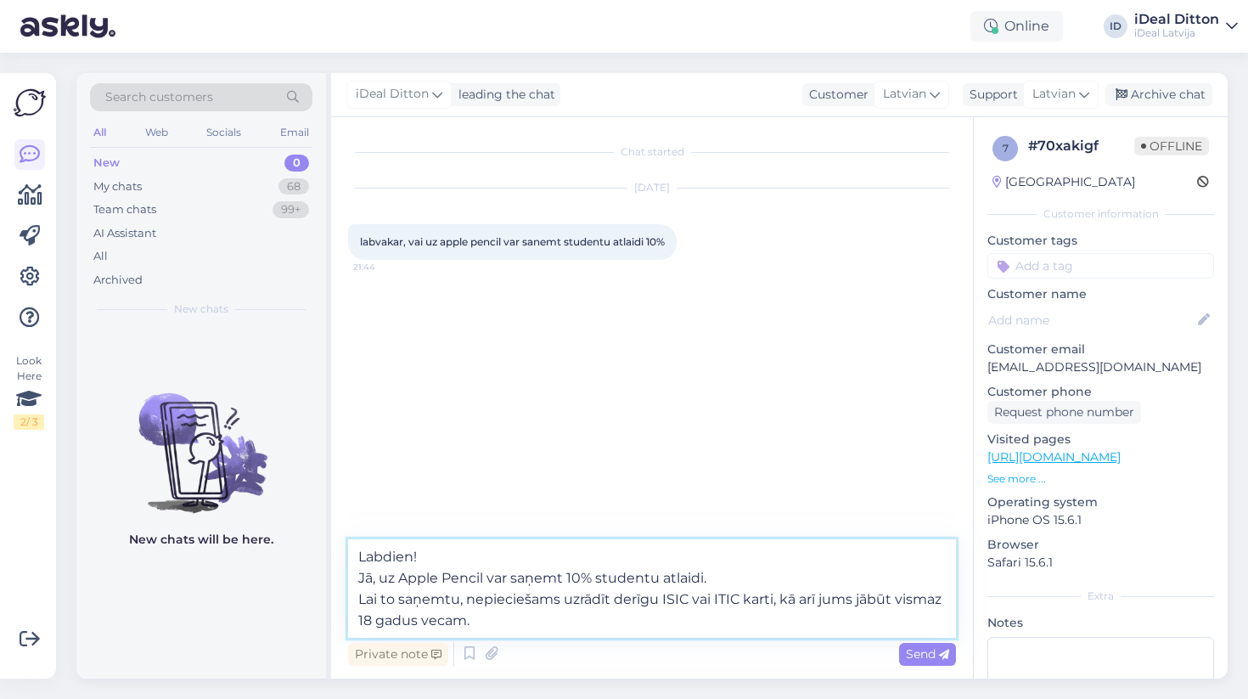
click at [360, 597] on textarea "Labdien! Jā, uz Apple Pencil var saņemt 10% studentu atlaidi. Lai to saņemtu, n…" at bounding box center [652, 588] width 608 height 99
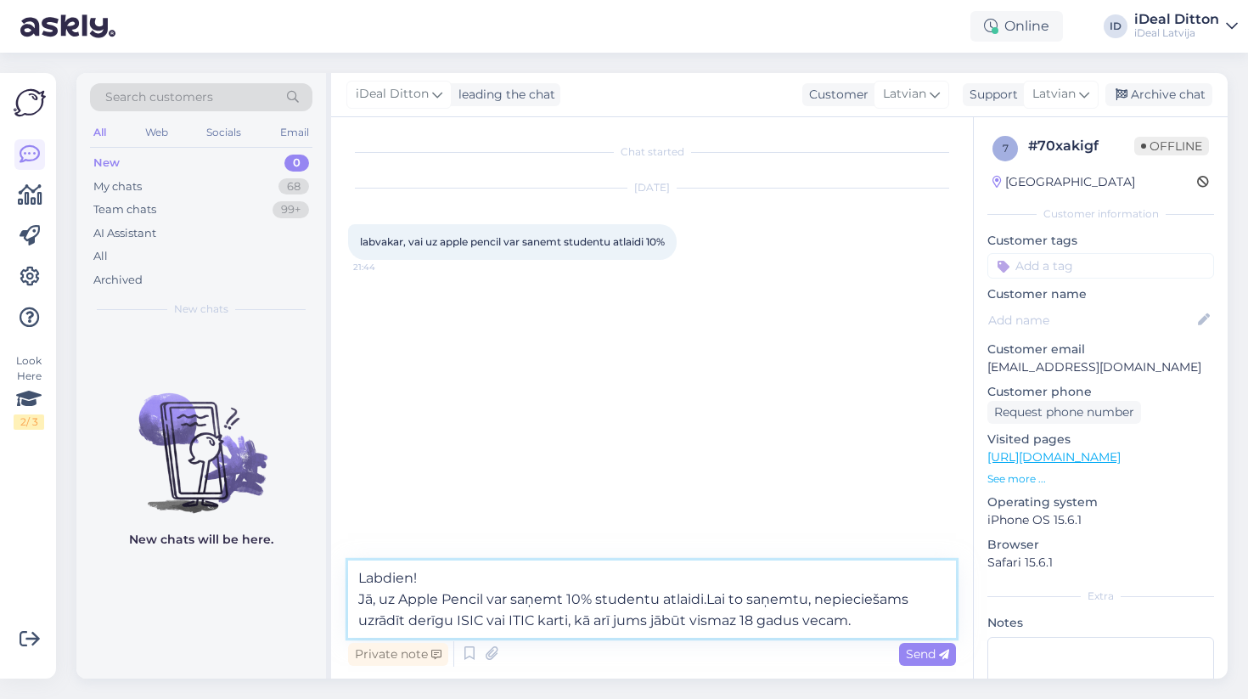
type textarea "Labdien! Jā, uz Apple Pencil var saņemt 10% studentu atlaidi. Lai to saņemtu, n…"
click at [455, 574] on textarea "Labdien! Jā, uz Apple Pencil var saņemt 10% studentu atlaidi. Lai to saņemtu, n…" at bounding box center [652, 598] width 608 height 77
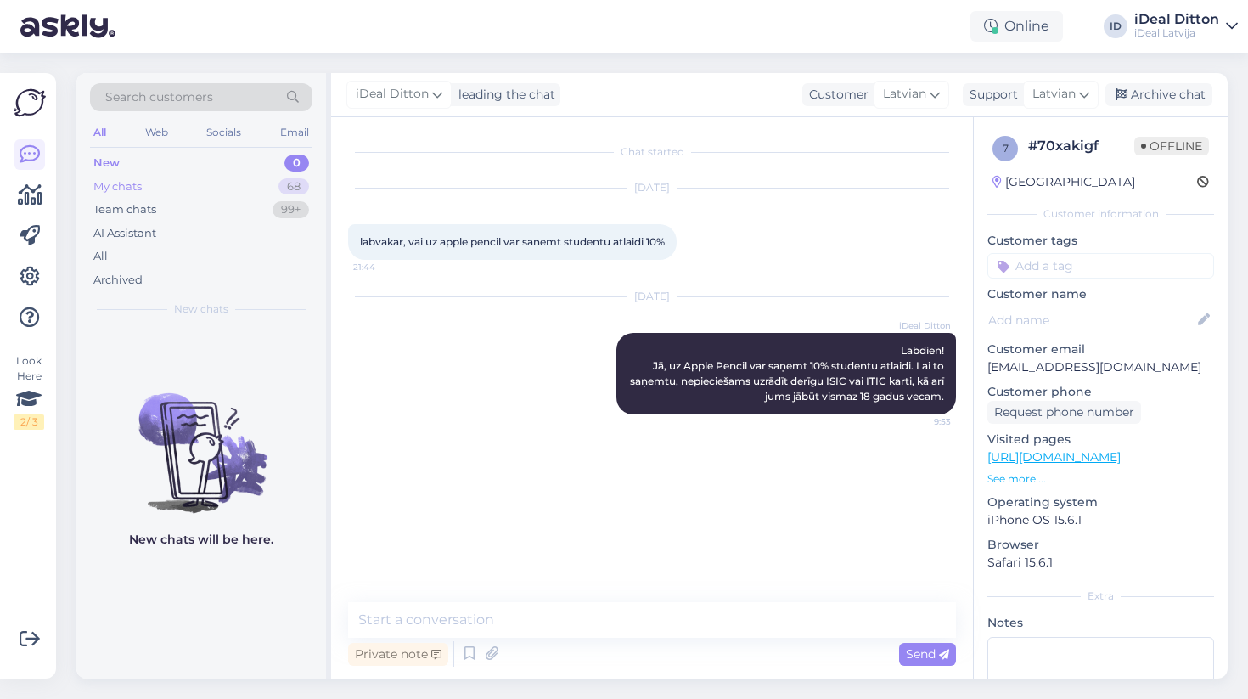
click at [121, 189] on div "My chats" at bounding box center [117, 186] width 48 height 17
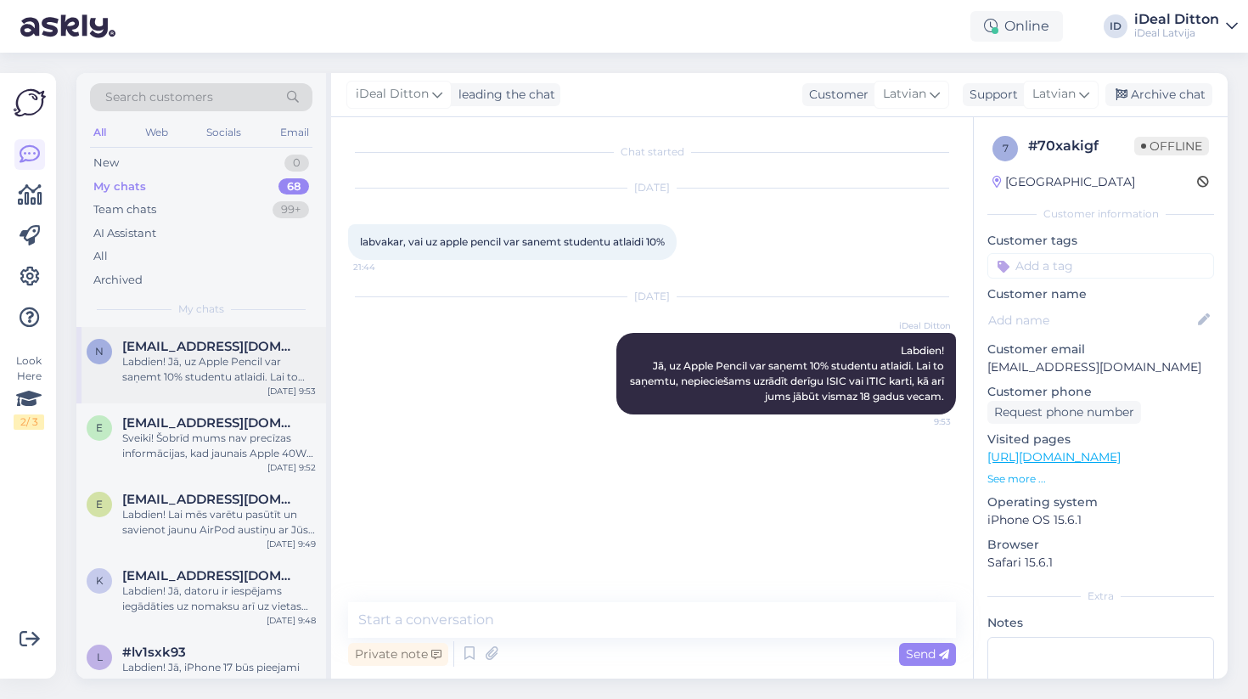
click at [251, 370] on div "Labdien! Jā, uz Apple Pencil var saņemt 10% studentu atlaidi. Lai to saņemtu, n…" at bounding box center [219, 369] width 194 height 31
click at [234, 445] on div "Sveiki! Šobrīd mums nav precīzas informācijas, kad jaunais Apple 40W adapteris …" at bounding box center [219, 446] width 194 height 31
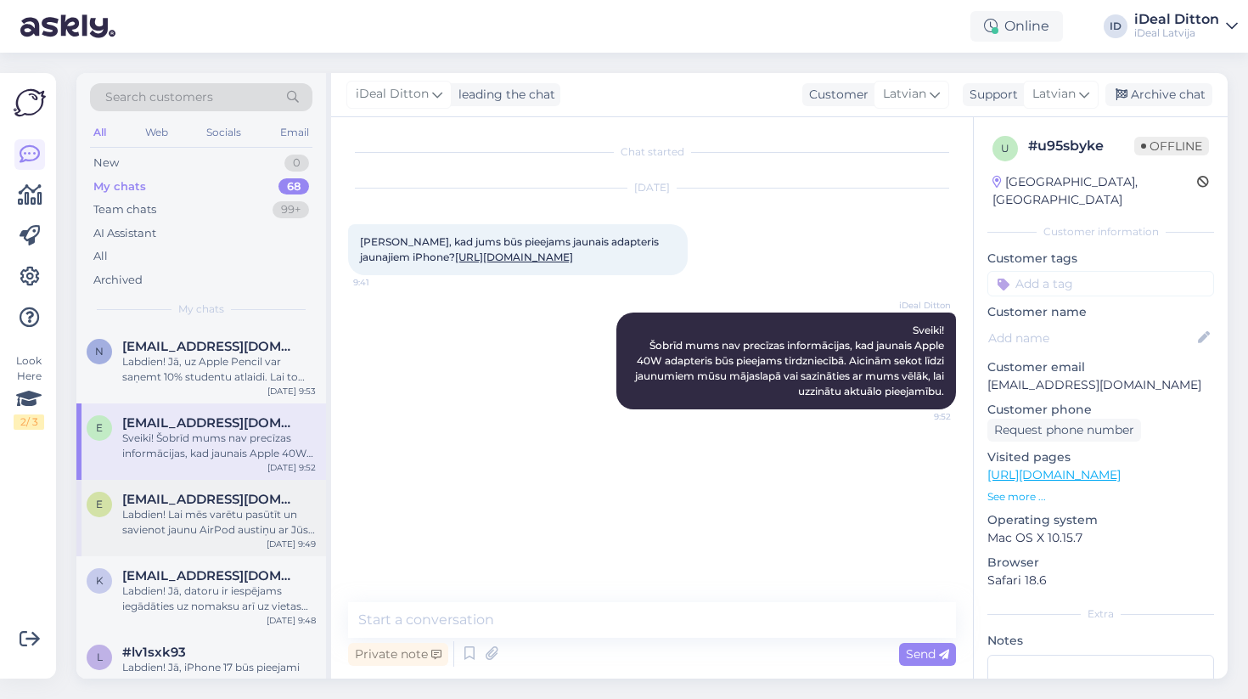
click at [212, 513] on div "Labdien! Lai mēs varētu pasūtīt un savienot jaunu AirPod austiņu ar Jūsu esošo …" at bounding box center [219, 522] width 194 height 31
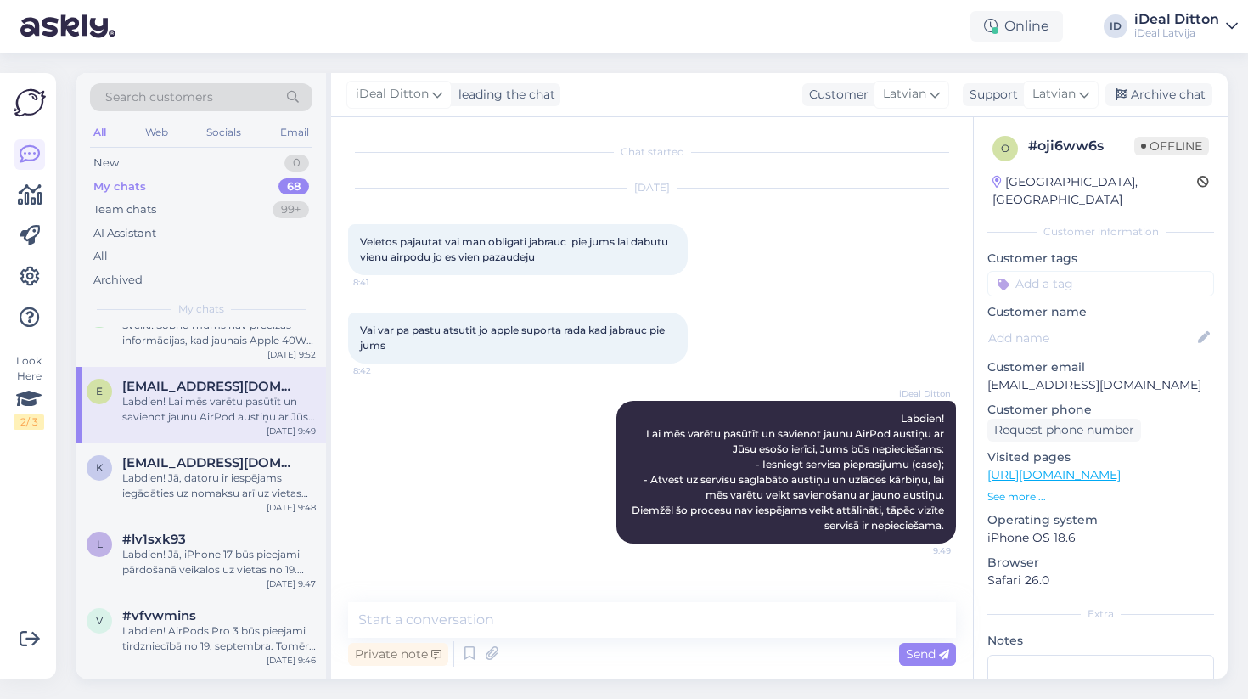
scroll to position [125, 0]
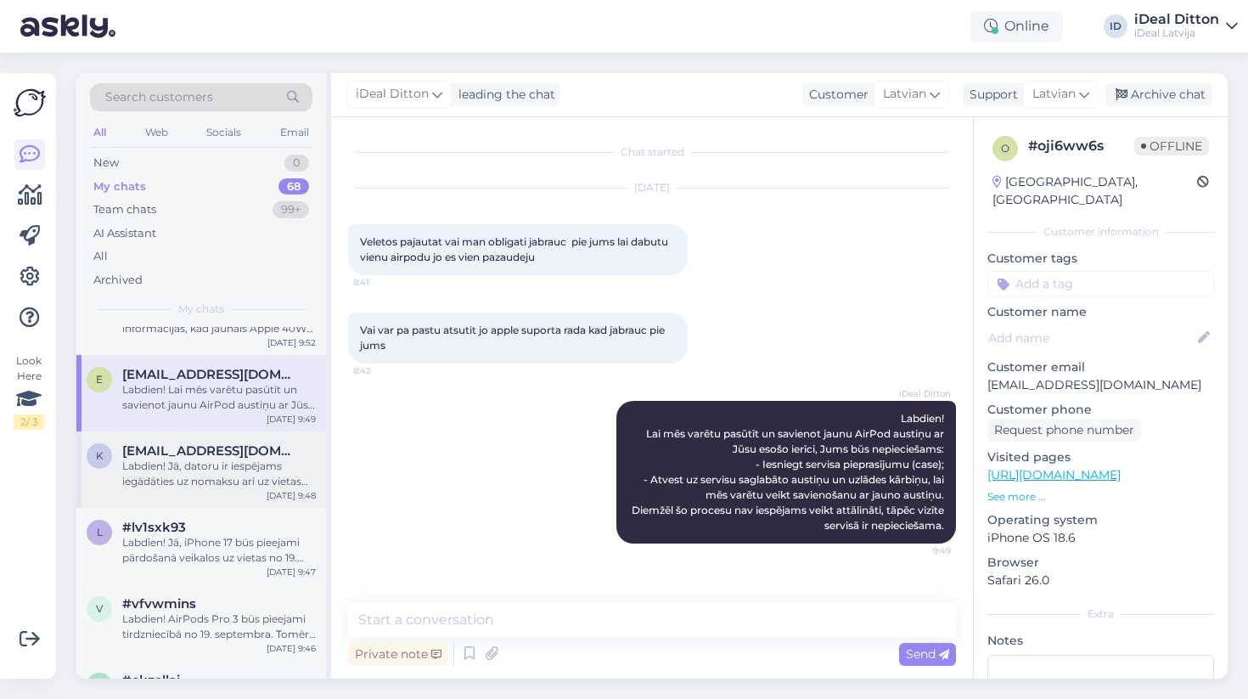
click at [212, 468] on div "Labdien! Jā, datoru ir iespējams iegādāties uz nomaksu arī uz vietas veikalā. P…" at bounding box center [219, 474] width 194 height 31
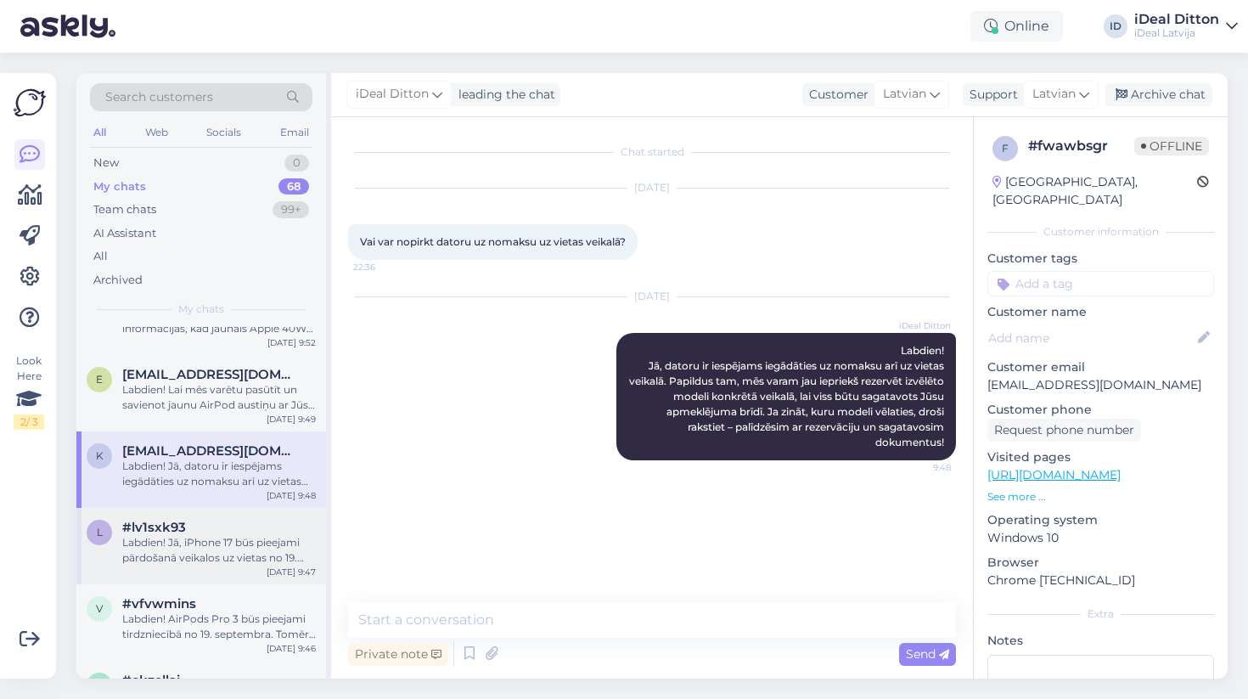
click at [205, 524] on div "#lv1sxk93" at bounding box center [219, 527] width 194 height 15
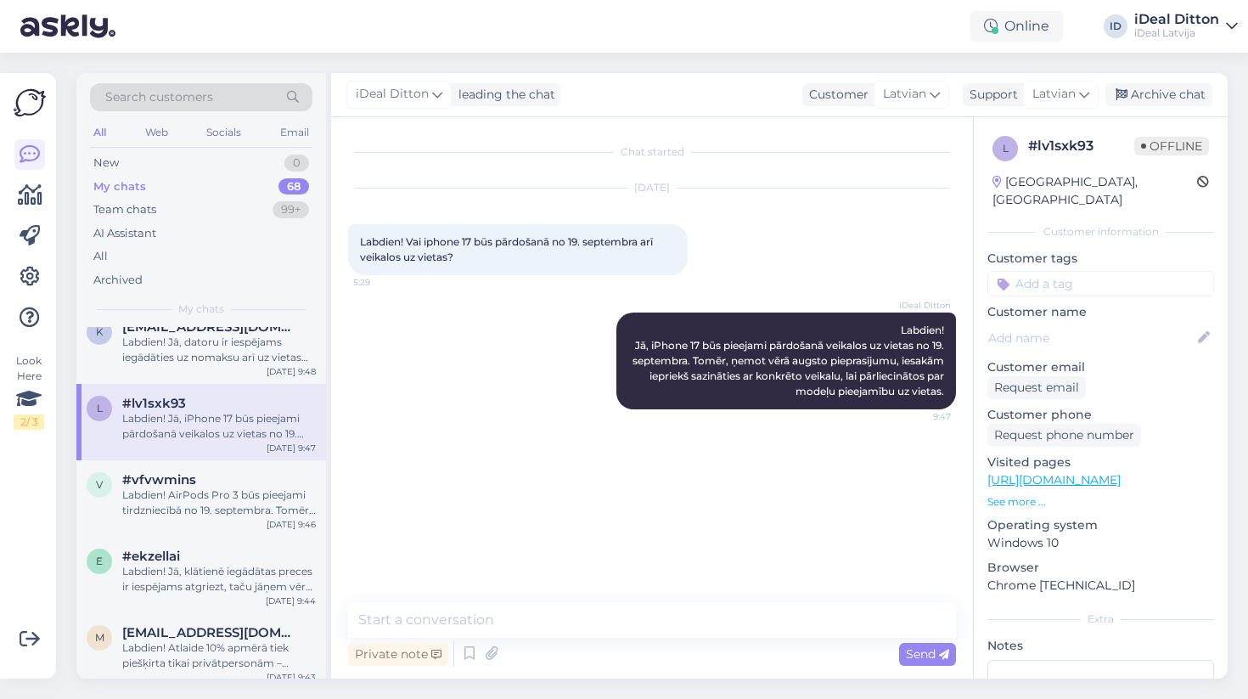
scroll to position [255, 0]
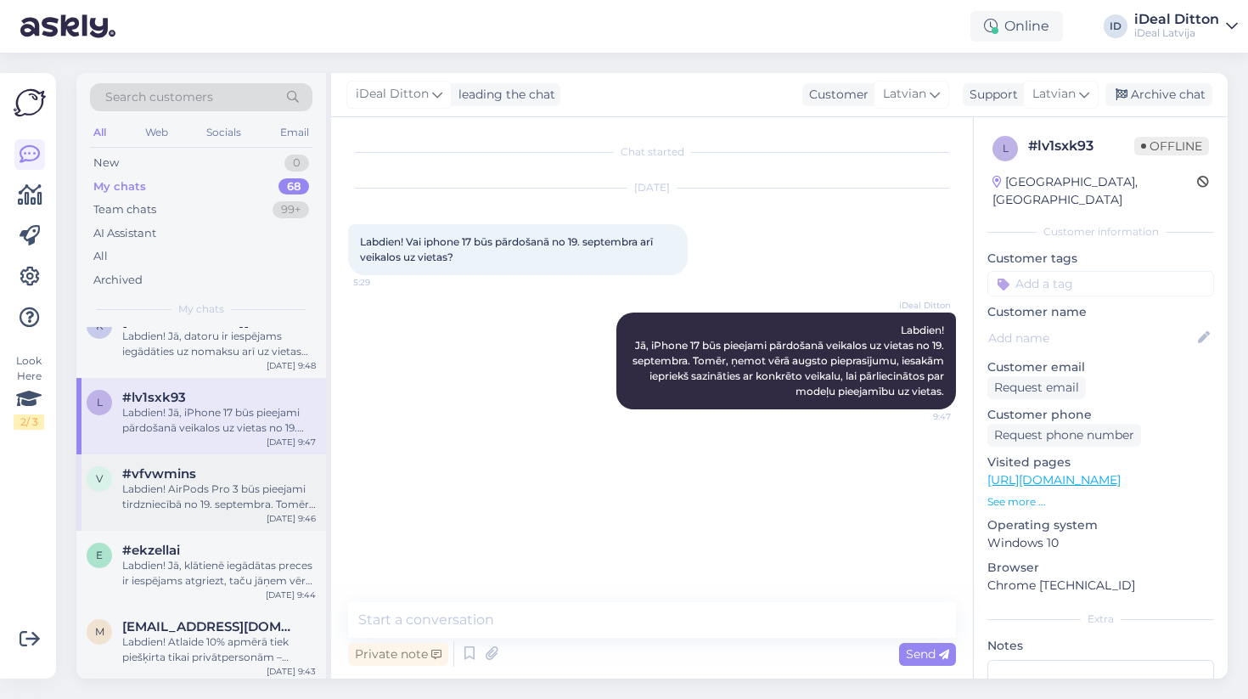
click at [205, 497] on div "Labdien! AirPods Pro 3 būs pieejami tirdzniecībā no 19. septembra. Tomēr jāņem …" at bounding box center [219, 497] width 194 height 31
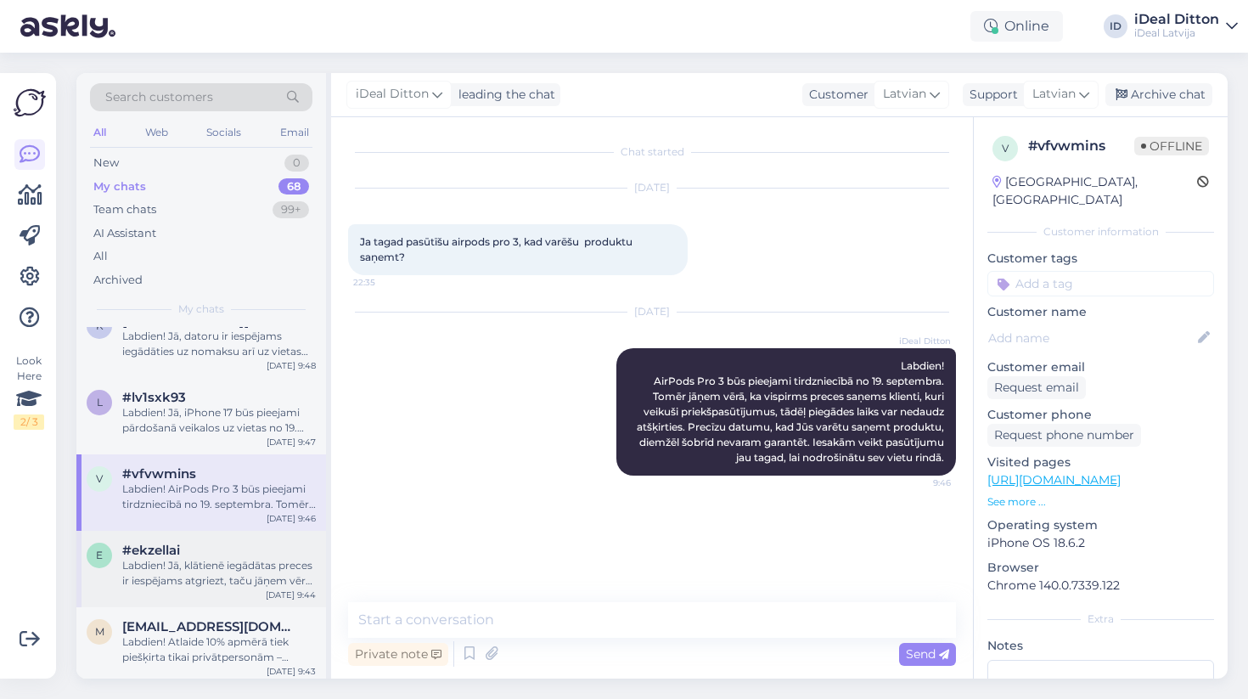
click at [194, 569] on div "Labdien! Jā, klātienē iegādātas preces ir iespējams atgriezt, taču jāņem vērā d…" at bounding box center [219, 573] width 194 height 31
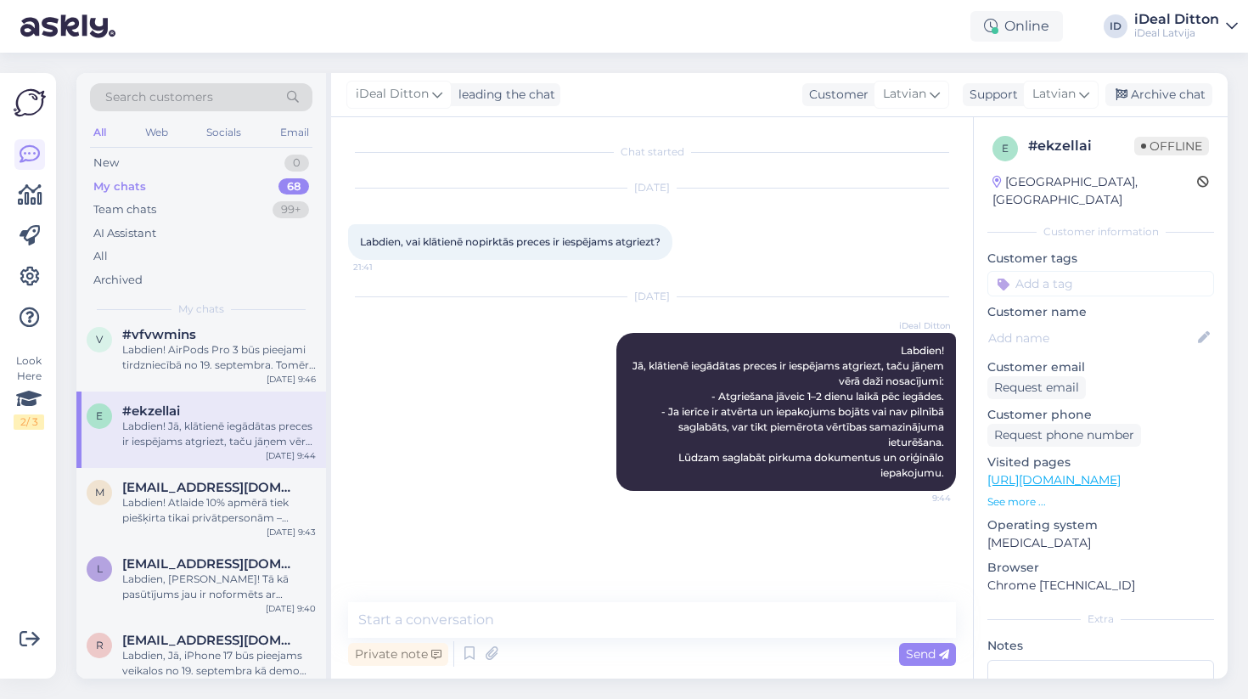
scroll to position [414, 0]
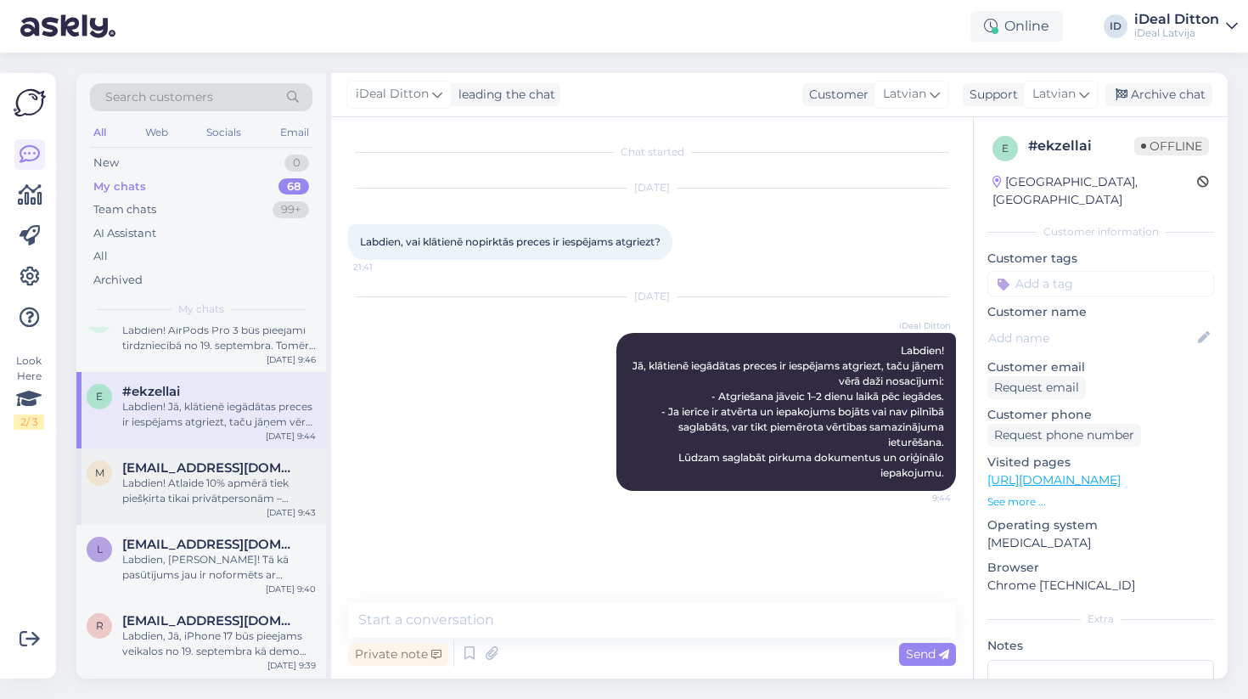
click at [199, 479] on div "Labdien! Atlaide 10% apmērā tiek piešķirta tikai privātpersonām – skolēniem, st…" at bounding box center [219, 491] width 194 height 31
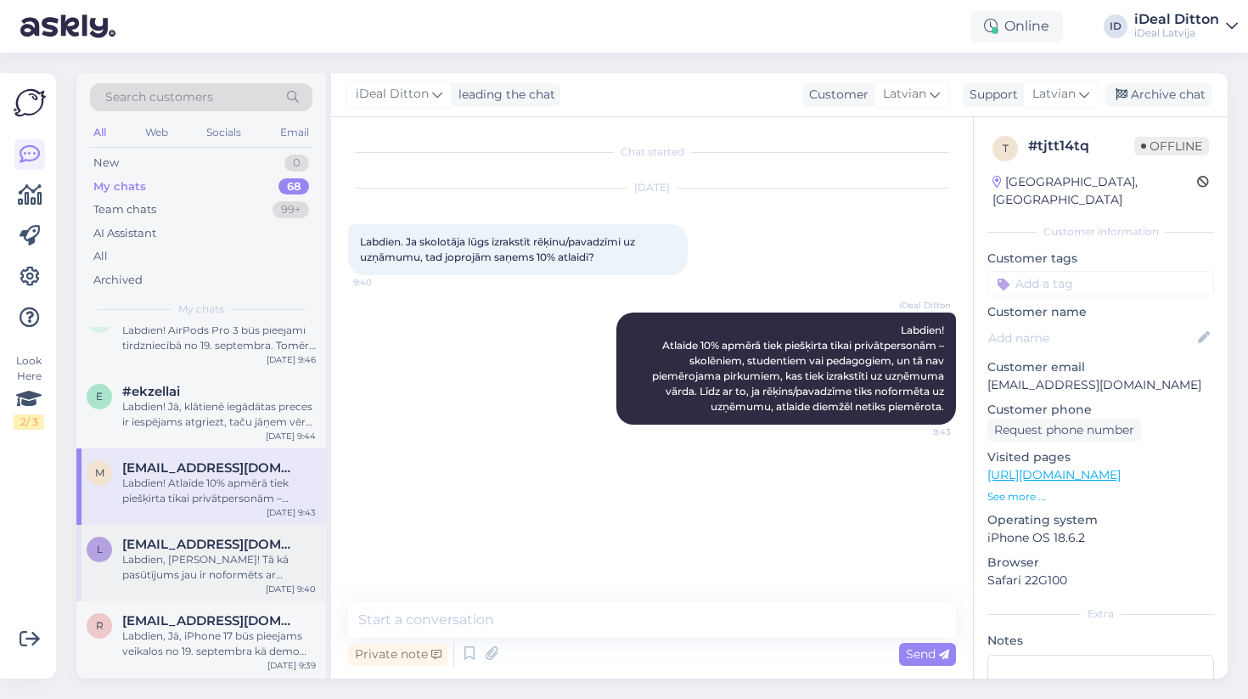
click at [200, 548] on span "[EMAIL_ADDRESS][DOMAIN_NAME]" at bounding box center [210, 544] width 177 height 15
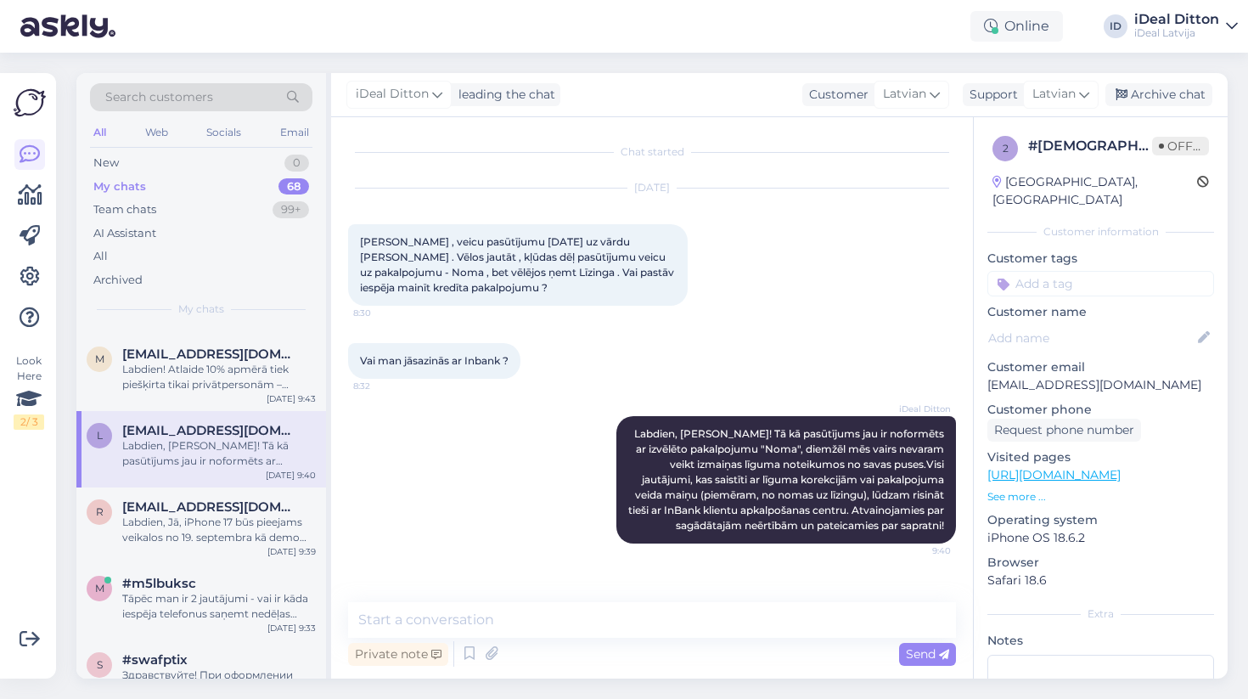
scroll to position [540, 0]
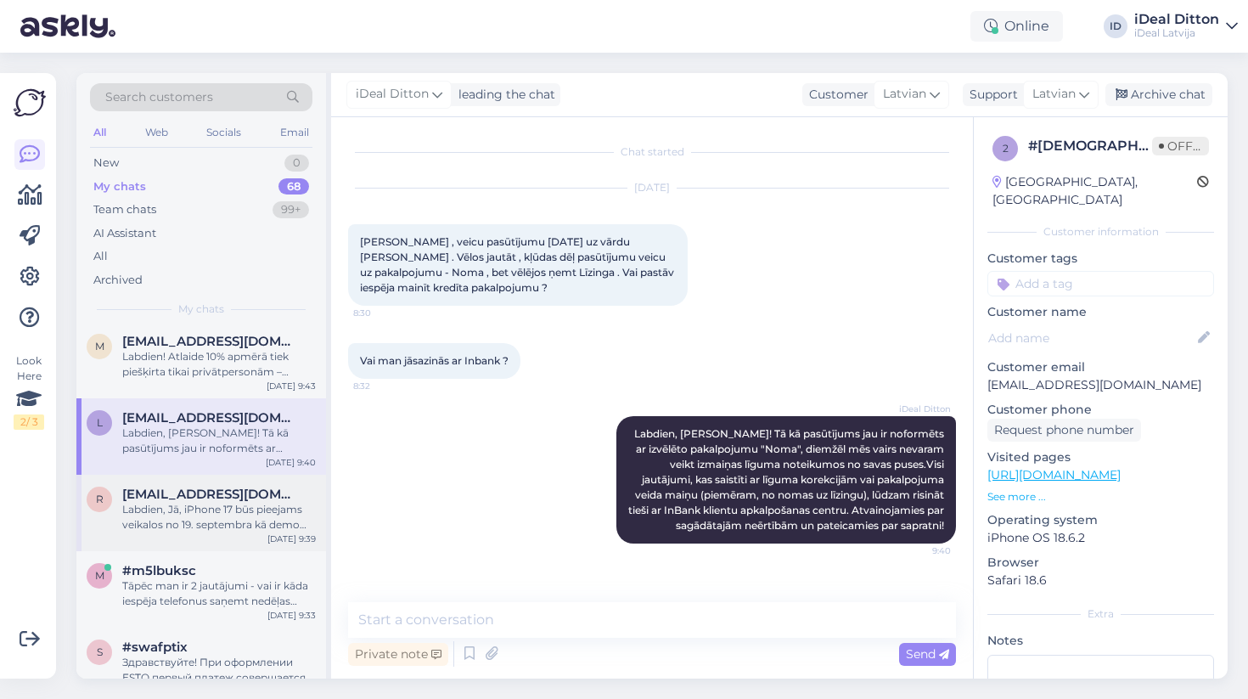
click at [200, 508] on div "Labdien, Jā, iPhone 17 būs pieejams veikalos no 19. septembra kā demo ierīce, k…" at bounding box center [219, 517] width 194 height 31
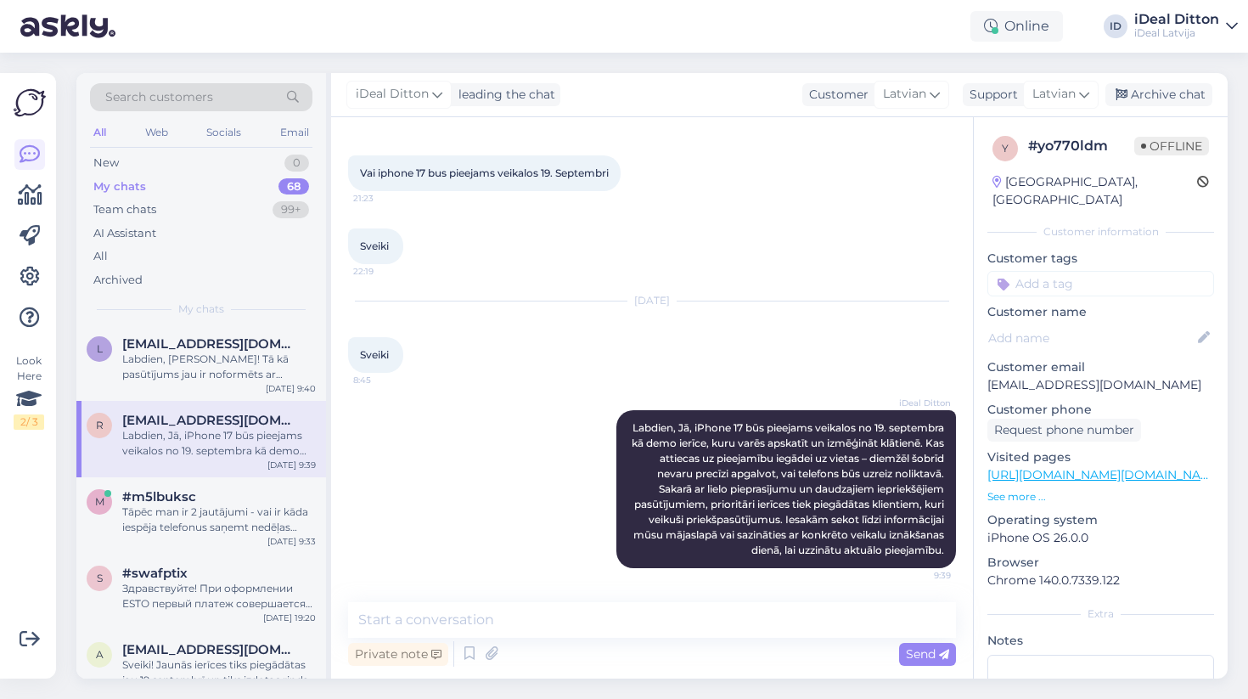
scroll to position [617, 0]
click at [200, 508] on div "Tāpēc man ir 2 jautājumi - vai ir kāda iespēja telefonus saņemt nedēļas laikā? …" at bounding box center [219, 516] width 194 height 31
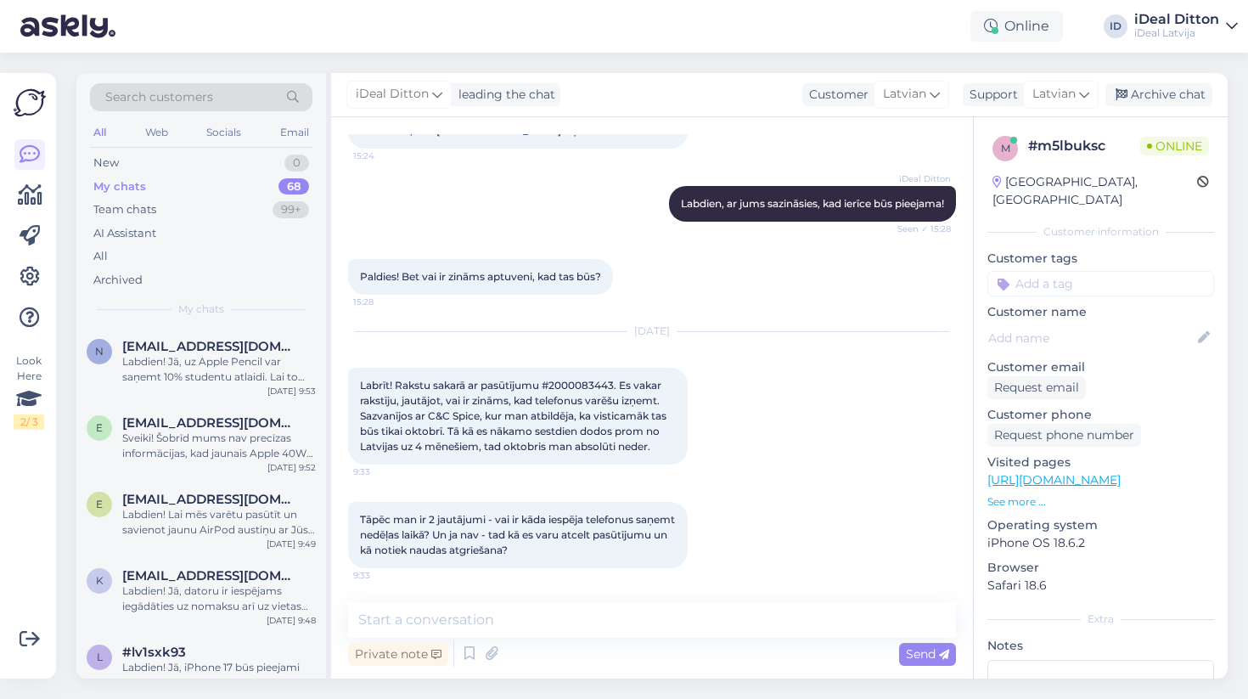
scroll to position [157, 0]
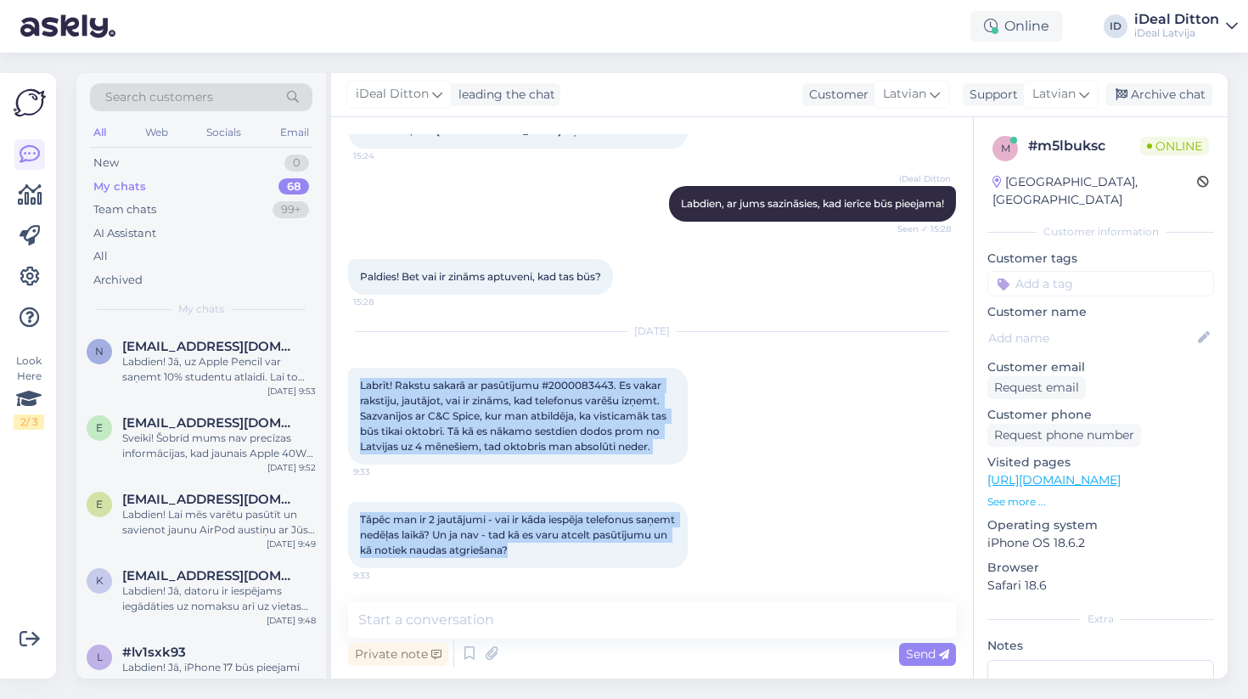
drag, startPoint x: 598, startPoint y: 549, endPoint x: 359, endPoint y: 387, distance: 288.1
click at [359, 387] on div "Chat started [DATE] Labdien! Es tikko pasūtīju jauno iphone 17 Pro un izvēlējos…" at bounding box center [659, 360] width 623 height 453
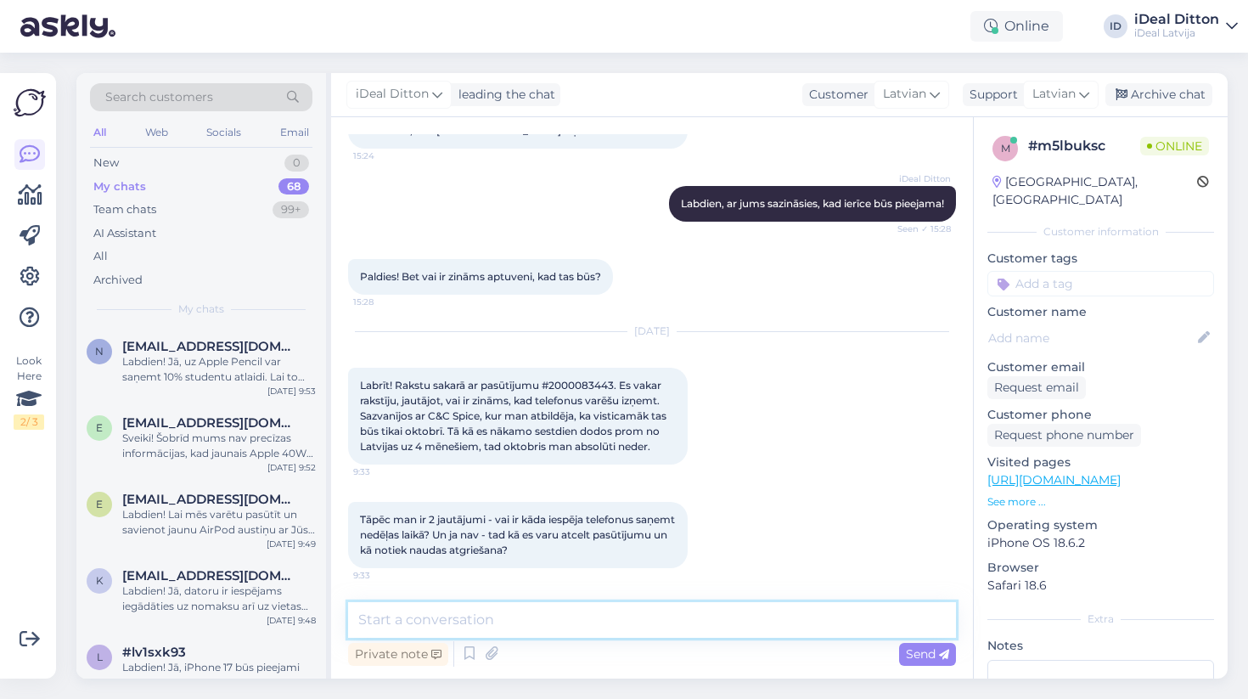
click at [473, 608] on textarea at bounding box center [652, 620] width 608 height 36
paste textarea "Labdien! Paldies par Jūsu ziņu. Lai risinātu jautājumu par pasūtījuma saņemšanu…"
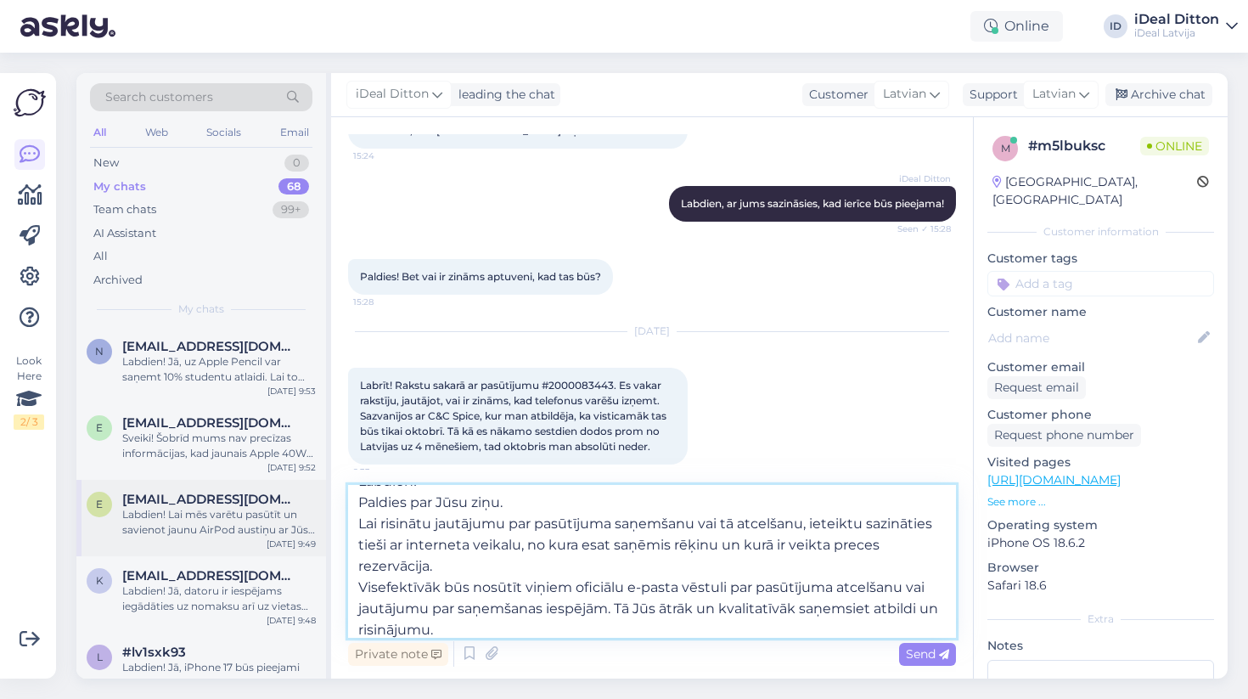
drag, startPoint x: 514, startPoint y: 501, endPoint x: 317, endPoint y: 500, distance: 197.0
click at [317, 500] on div "Search customers All Web Socials Email New 0 My chats 68 Team chats 99+ AI Assi…" at bounding box center [652, 376] width 1152 height 606
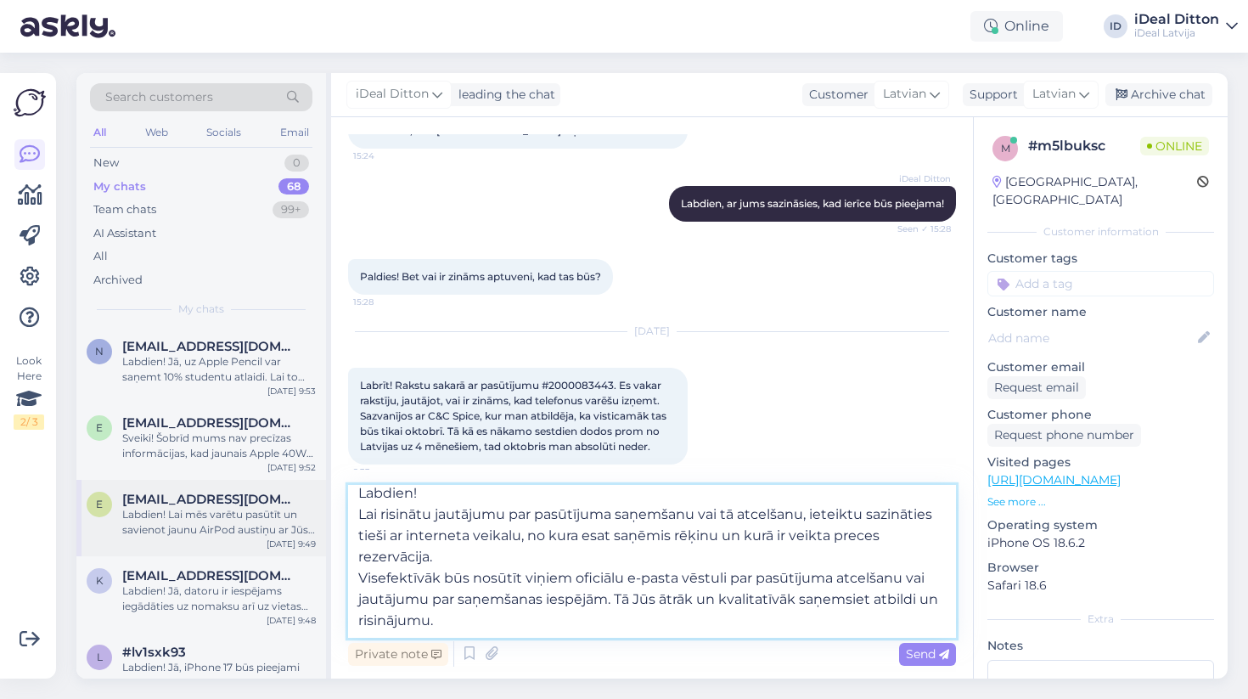
scroll to position [8, 0]
click at [359, 582] on textarea "Labdien! Lai risinātu jautājumu par pasūtījuma saņemšanu vai tā atcelšanu, iete…" at bounding box center [652, 561] width 608 height 153
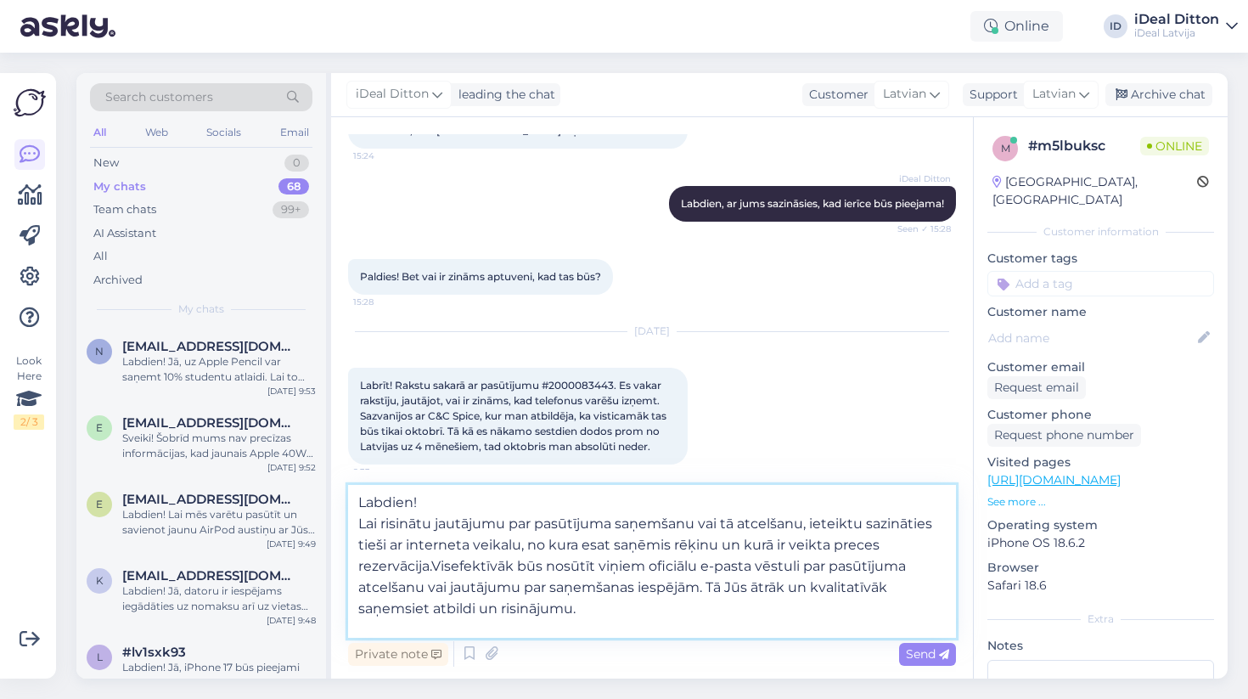
scroll to position [0, 0]
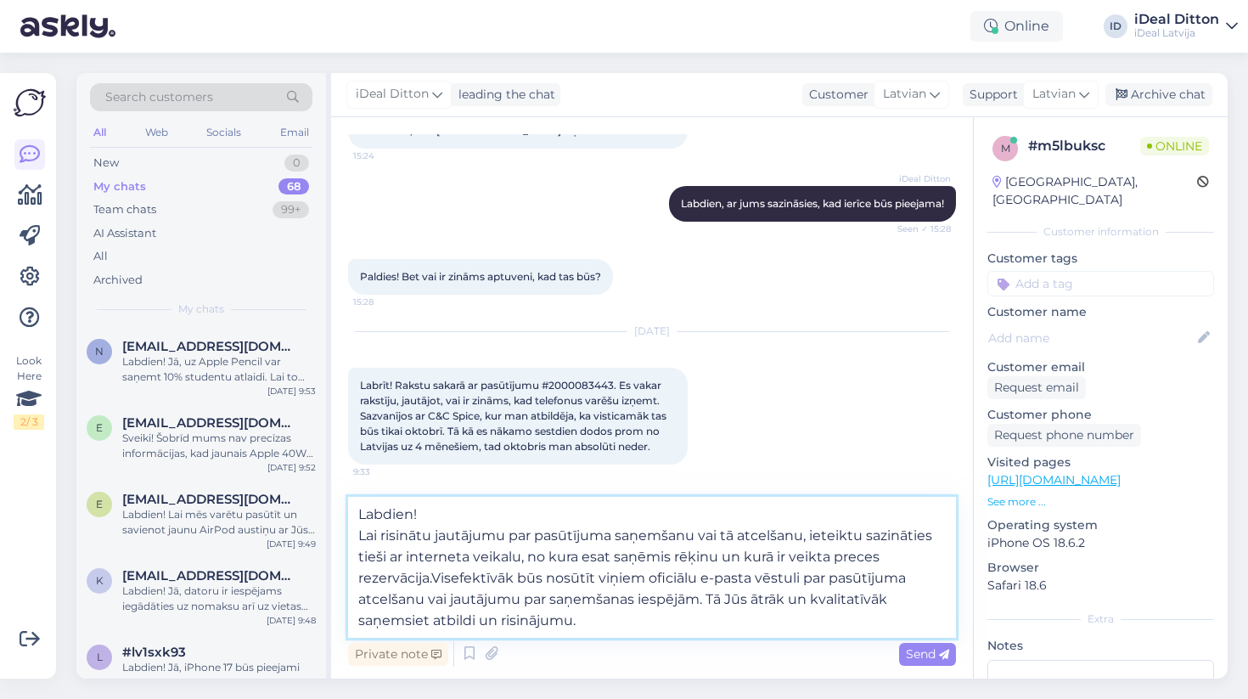
type textarea "Labdien! Lai risinātu jautājumu par pasūtījuma saņemšanu vai tā atcelšanu, iete…"
click at [656, 633] on textarea "Labdien! Lai risinātu jautājumu par pasūtījuma saņemšanu vai tā atcelšanu, iete…" at bounding box center [652, 567] width 608 height 141
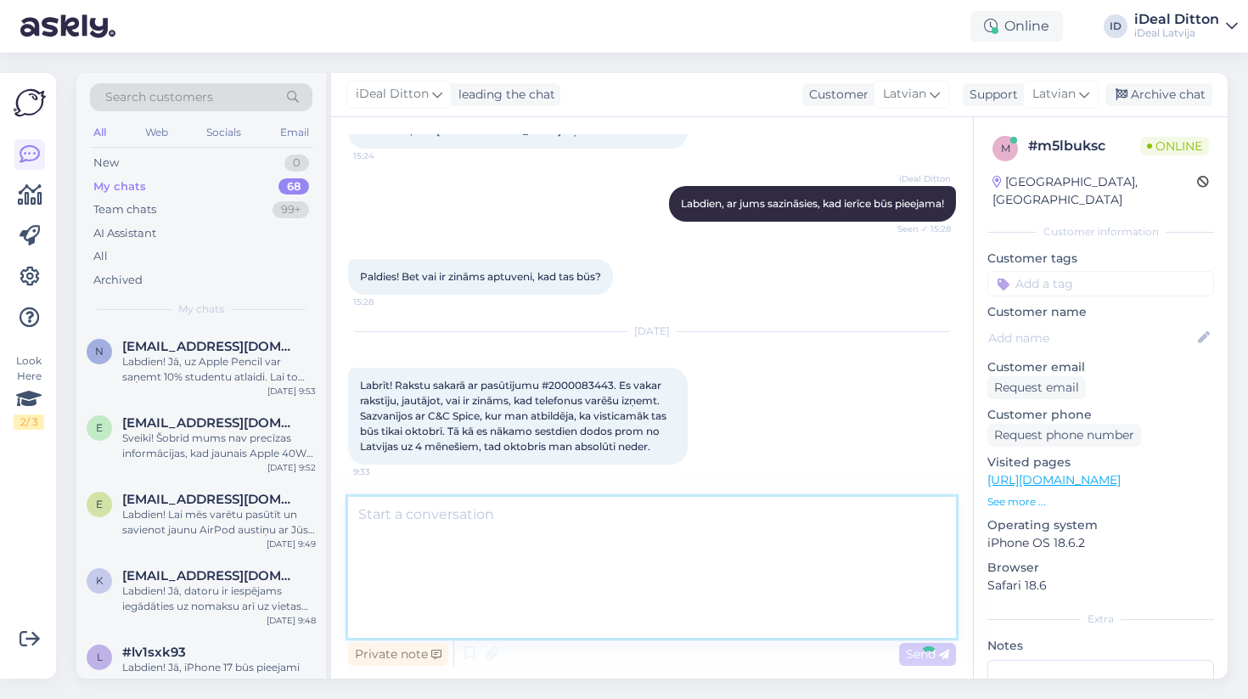
scroll to position [337, 0]
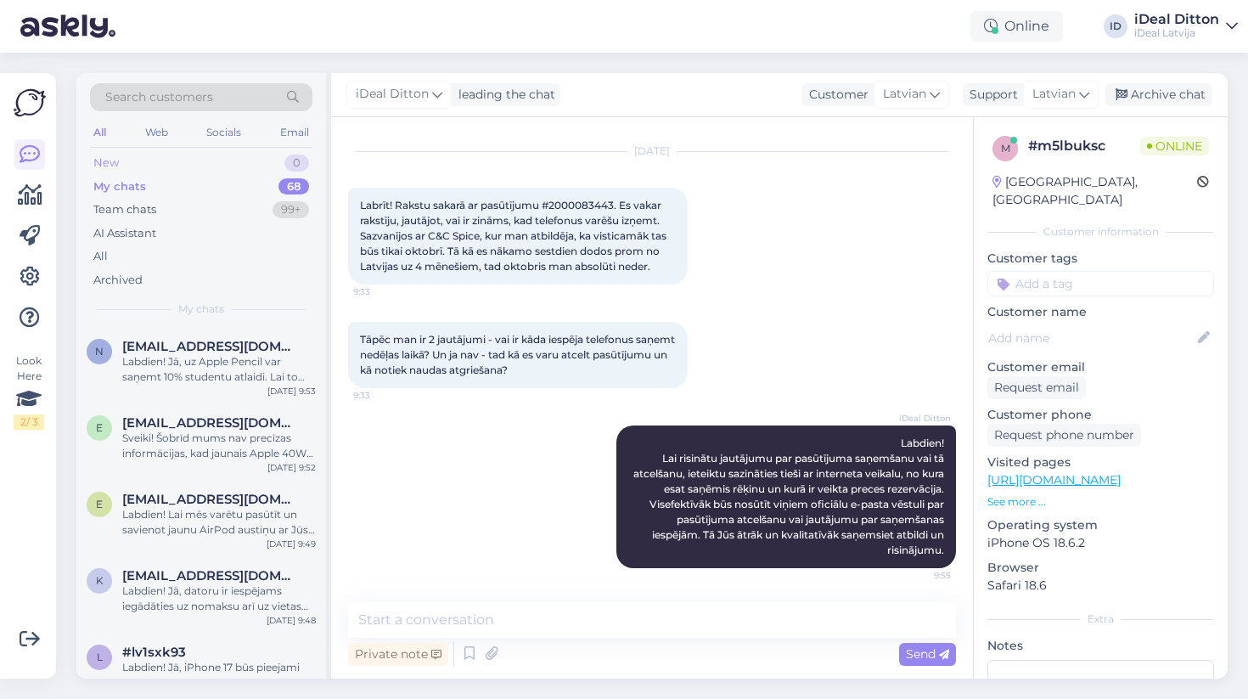
click at [108, 161] on div "New" at bounding box center [105, 163] width 25 height 17
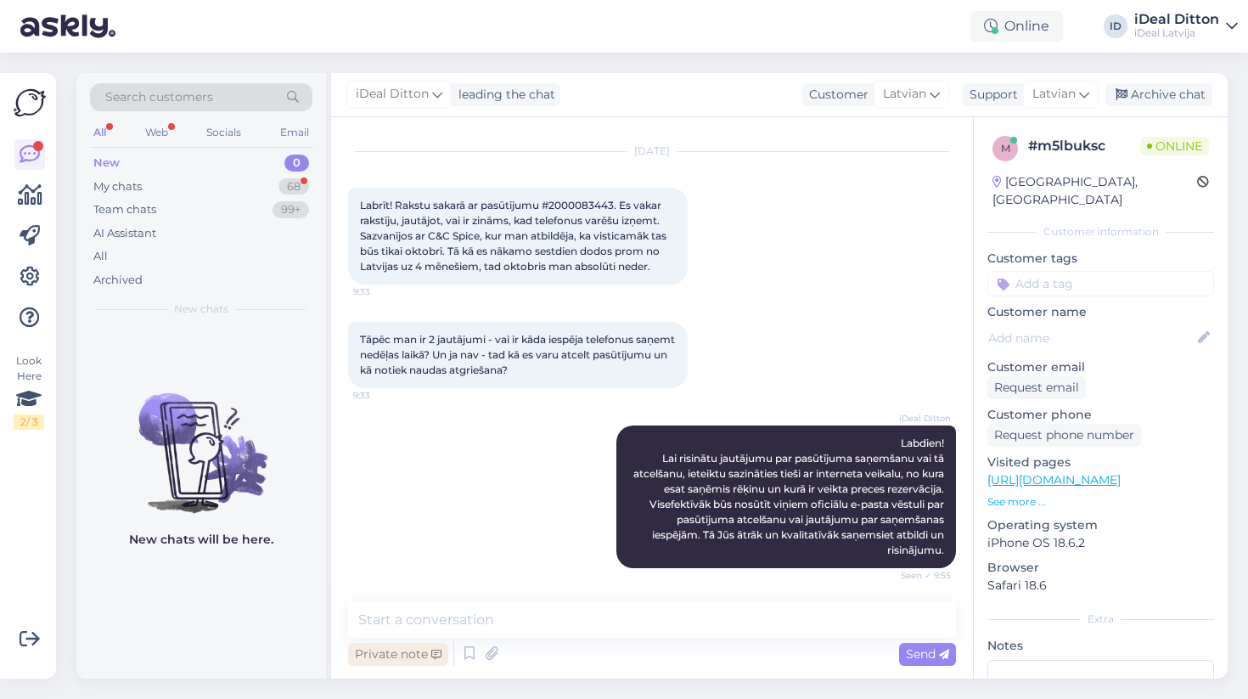
scroll to position [441, 0]
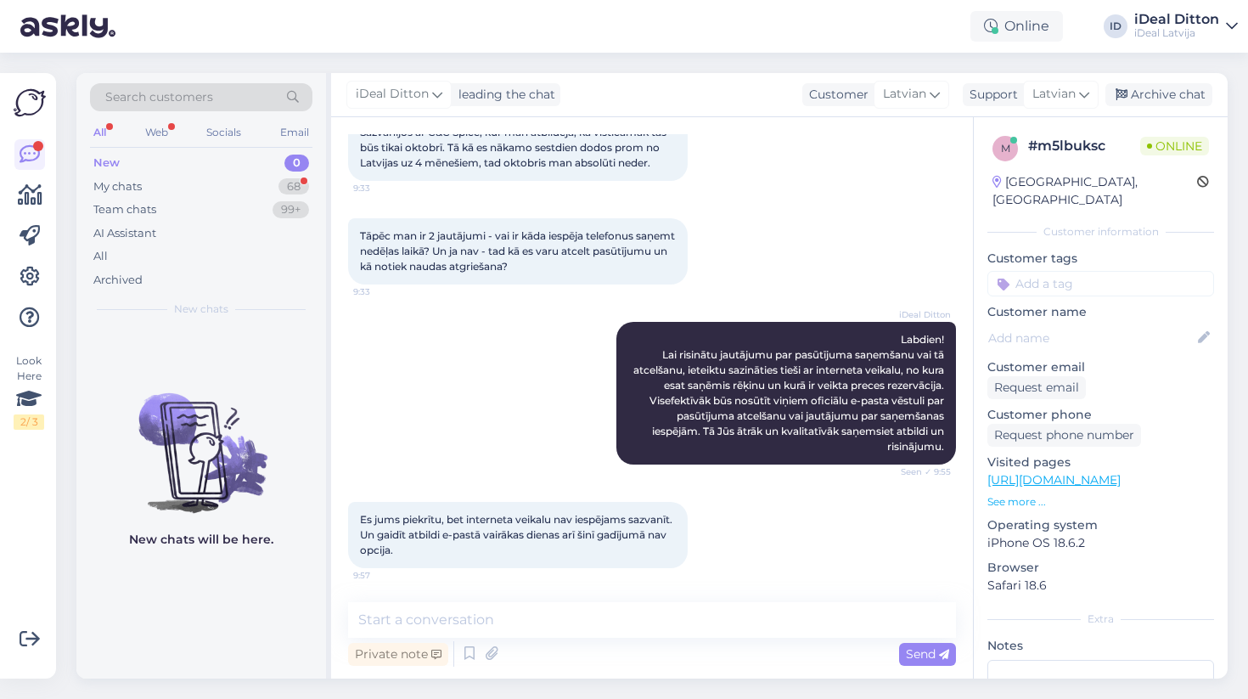
click at [443, 543] on div "Es jums piekrītu, bet interneta veikalu nav iespējams sazvanīt. Un gaidīt atbil…" at bounding box center [518, 535] width 340 height 66
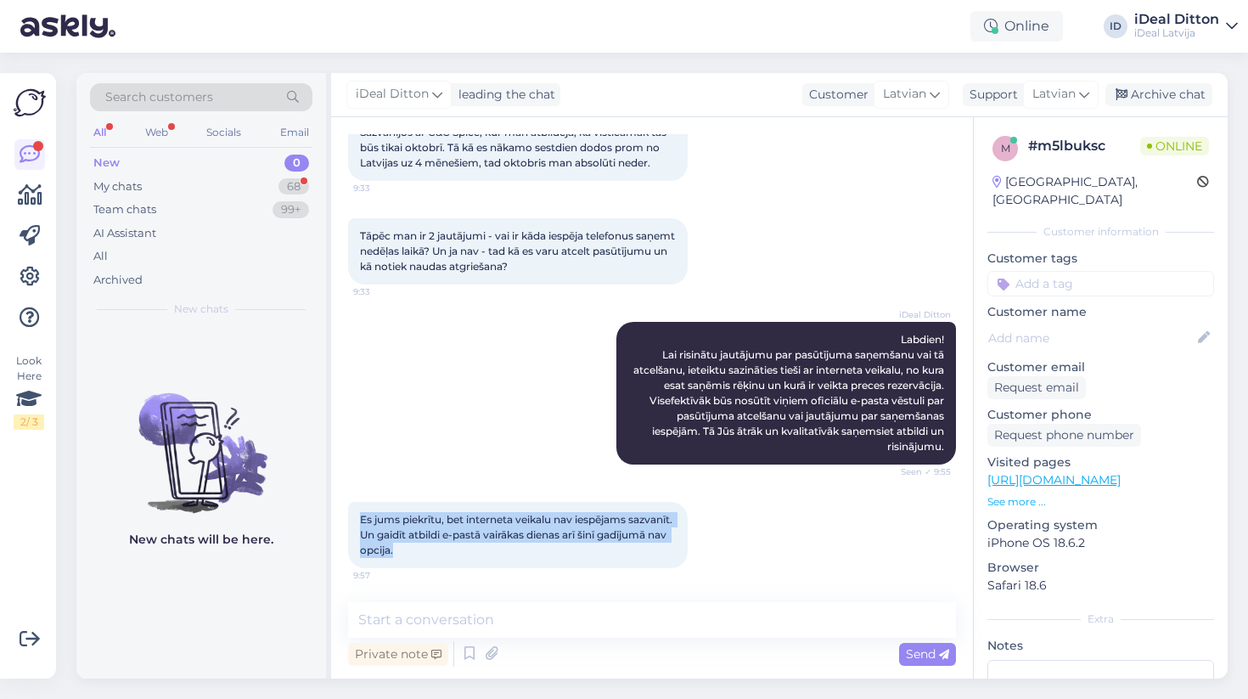
drag, startPoint x: 472, startPoint y: 549, endPoint x: 348, endPoint y: 509, distance: 130.5
click at [348, 509] on div "Es jums piekrītu, bet interneta veikalu nav iespējams sazvanīt. Un gaidīt atbil…" at bounding box center [518, 535] width 340 height 66
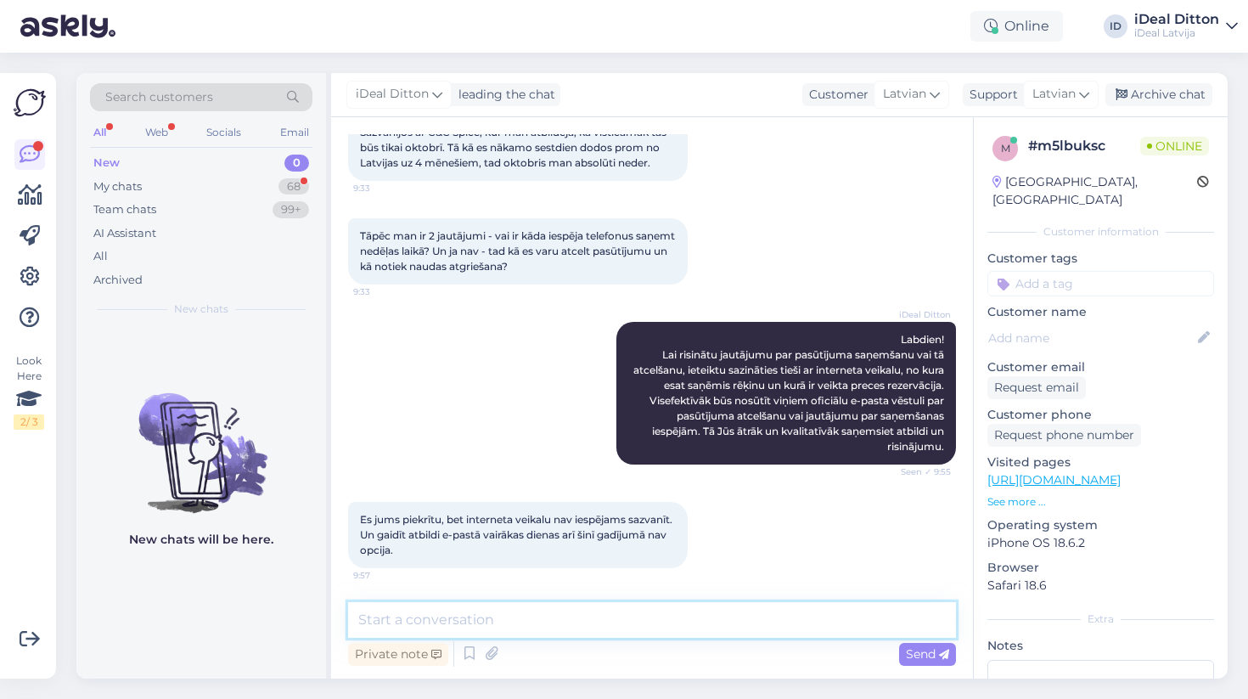
click at [467, 623] on textarea at bounding box center [652, 620] width 608 height 36
paste textarea "Saprotam Jūsu situāciju, tomēr atbildes uz e-pasta jautājumiem interneta veikal…"
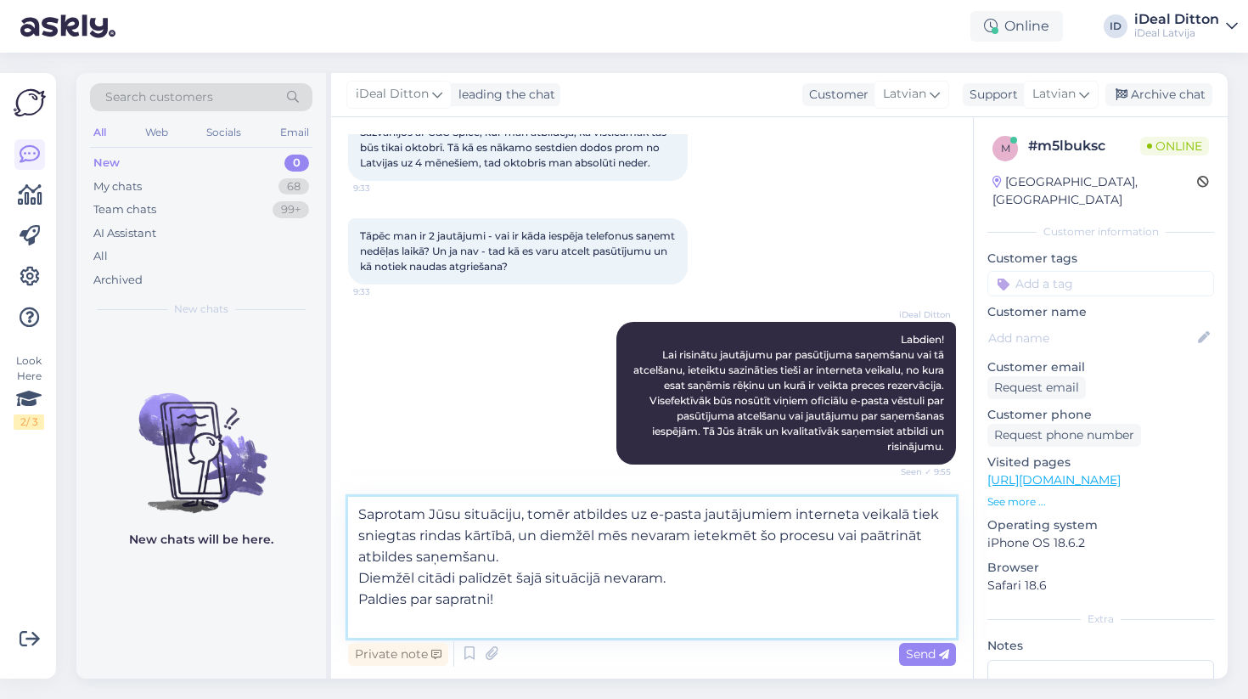
click at [362, 579] on textarea "Saprotam Jūsu situāciju, tomēr atbildes uz e-pasta jautājumiem interneta veikal…" at bounding box center [652, 567] width 608 height 141
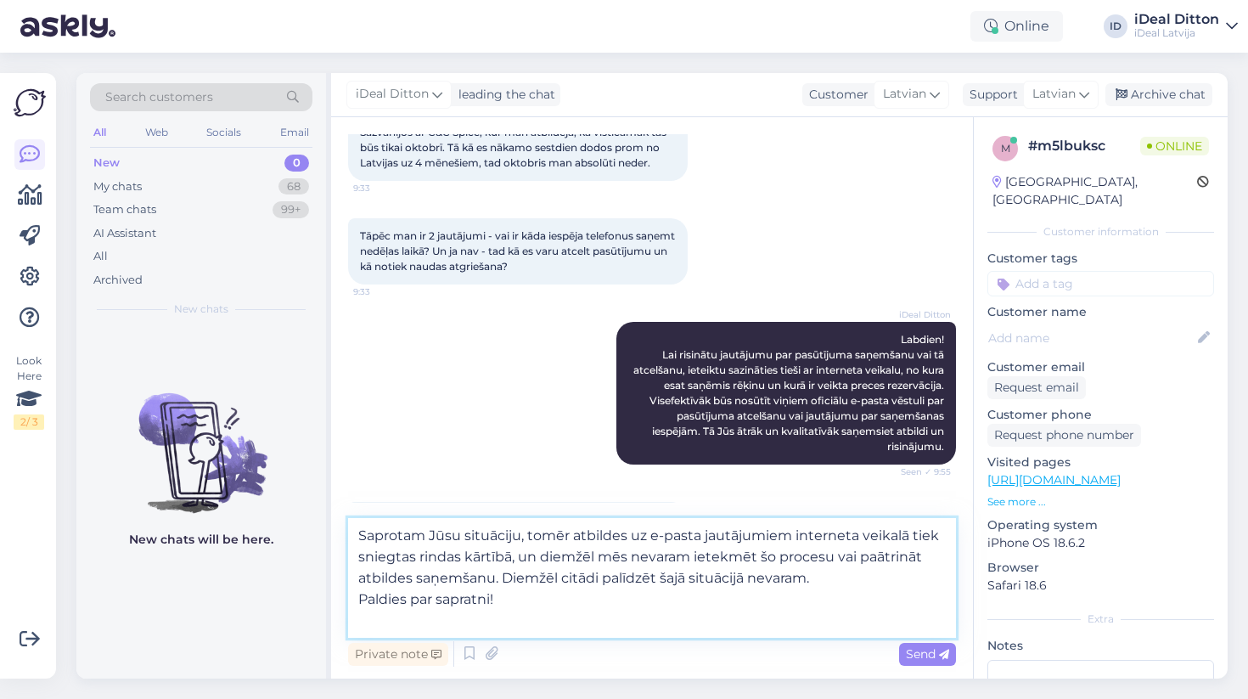
click at [359, 600] on textarea "Saprotam Jūsu situāciju, tomēr atbildes uz e-pasta jautājumiem interneta veikal…" at bounding box center [652, 578] width 608 height 120
click at [466, 615] on textarea "Saprotam Jūsu situāciju, tomēr atbildes uz e-pasta jautājumiem interneta veikal…" at bounding box center [652, 578] width 608 height 120
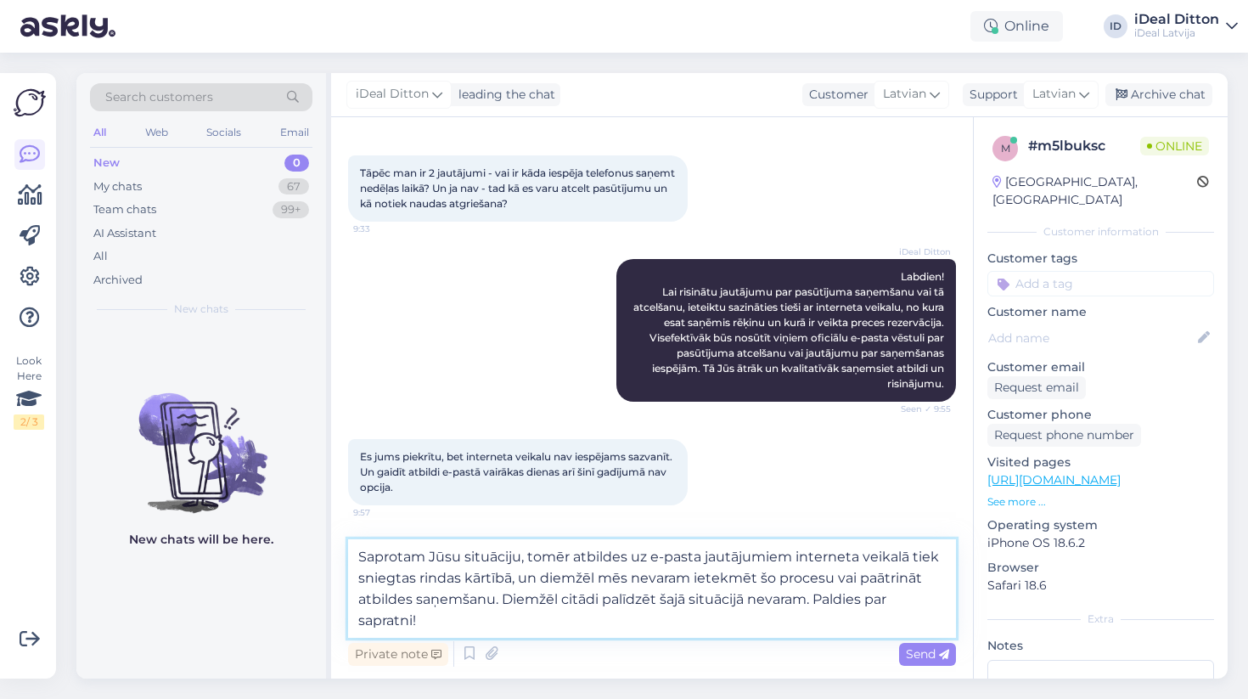
scroll to position [504, 0]
type textarea "Saprotam Jūsu situāciju, tomēr atbildes uz e-pasta jautājumiem interneta veikal…"
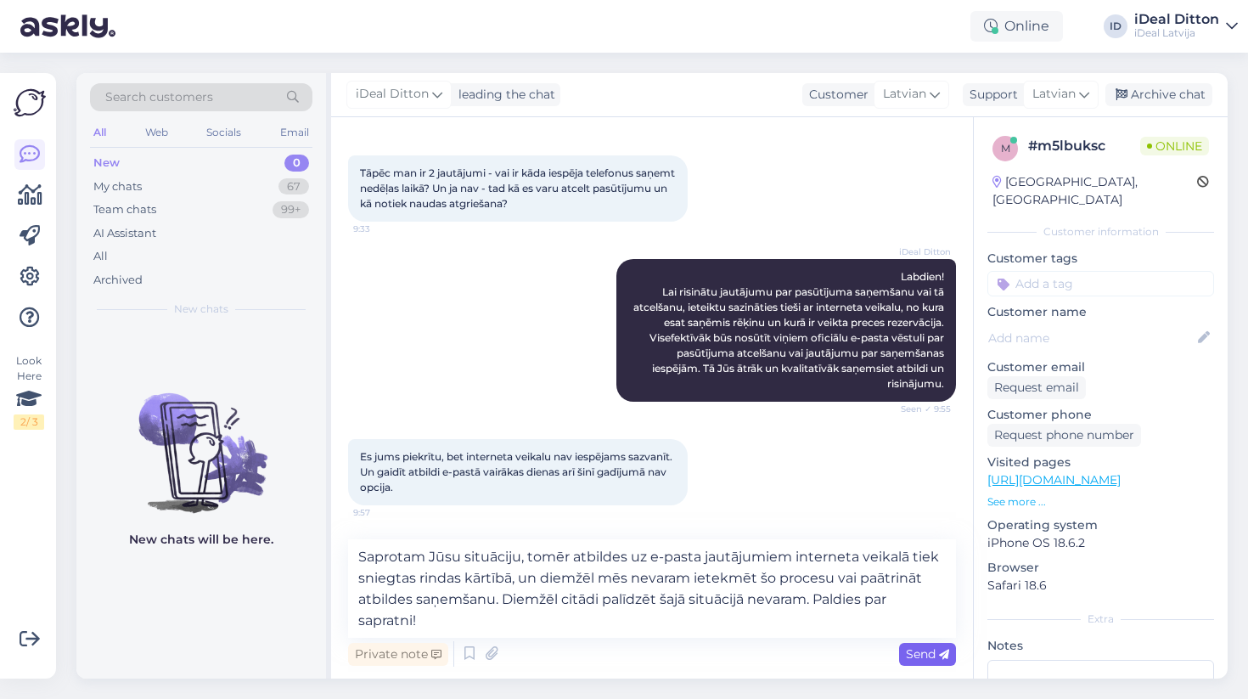
click at [937, 651] on span "Send" at bounding box center [927, 653] width 43 height 15
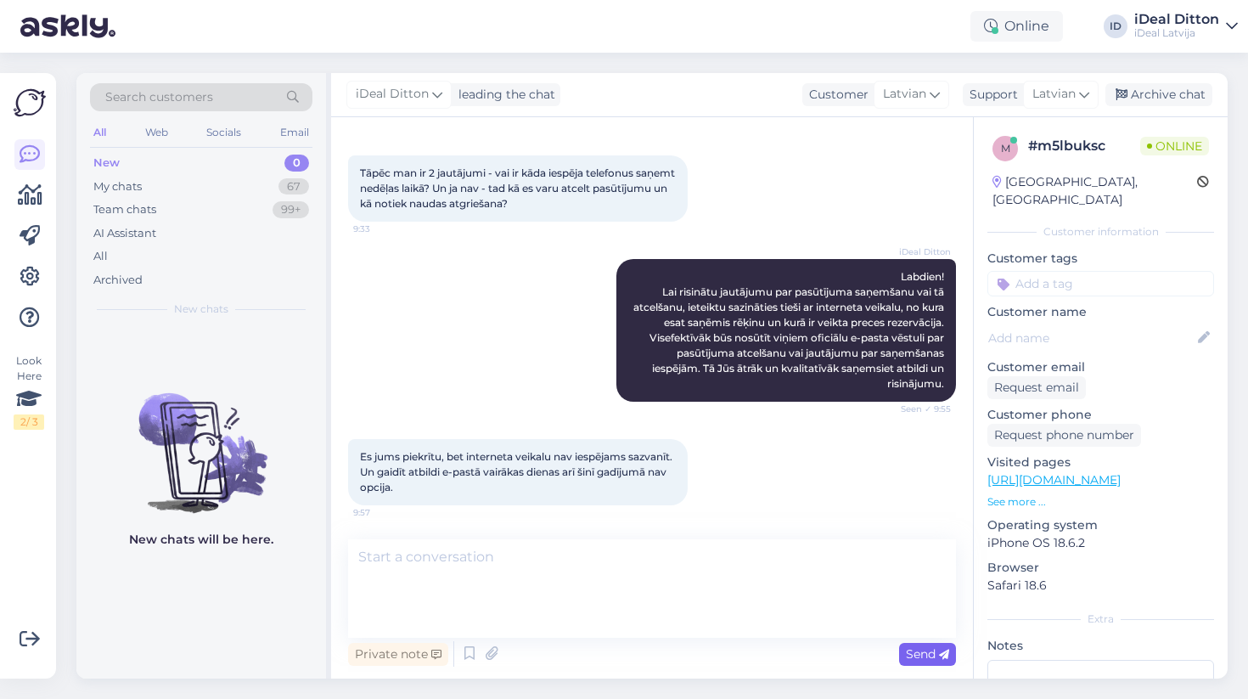
scroll to position [575, 0]
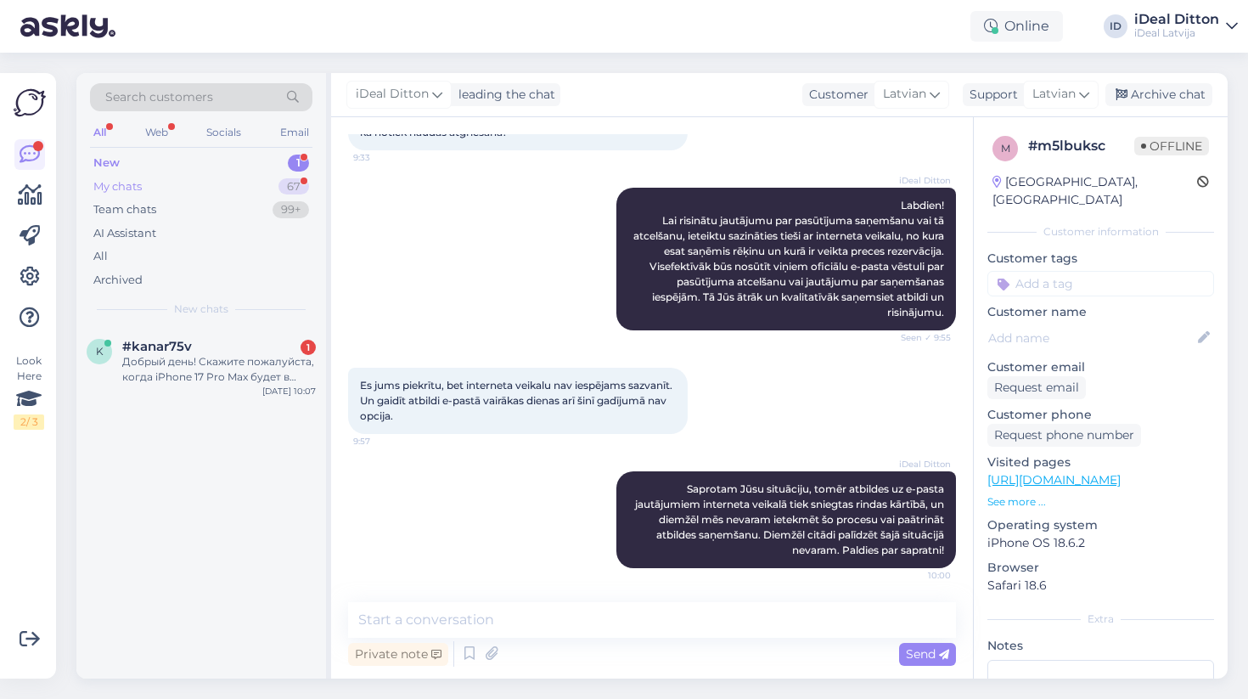
click at [133, 188] on div "My chats" at bounding box center [117, 186] width 48 height 17
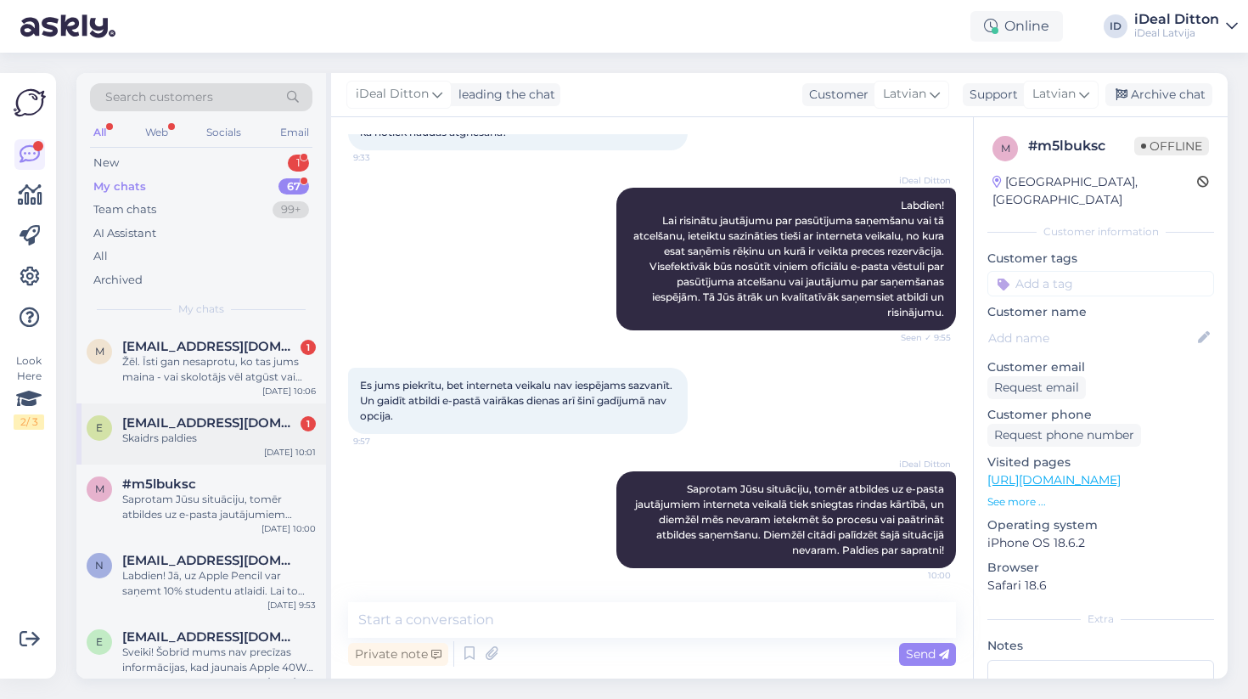
click at [207, 446] on div "e [EMAIL_ADDRESS][DOMAIN_NAME] 1 Skaidrs paldies [DATE] 10:01" at bounding box center [201, 433] width 250 height 61
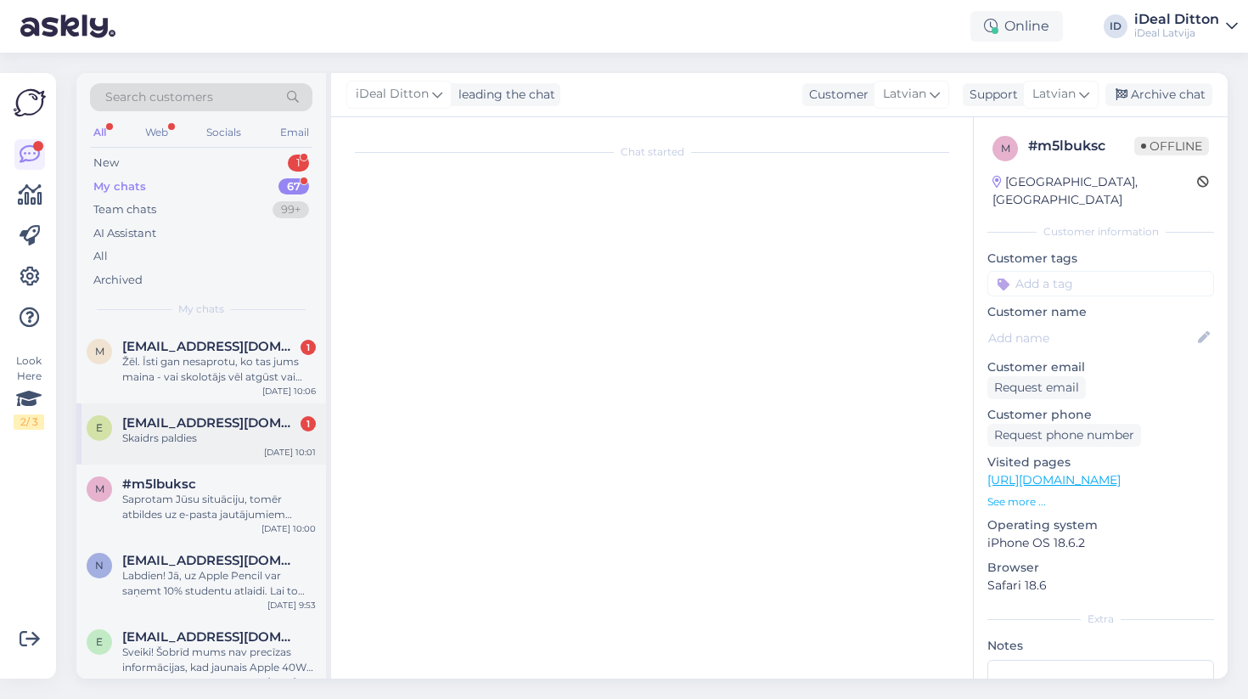
scroll to position [48, 0]
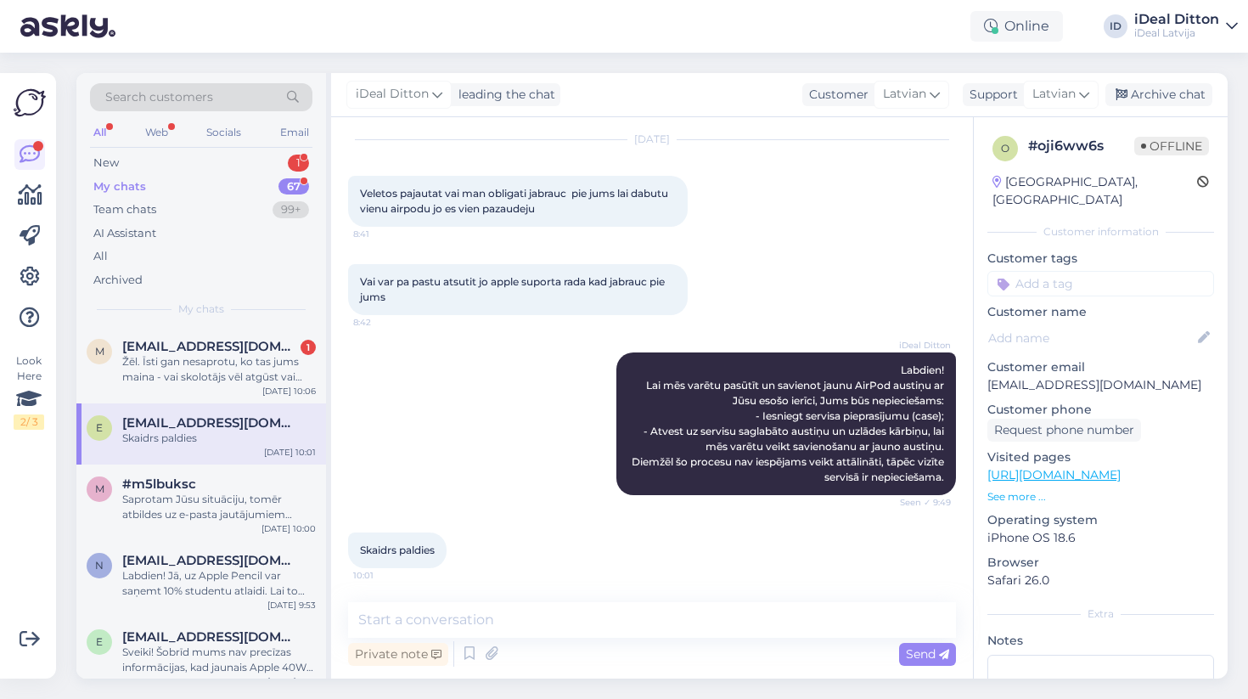
click at [116, 178] on div "My chats" at bounding box center [119, 186] width 53 height 17
click at [218, 365] on div "Žēl. Īsti gan nesaprotu, ko tas jums maina - vai skolotājs vēl atgūst vai neatg…" at bounding box center [219, 369] width 194 height 31
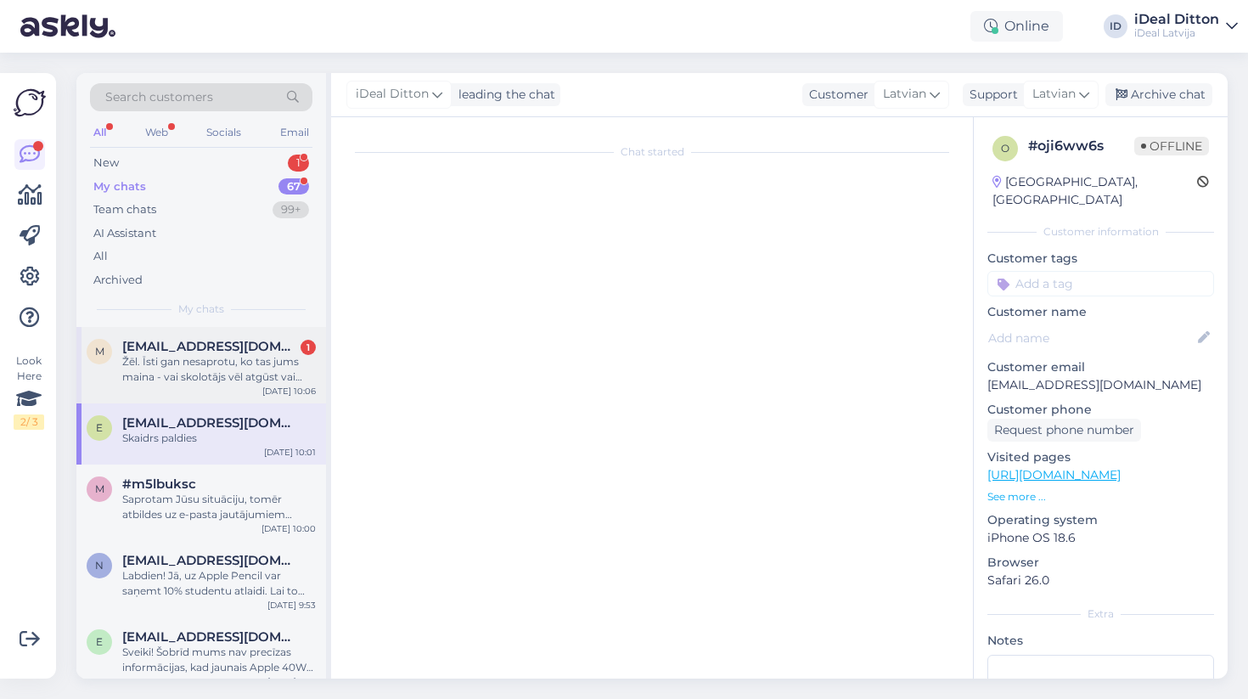
scroll to position [0, 0]
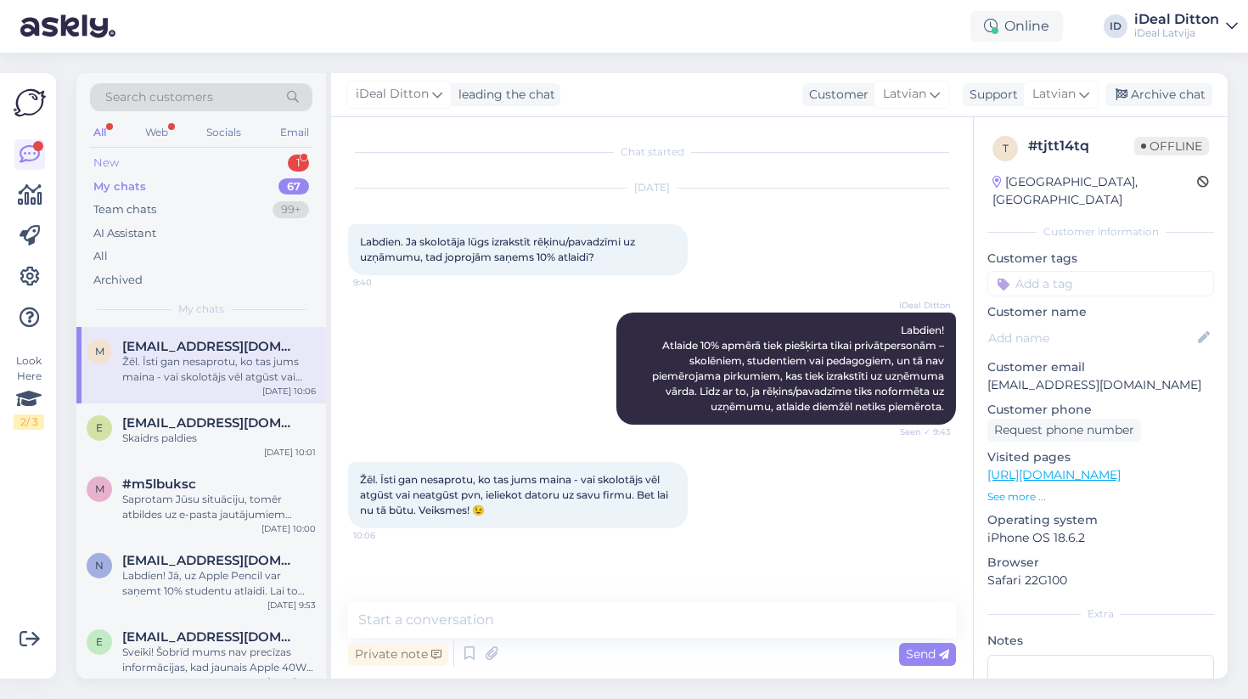
click at [103, 155] on div "New" at bounding box center [105, 163] width 25 height 17
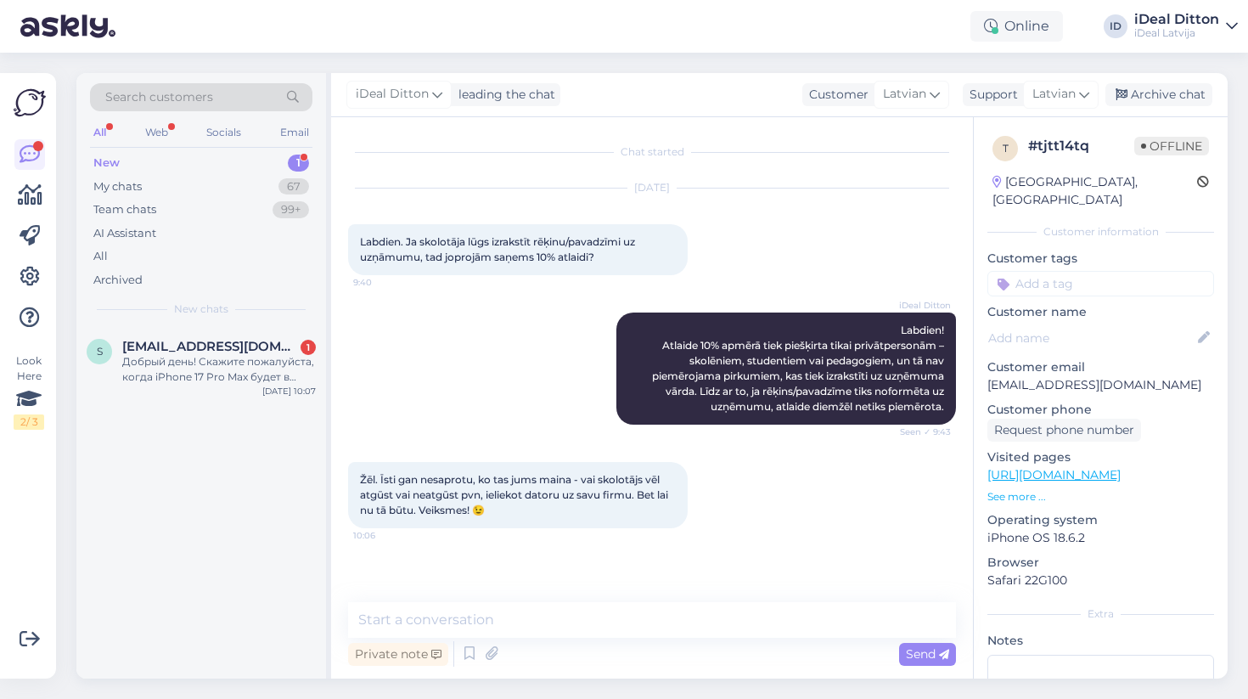
click at [513, 392] on div "iDeal Ditton Labdien! Atlaide 10% apmērā tiek piešķirta tikai privātpersonām – …" at bounding box center [652, 368] width 608 height 149
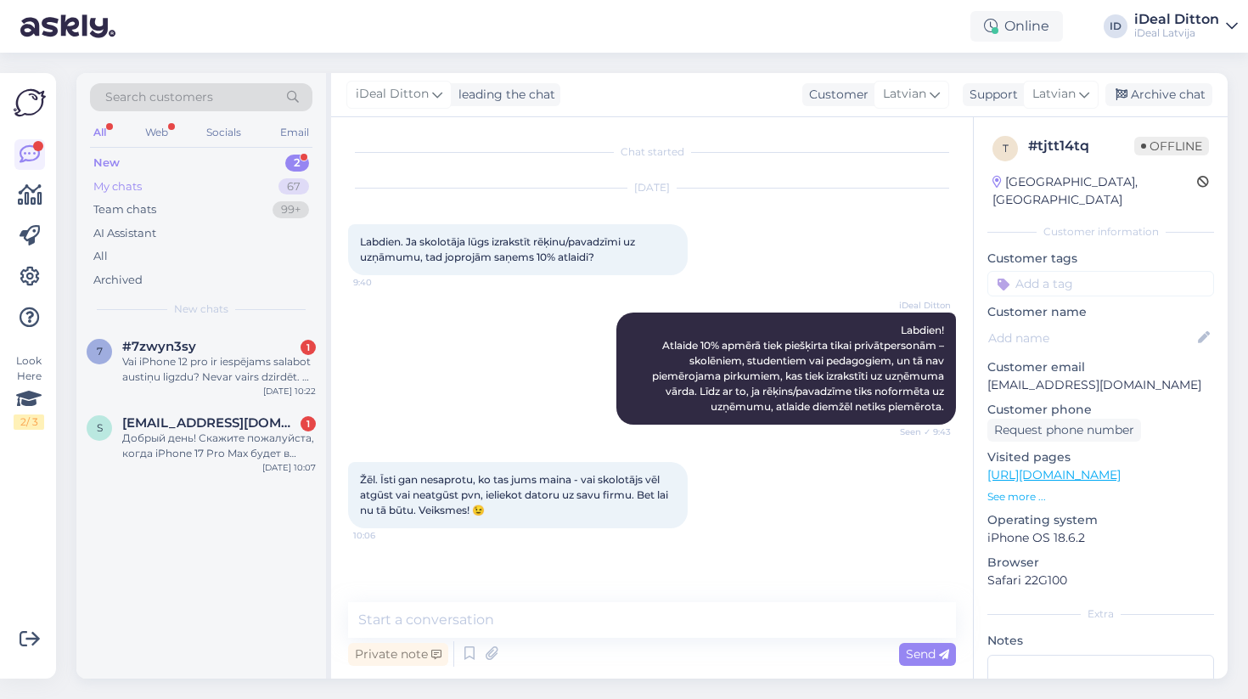
click at [136, 182] on div "My chats" at bounding box center [117, 186] width 48 height 17
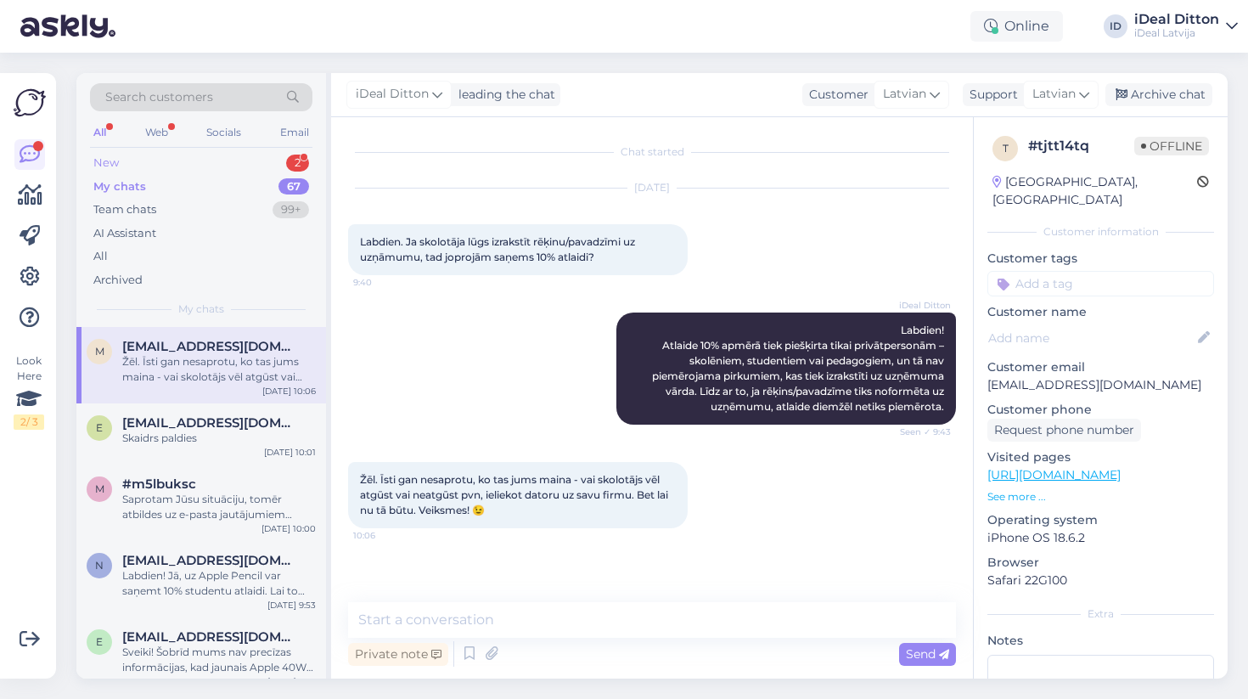
click at [120, 161] on div "New 2" at bounding box center [201, 163] width 223 height 24
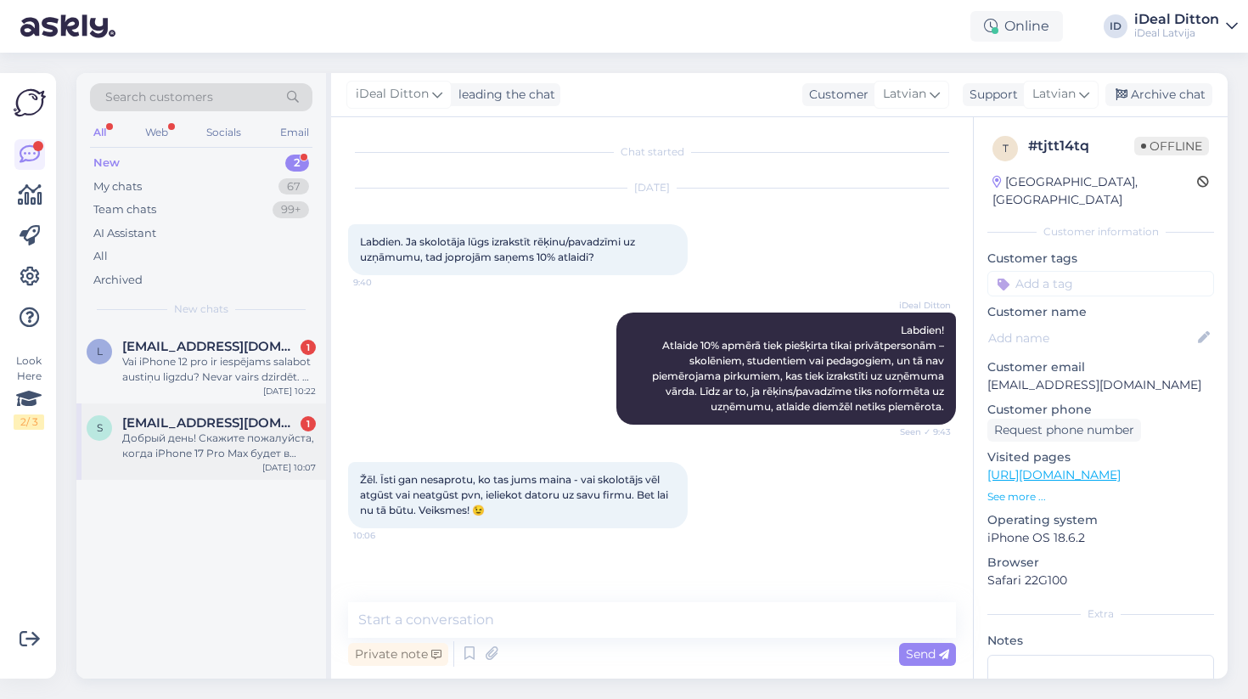
click at [232, 443] on div "Добрый день! Скажите пожалуйста, когда iPhone 17 Pro Max будет в магазинах?" at bounding box center [219, 446] width 194 height 31
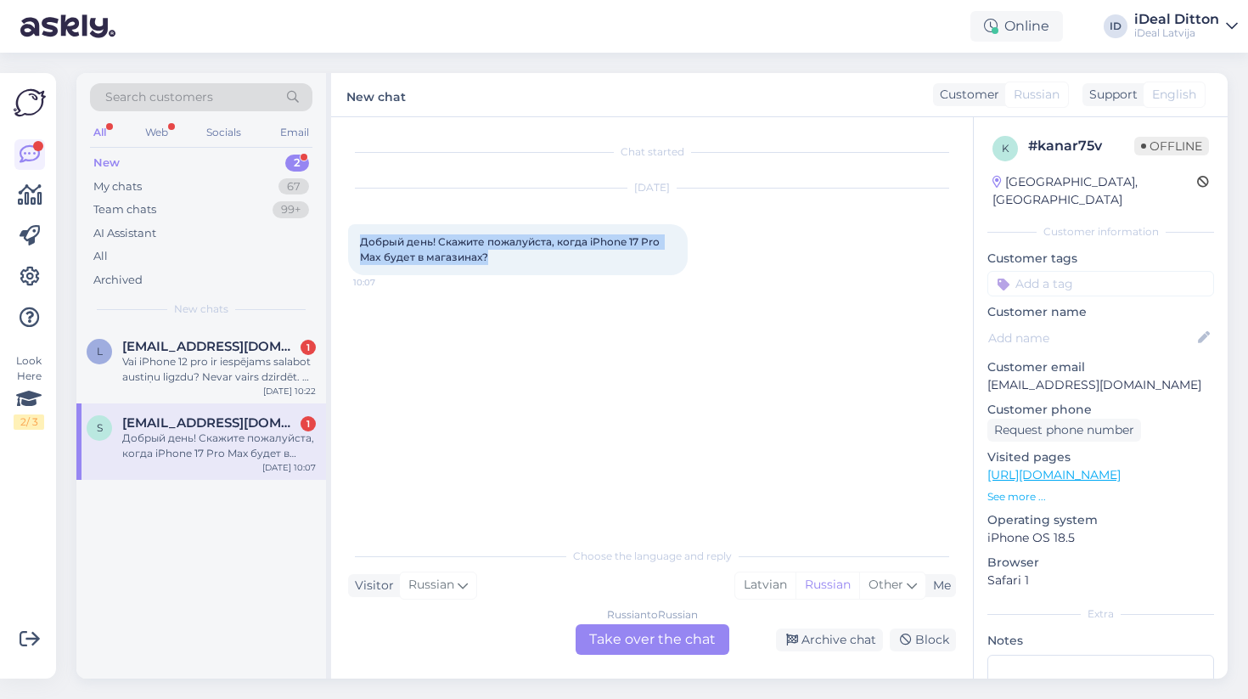
drag, startPoint x: 492, startPoint y: 263, endPoint x: 358, endPoint y: 239, distance: 136.4
click at [358, 239] on div "Добрый день! Скажите пожалуйста, когда iPhone 17 Pro Max будет в магазинах? 10:…" at bounding box center [518, 249] width 340 height 51
click at [679, 634] on div "Russian to Russian Take over the chat" at bounding box center [653, 639] width 154 height 31
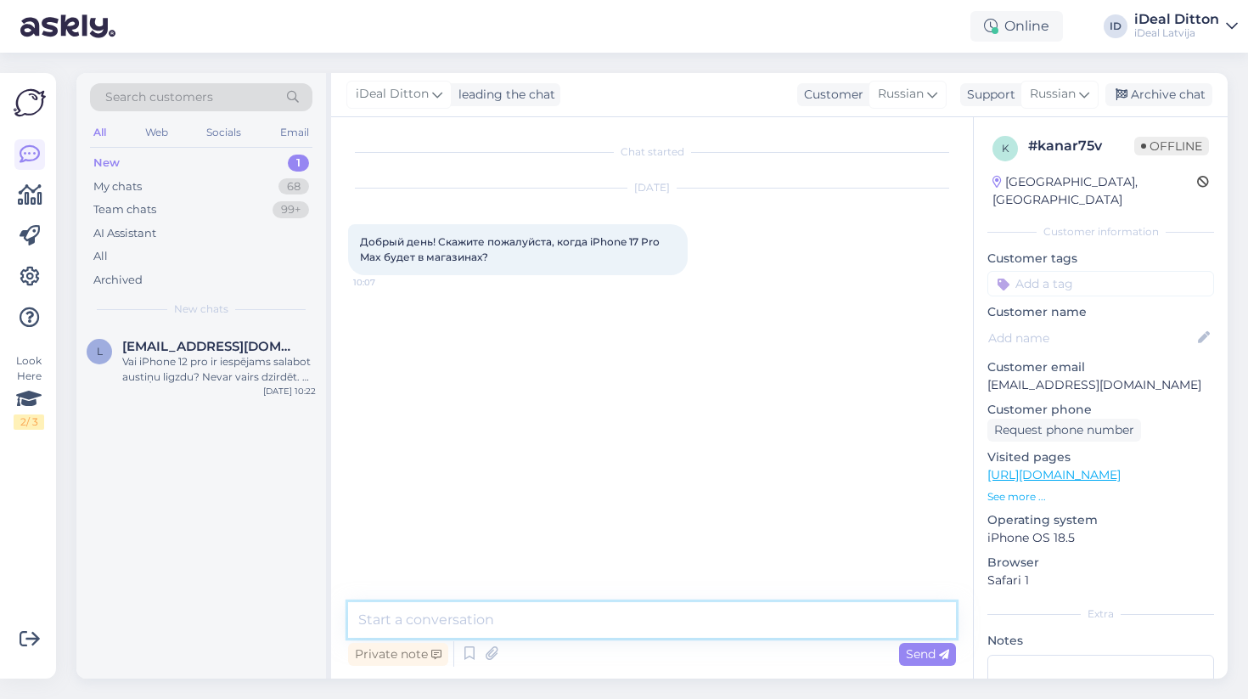
click at [598, 614] on textarea at bounding box center [652, 620] width 608 height 36
paste textarea "Добрый день! iPhone 17 Pro Max поступит в продажу с 19 сентября."
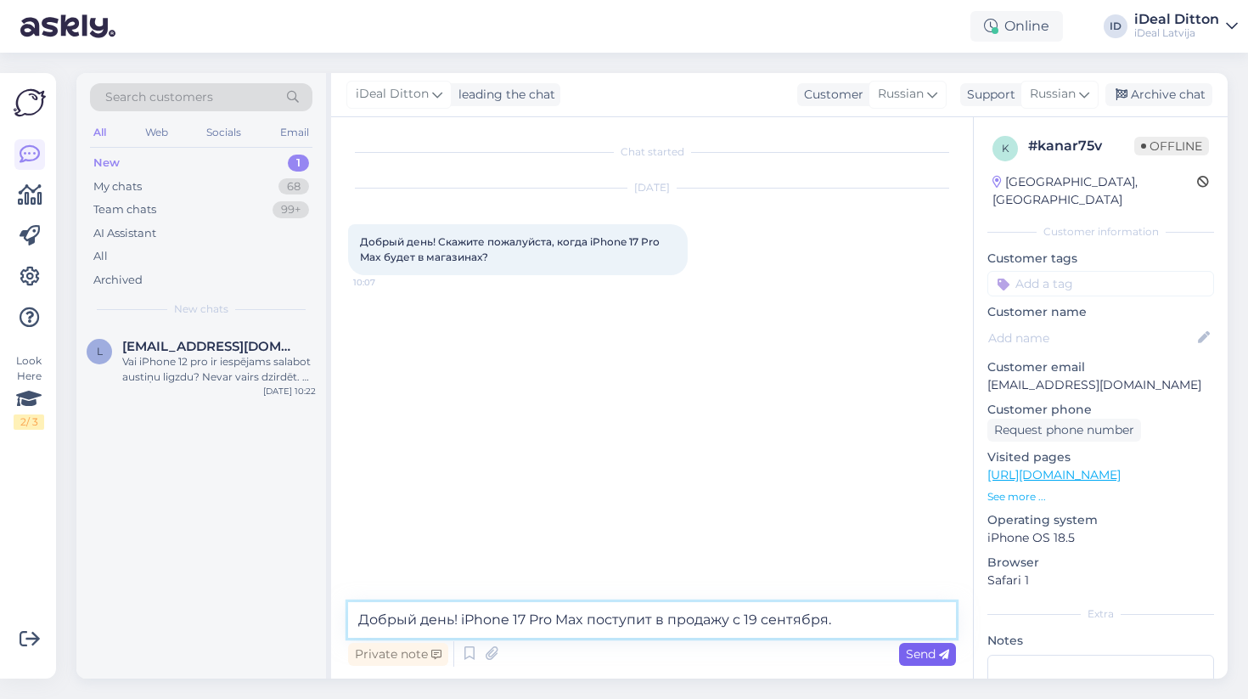
type textarea "Добрый день! iPhone 17 Pro Max поступит в продажу с 19 сентября."
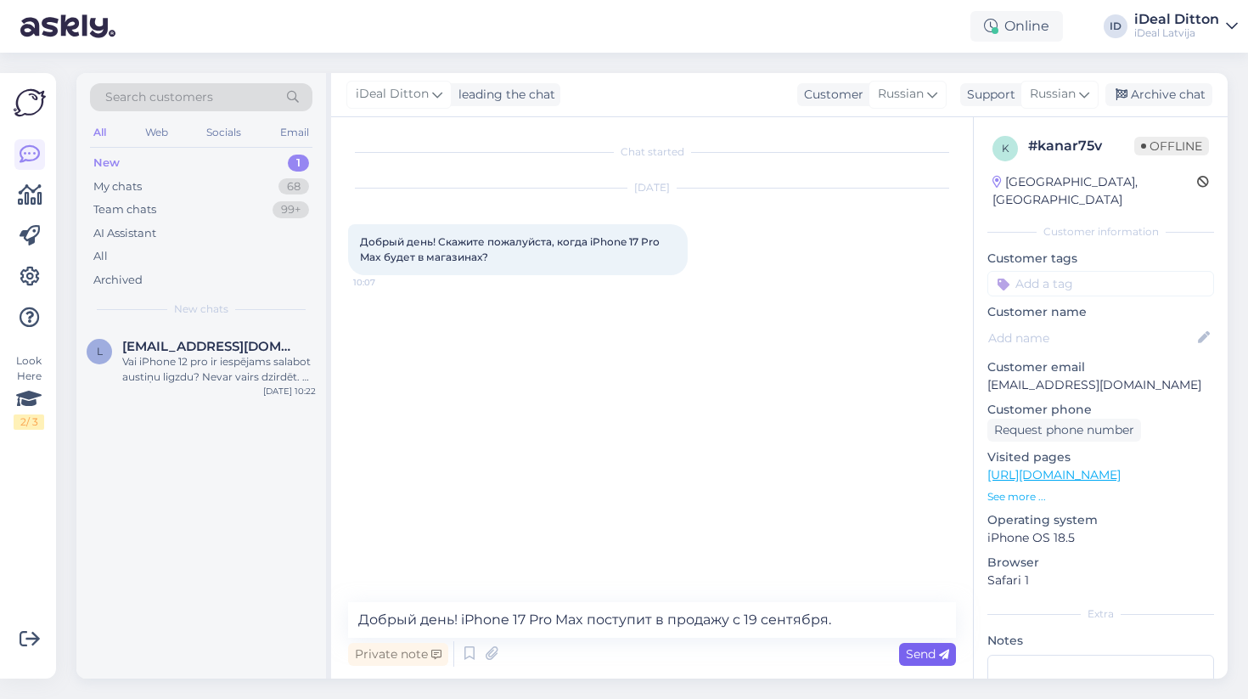
click at [926, 652] on span "Send" at bounding box center [927, 653] width 43 height 15
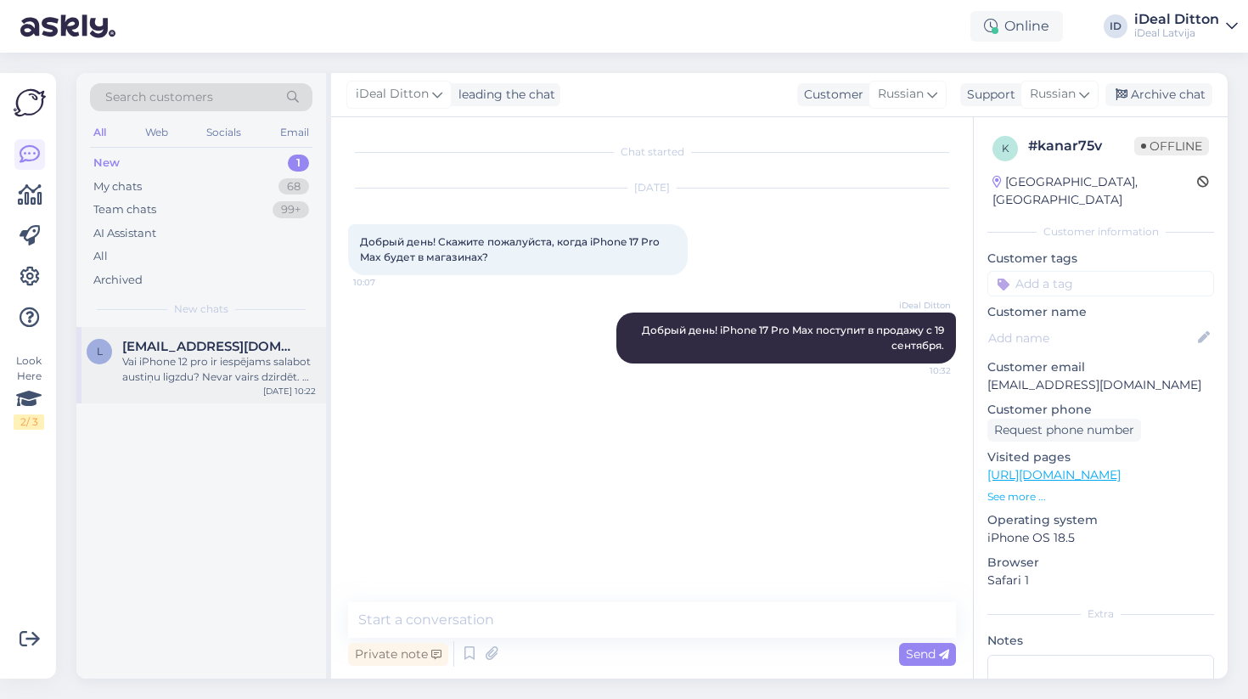
click at [165, 340] on span "[EMAIL_ADDRESS][DOMAIN_NAME]" at bounding box center [210, 346] width 177 height 15
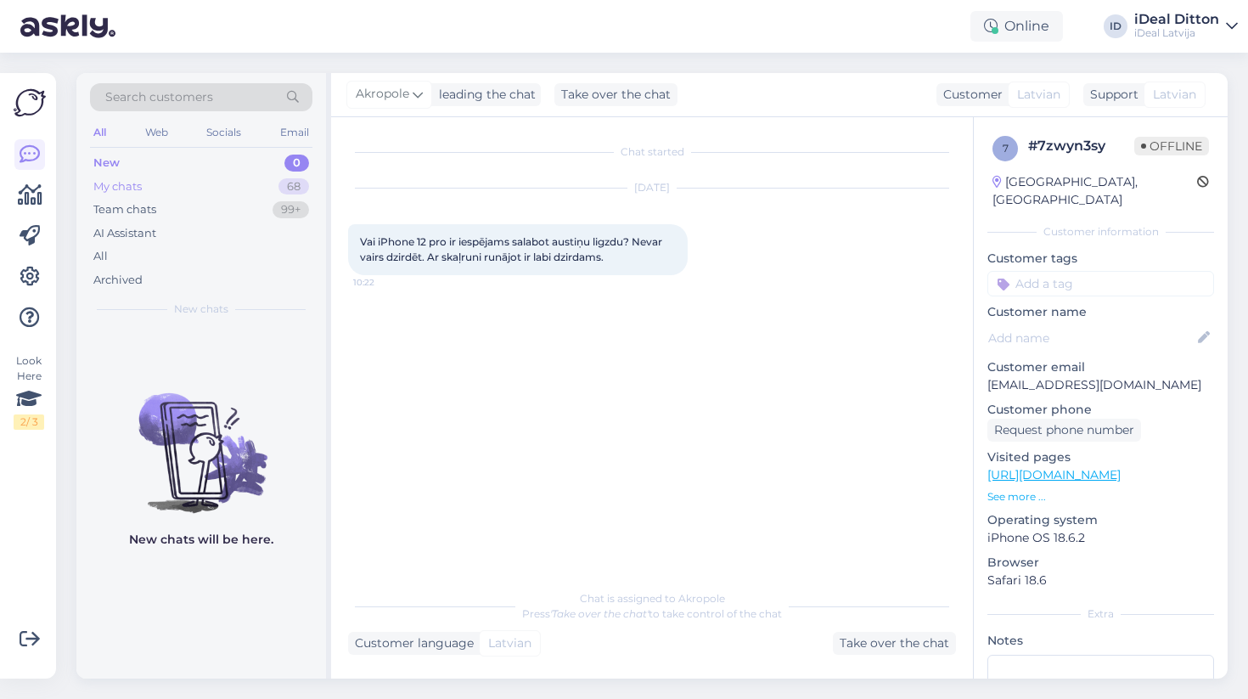
click at [125, 178] on div "My chats" at bounding box center [117, 186] width 48 height 17
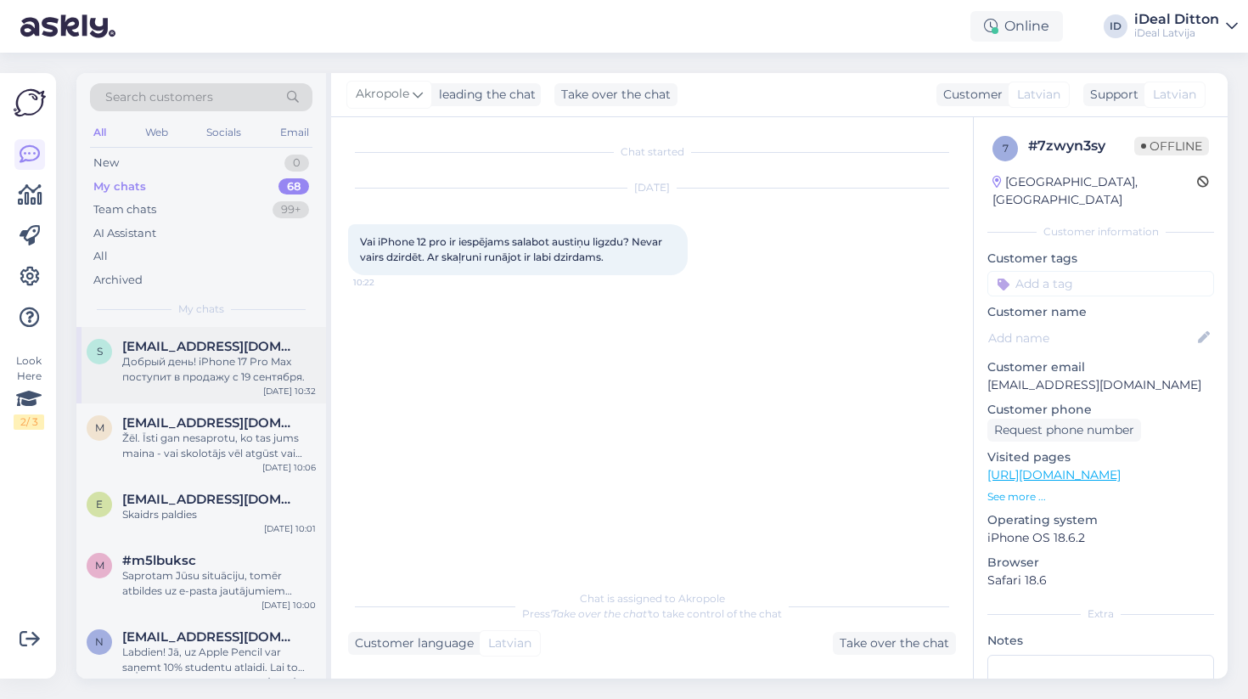
click at [248, 339] on span "[EMAIL_ADDRESS][DOMAIN_NAME]" at bounding box center [210, 346] width 177 height 15
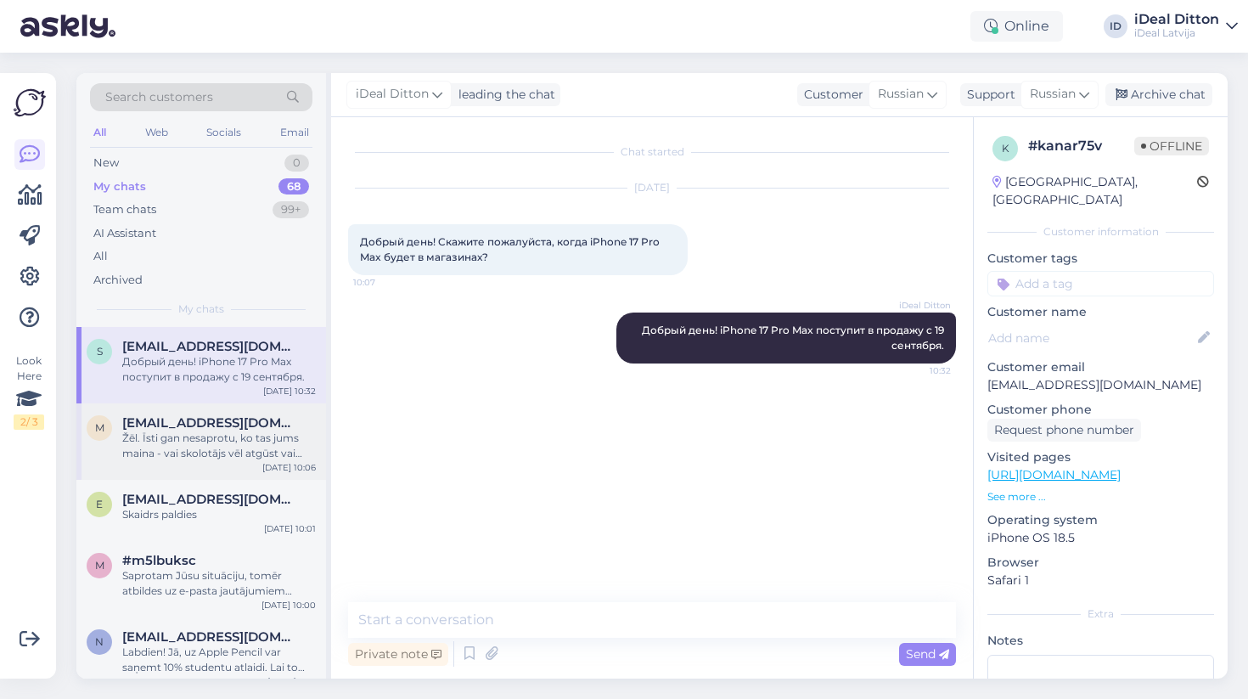
click at [275, 440] on div "Žēl. Īsti gan nesaprotu, ko tas jums maina - vai skolotājs vēl atgūst vai neatg…" at bounding box center [219, 446] width 194 height 31
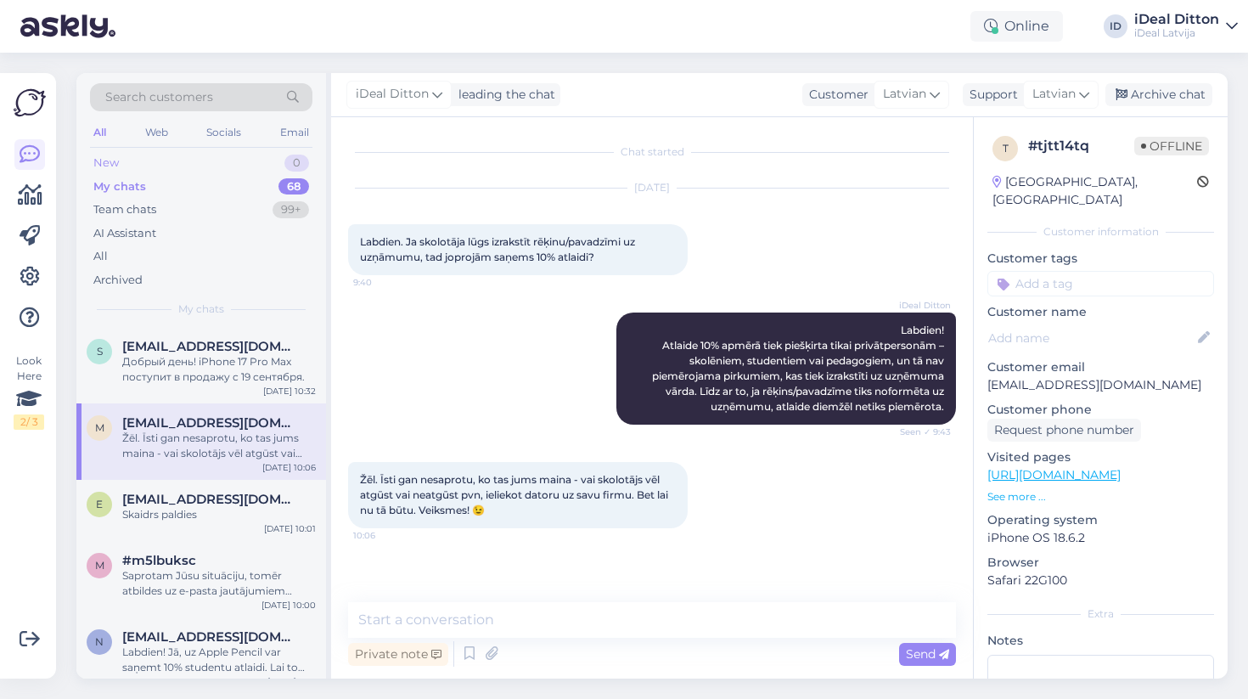
click at [106, 166] on div "New" at bounding box center [105, 163] width 25 height 17
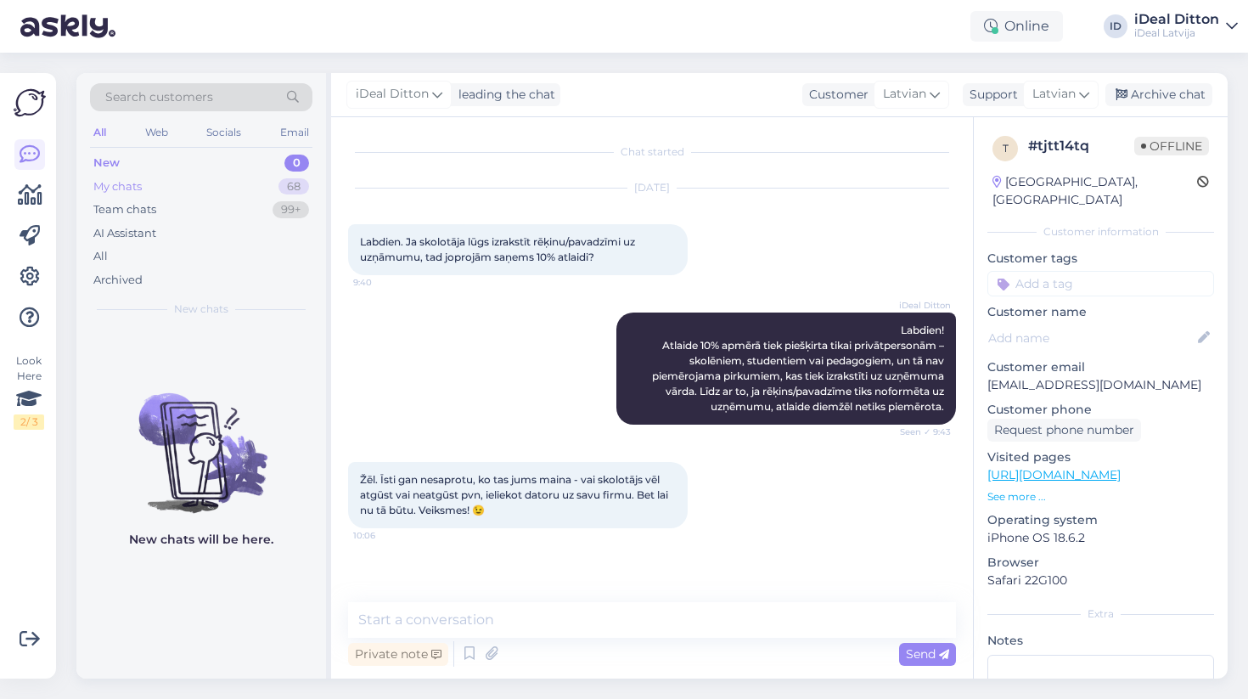
click at [129, 187] on div "My chats" at bounding box center [117, 186] width 48 height 17
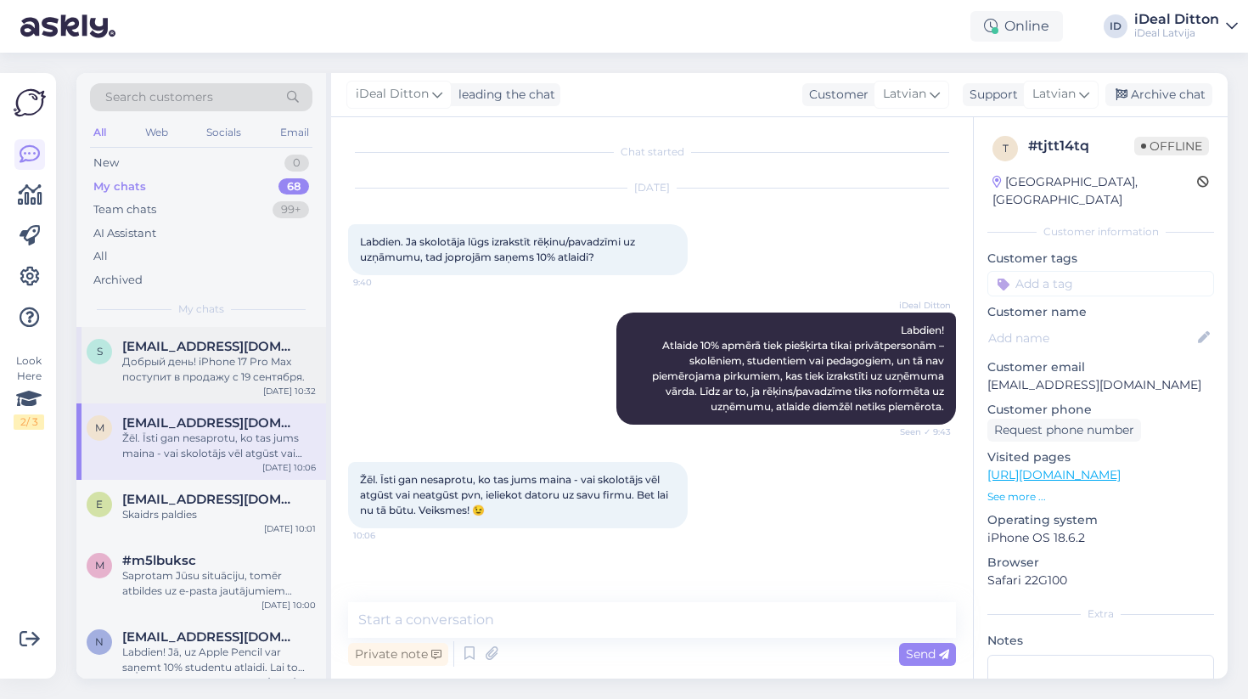
click at [158, 379] on div "Добрый день! iPhone 17 Pro Max поступит в продажу с 19 сентября." at bounding box center [219, 369] width 194 height 31
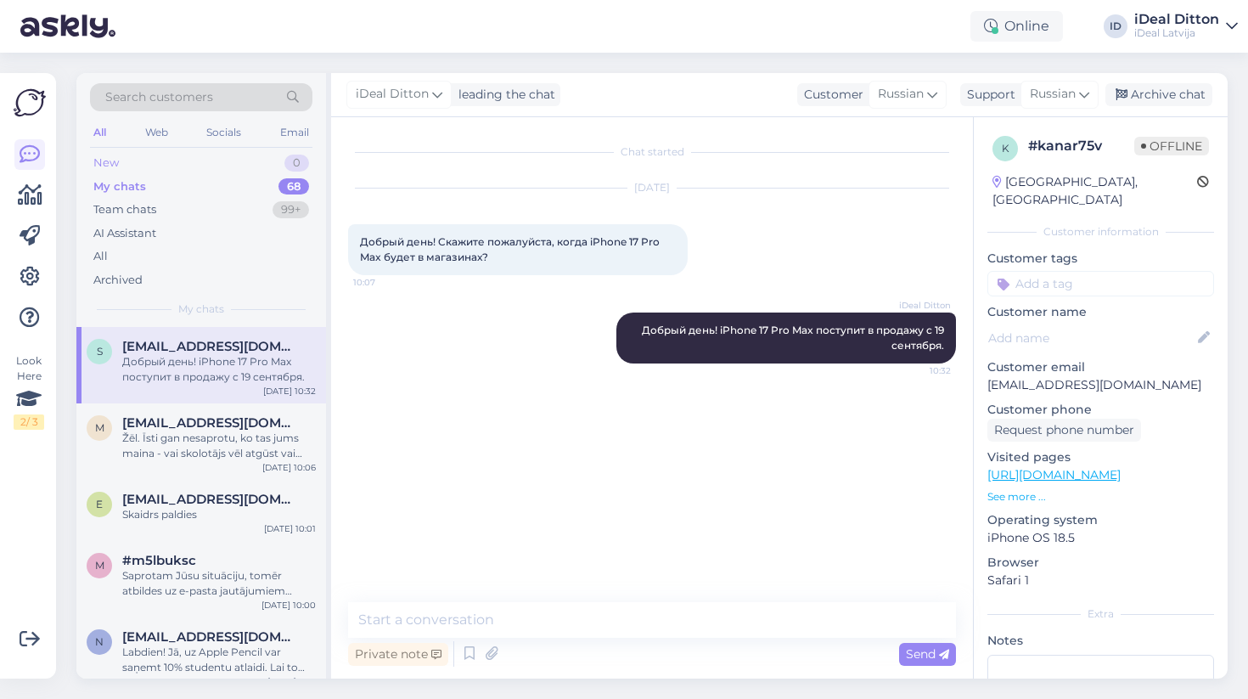
click at [118, 161] on div "New" at bounding box center [105, 163] width 25 height 17
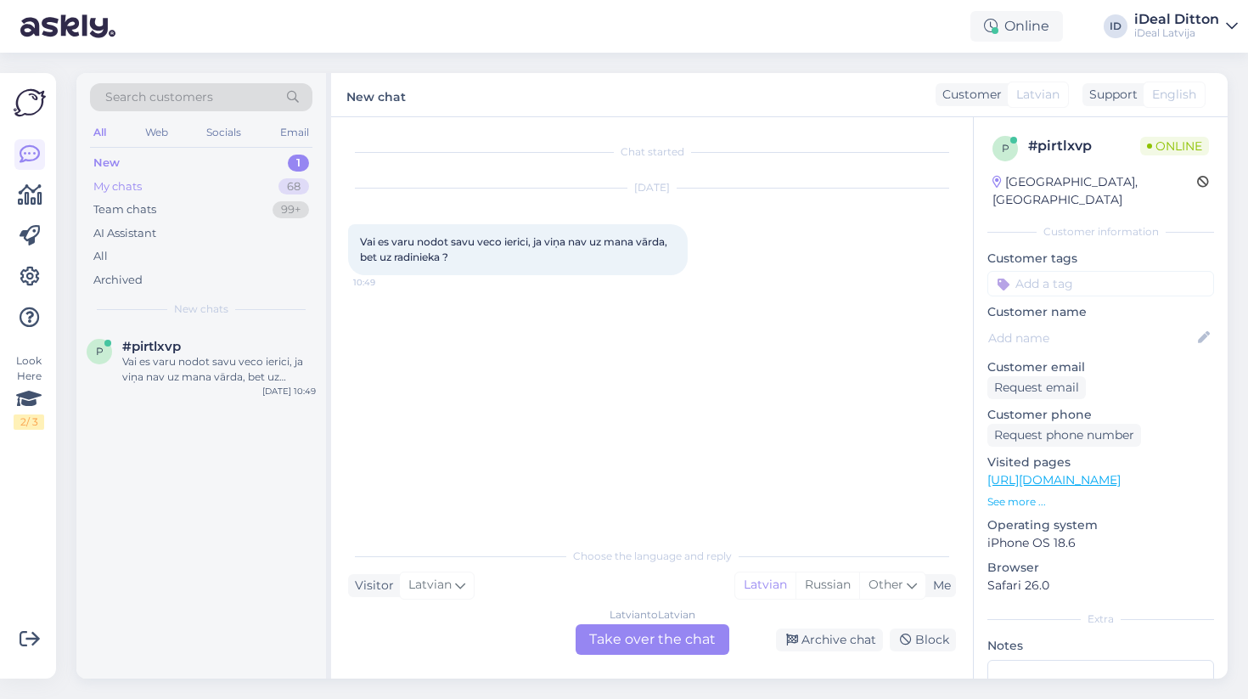
click at [137, 193] on div "My chats" at bounding box center [117, 186] width 48 height 17
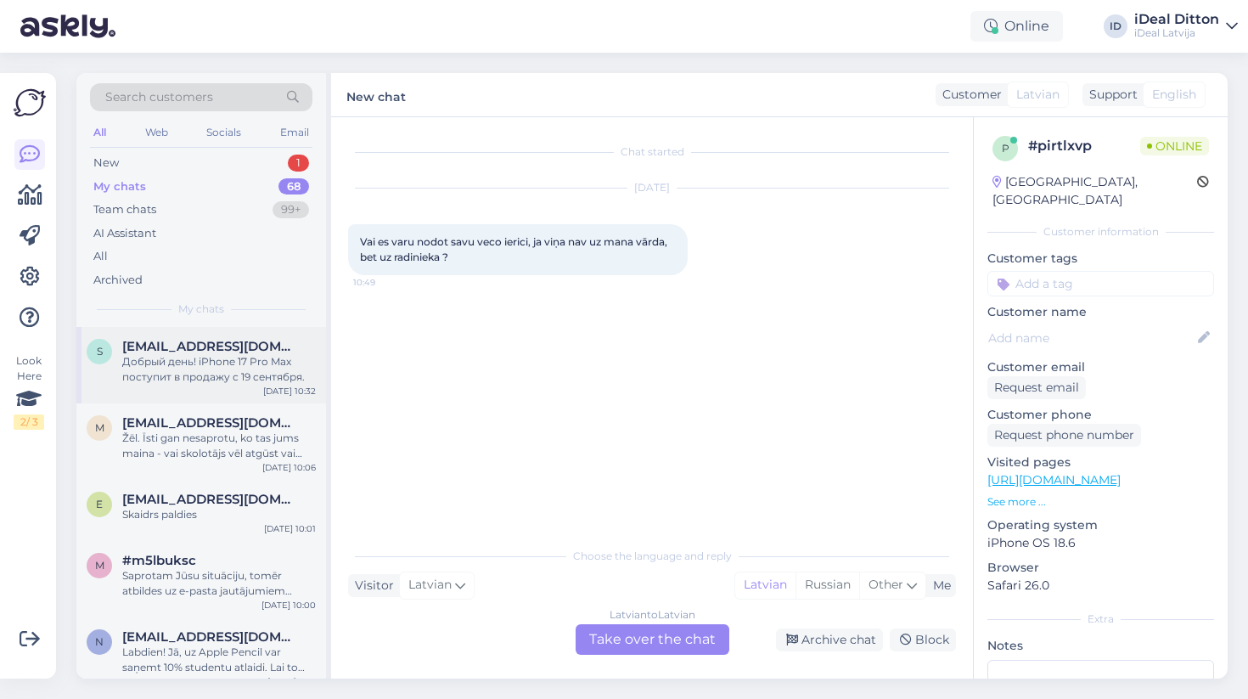
click at [194, 366] on div "Добрый день! iPhone 17 Pro Max поступит в продажу с 19 сентября." at bounding box center [219, 369] width 194 height 31
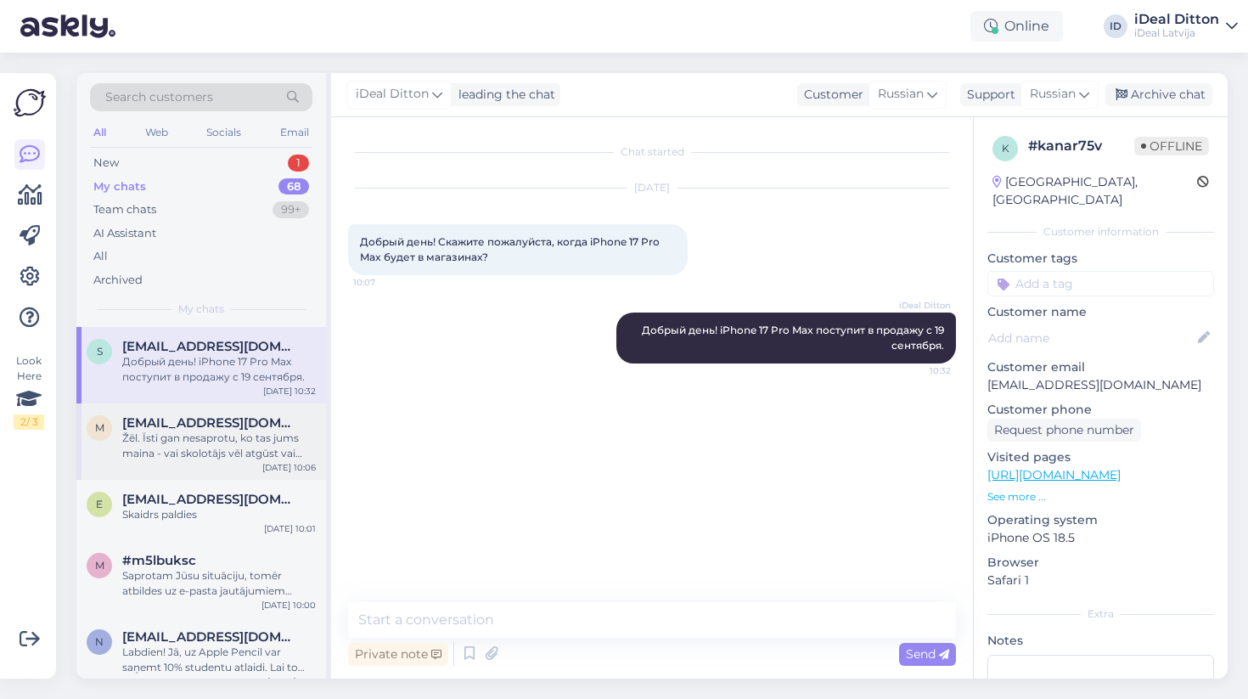
click at [169, 448] on div "Žēl. Īsti gan nesaprotu, ko tas jums maina - vai skolotājs vēl atgūst vai neatg…" at bounding box center [219, 446] width 194 height 31
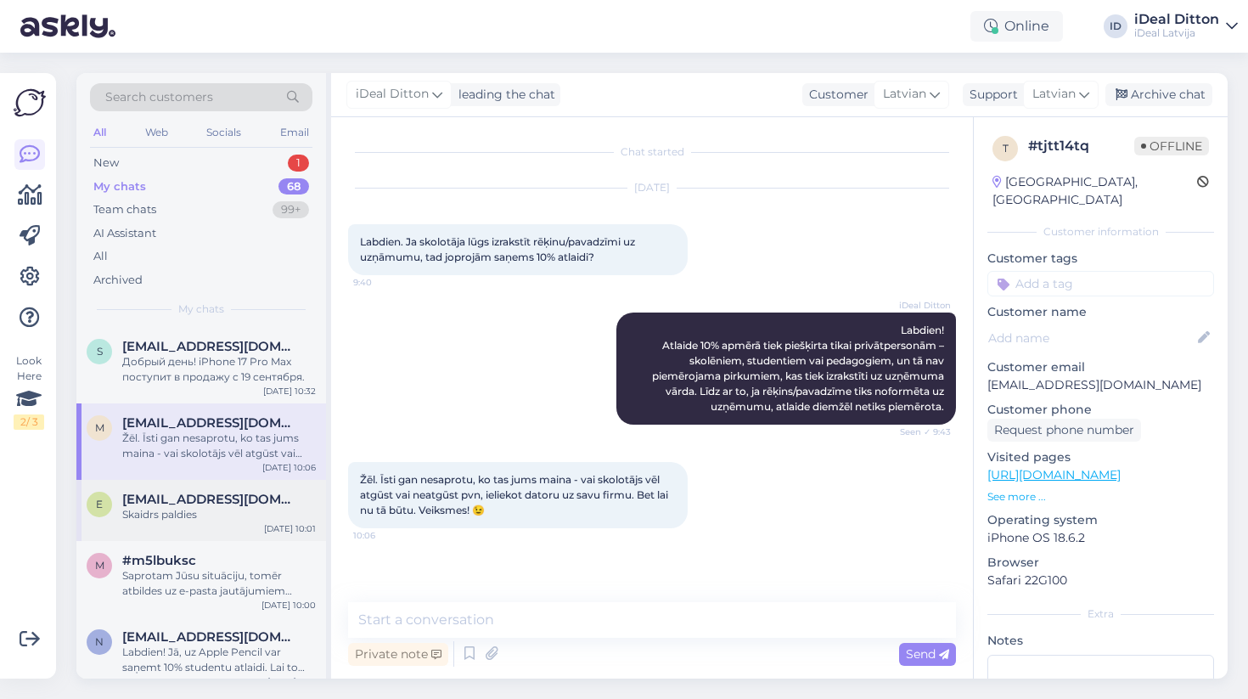
click at [148, 510] on div "Skaidrs paldies" at bounding box center [219, 514] width 194 height 15
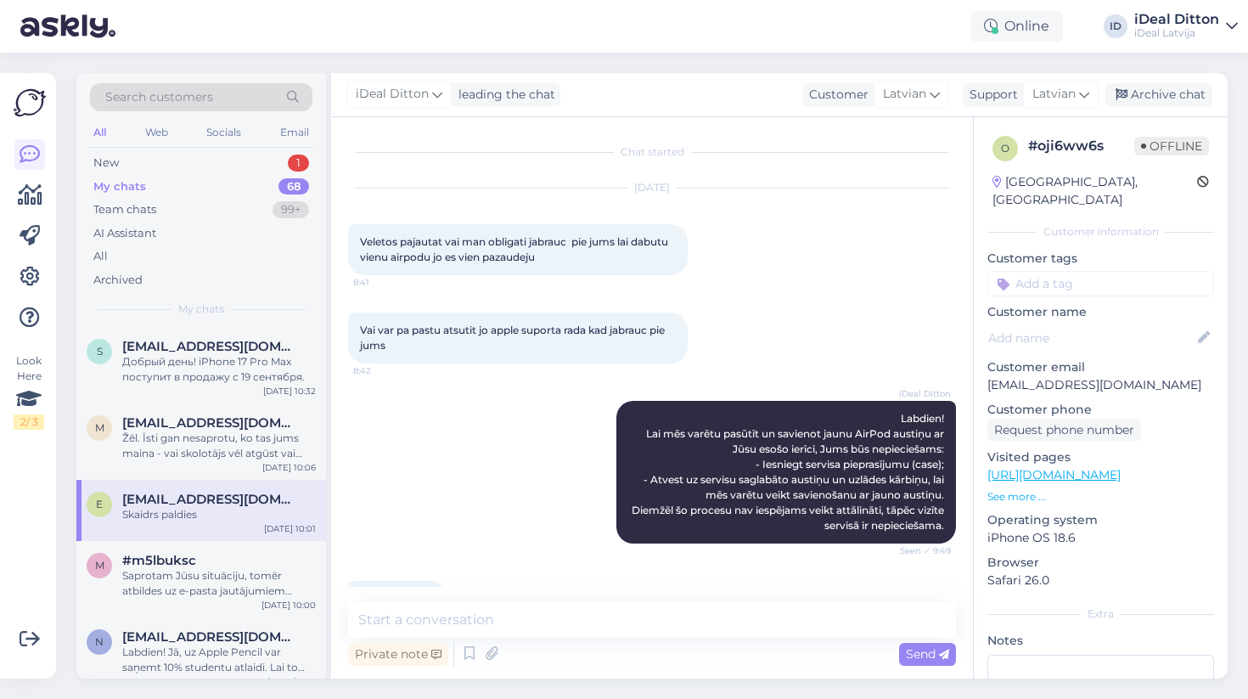
scroll to position [48, 0]
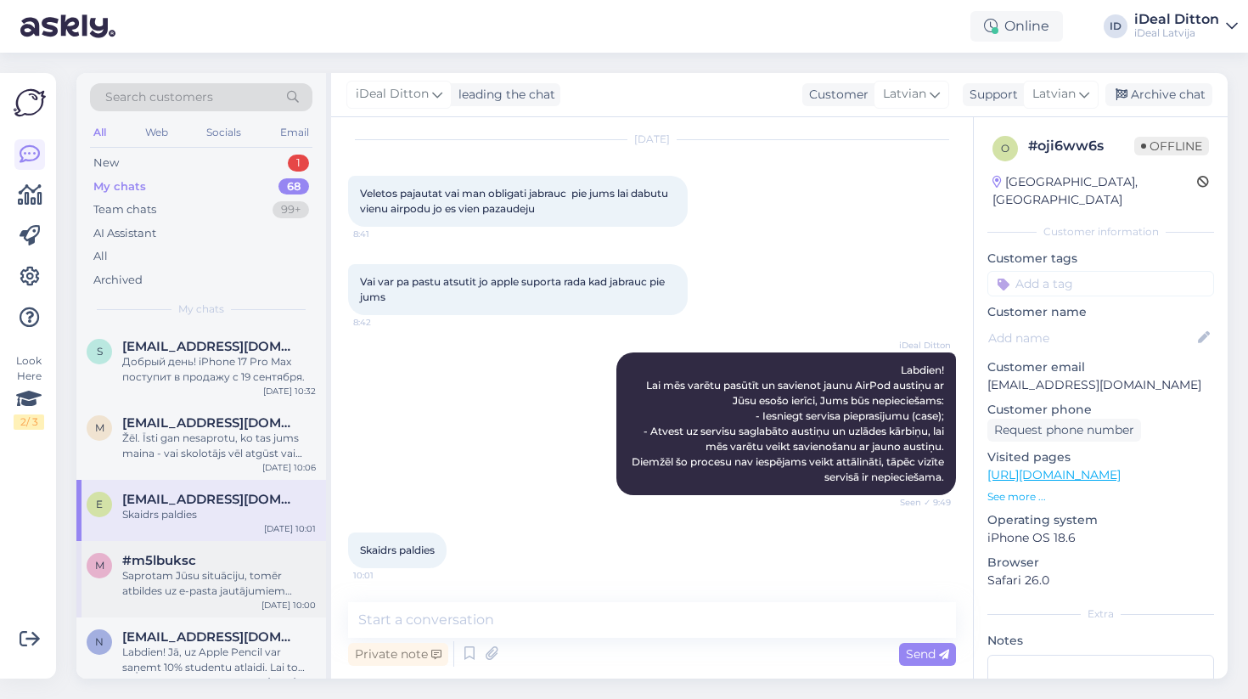
click at [155, 595] on div "Saprotam Jūsu situāciju, tomēr atbildes uz e-pasta jautājumiem interneta veikal…" at bounding box center [219, 583] width 194 height 31
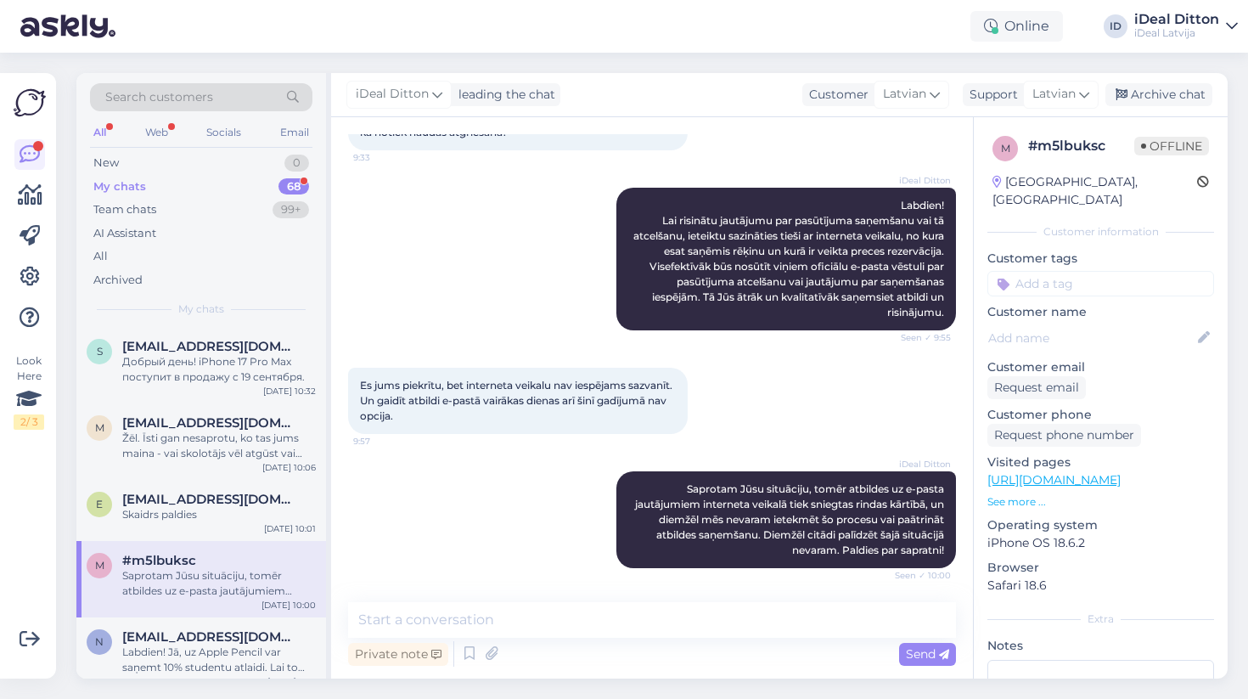
scroll to position [0, 0]
click at [110, 153] on div "New 0" at bounding box center [201, 163] width 223 height 24
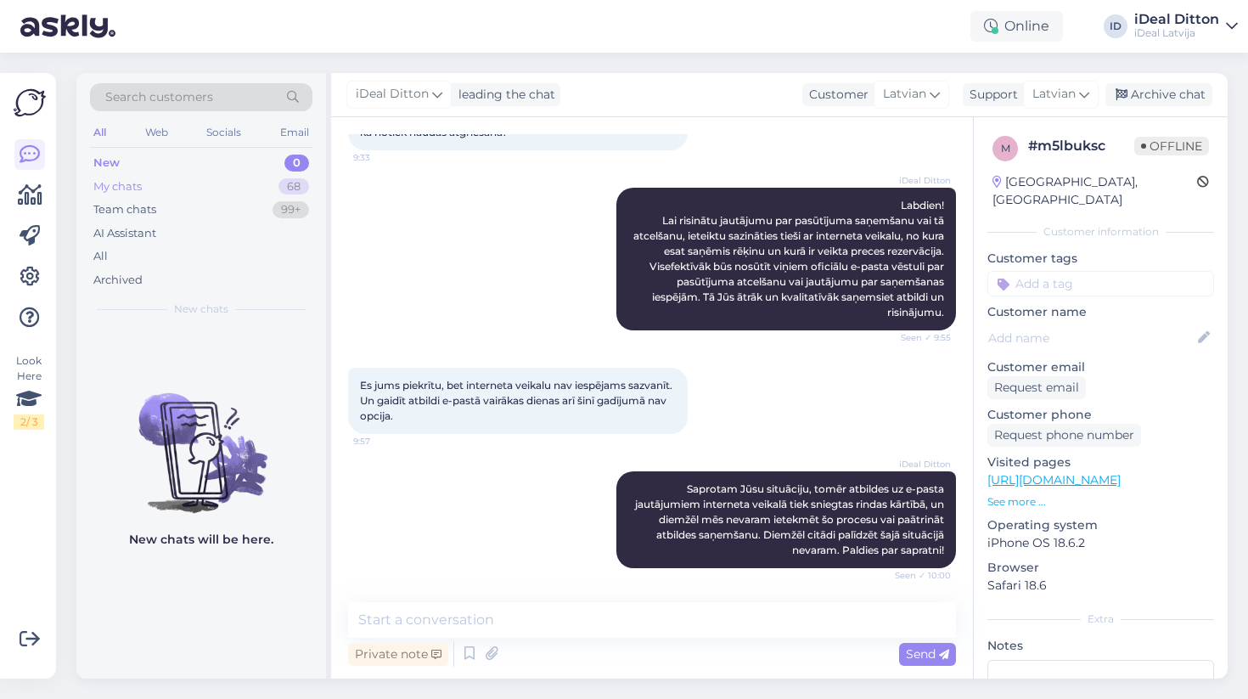
click at [113, 186] on div "My chats" at bounding box center [117, 186] width 48 height 17
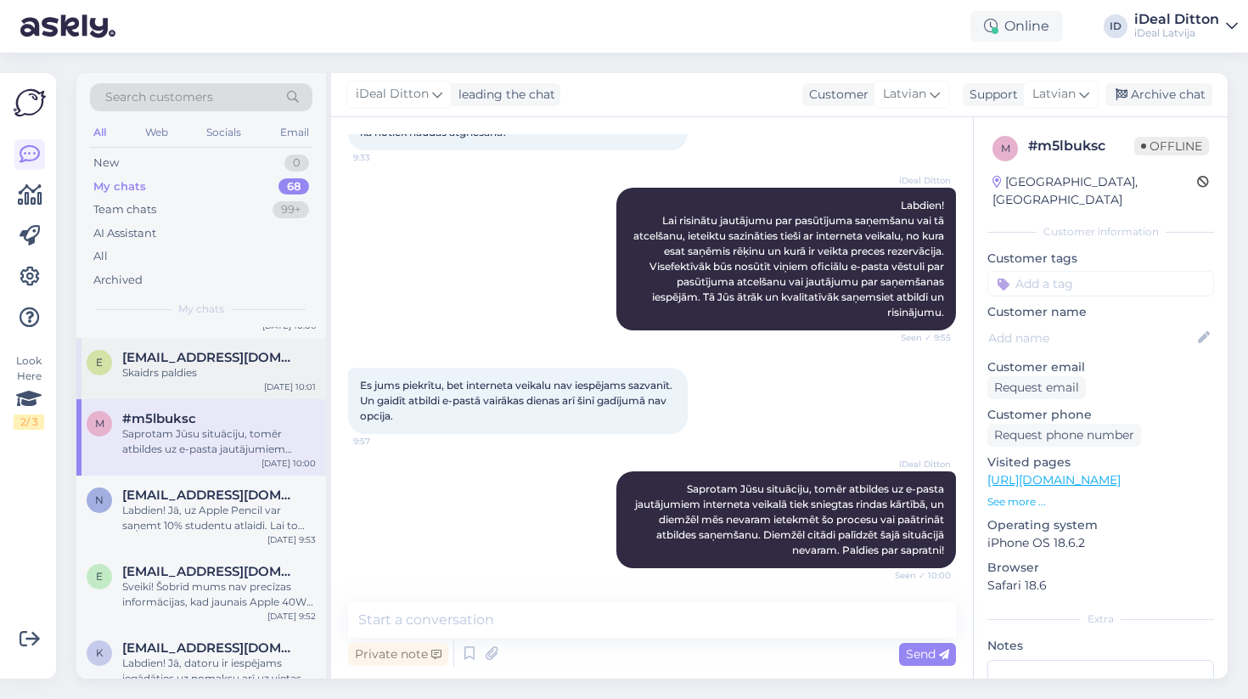
scroll to position [145, 0]
